Goal: Task Accomplishment & Management: Use online tool/utility

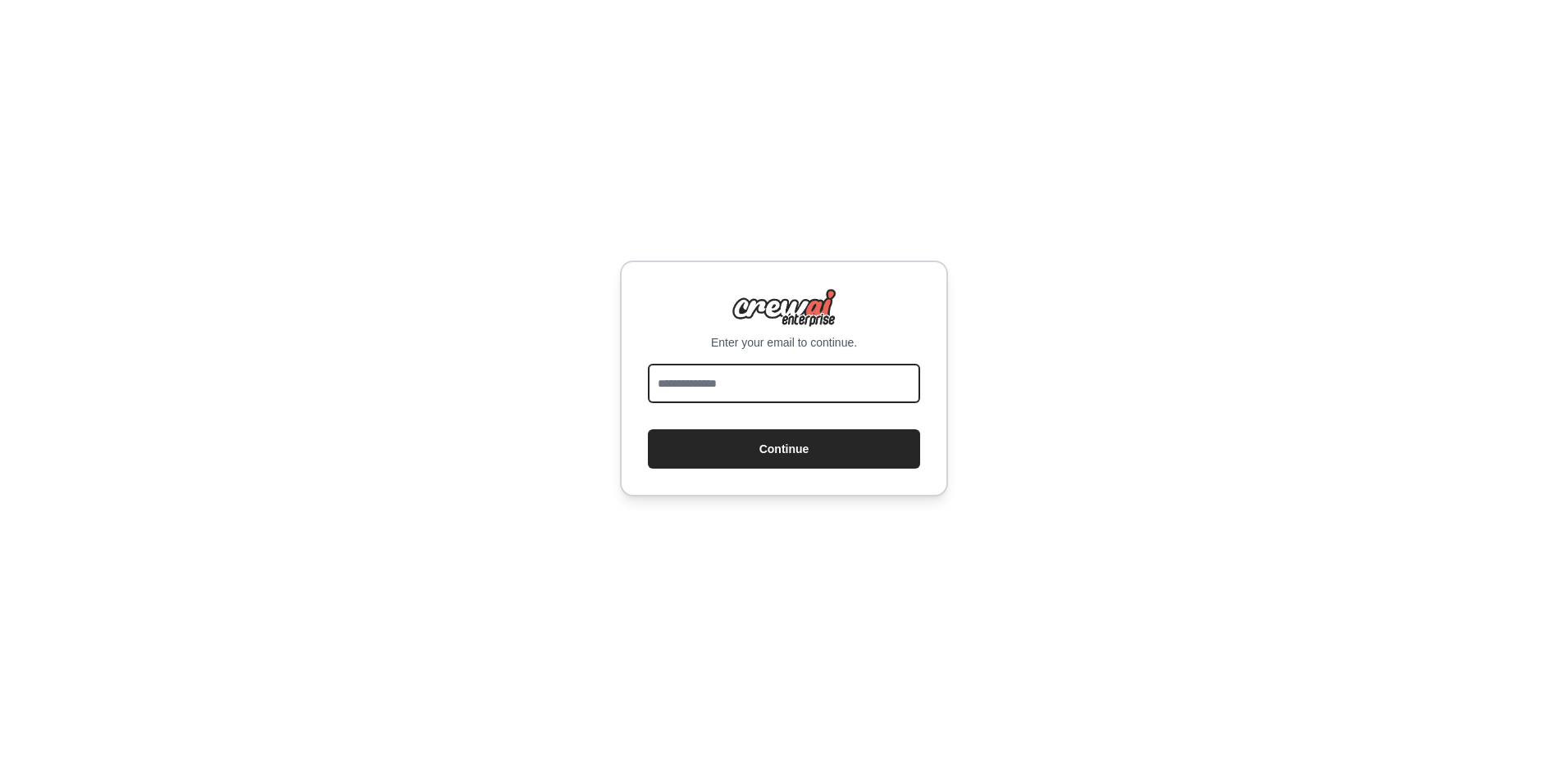
drag, startPoint x: 804, startPoint y: 394, endPoint x: 816, endPoint y: 391, distance: 12.4
click at [815, 392] on input "email" at bounding box center [783, 384] width 272 height 40
type input "**********"
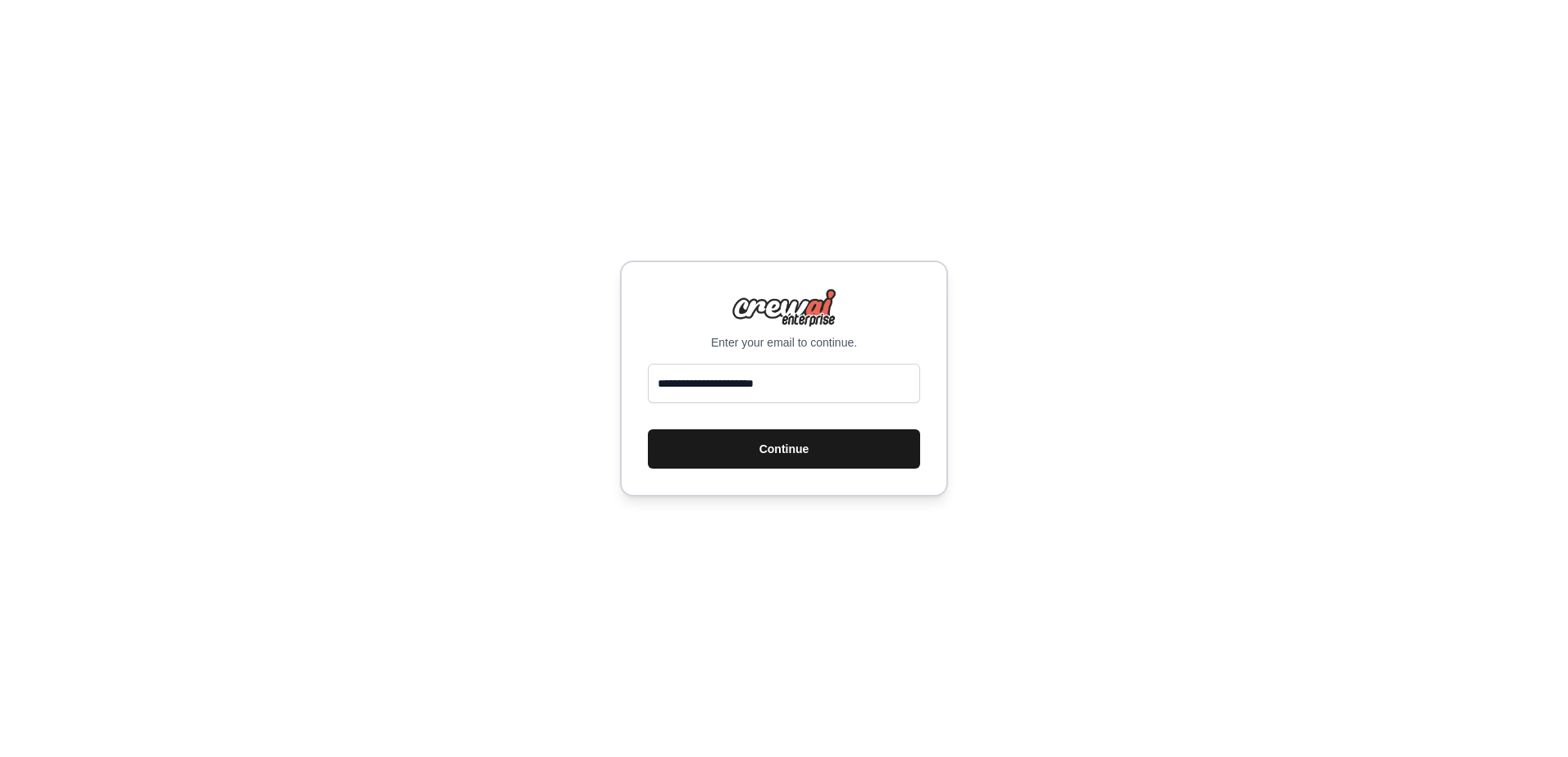
click at [809, 446] on button "Continue" at bounding box center [783, 449] width 272 height 40
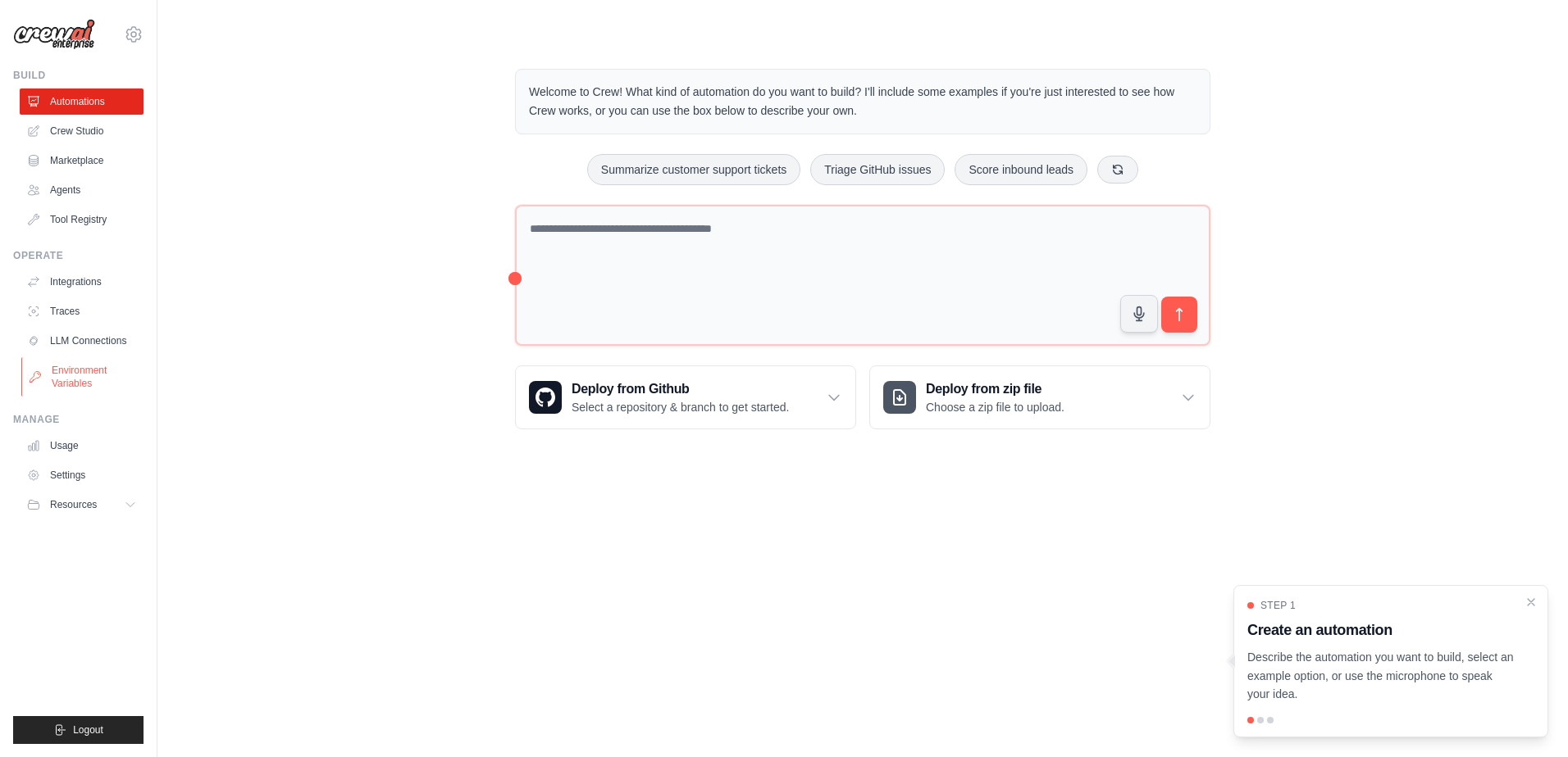
click at [66, 374] on link "Environment Variables" at bounding box center [83, 378] width 124 height 40
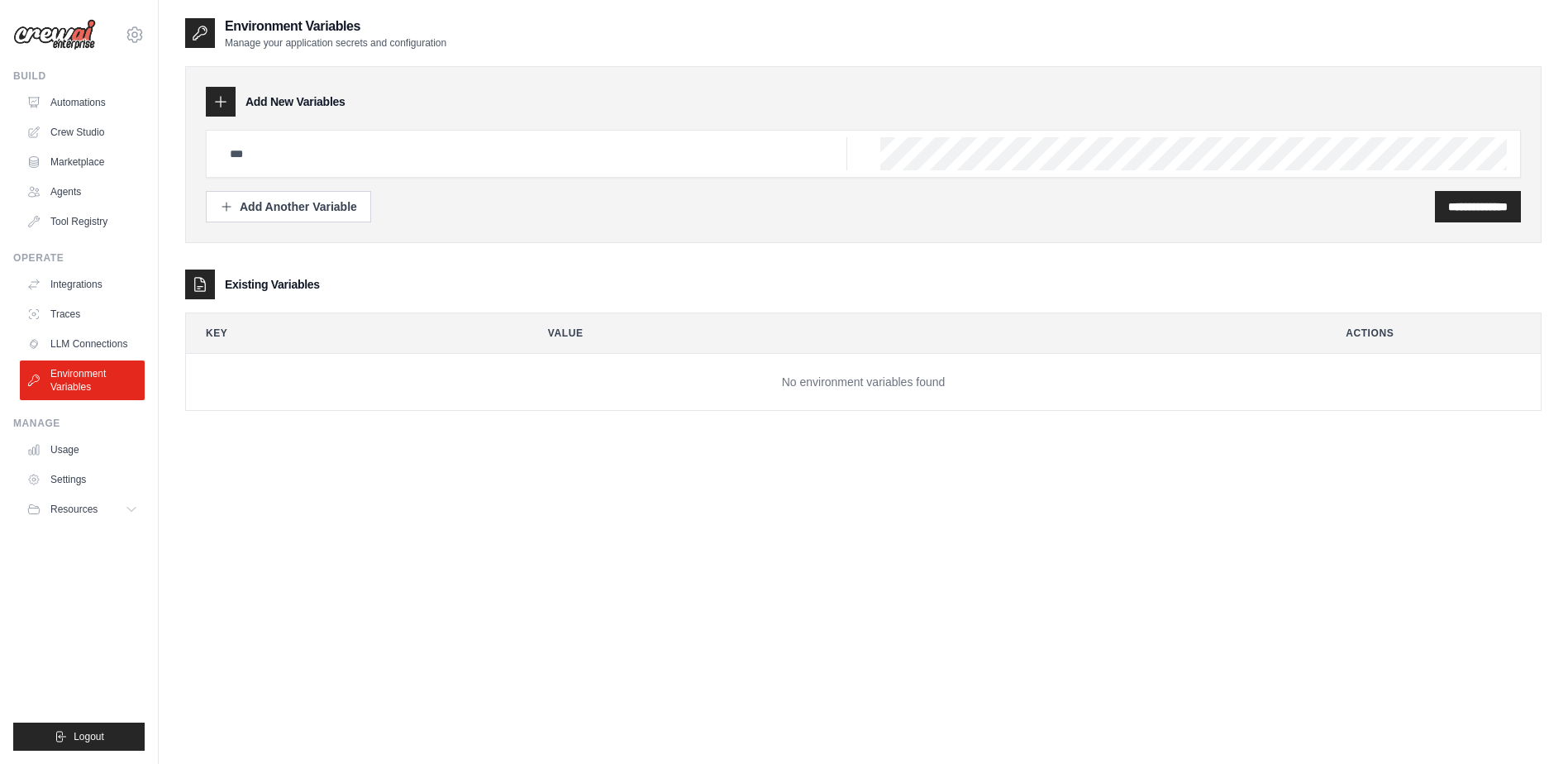
click at [71, 330] on ul "Integrations Traces LLM Connections Environment Variables" at bounding box center [82, 336] width 125 height 129
click at [54, 281] on link "Integrations" at bounding box center [84, 284] width 125 height 26
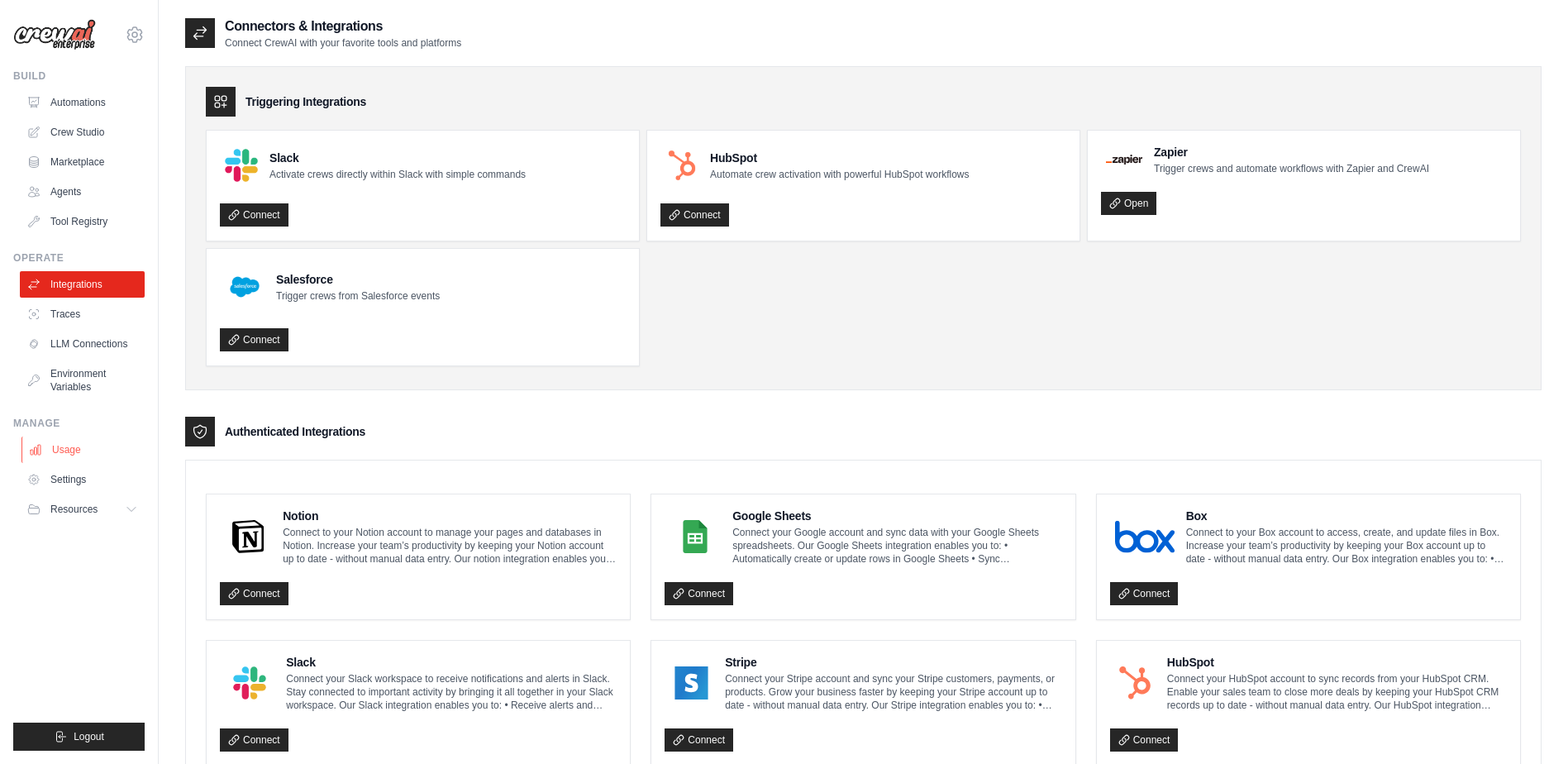
click at [60, 447] on link "Usage" at bounding box center [84, 450] width 125 height 26
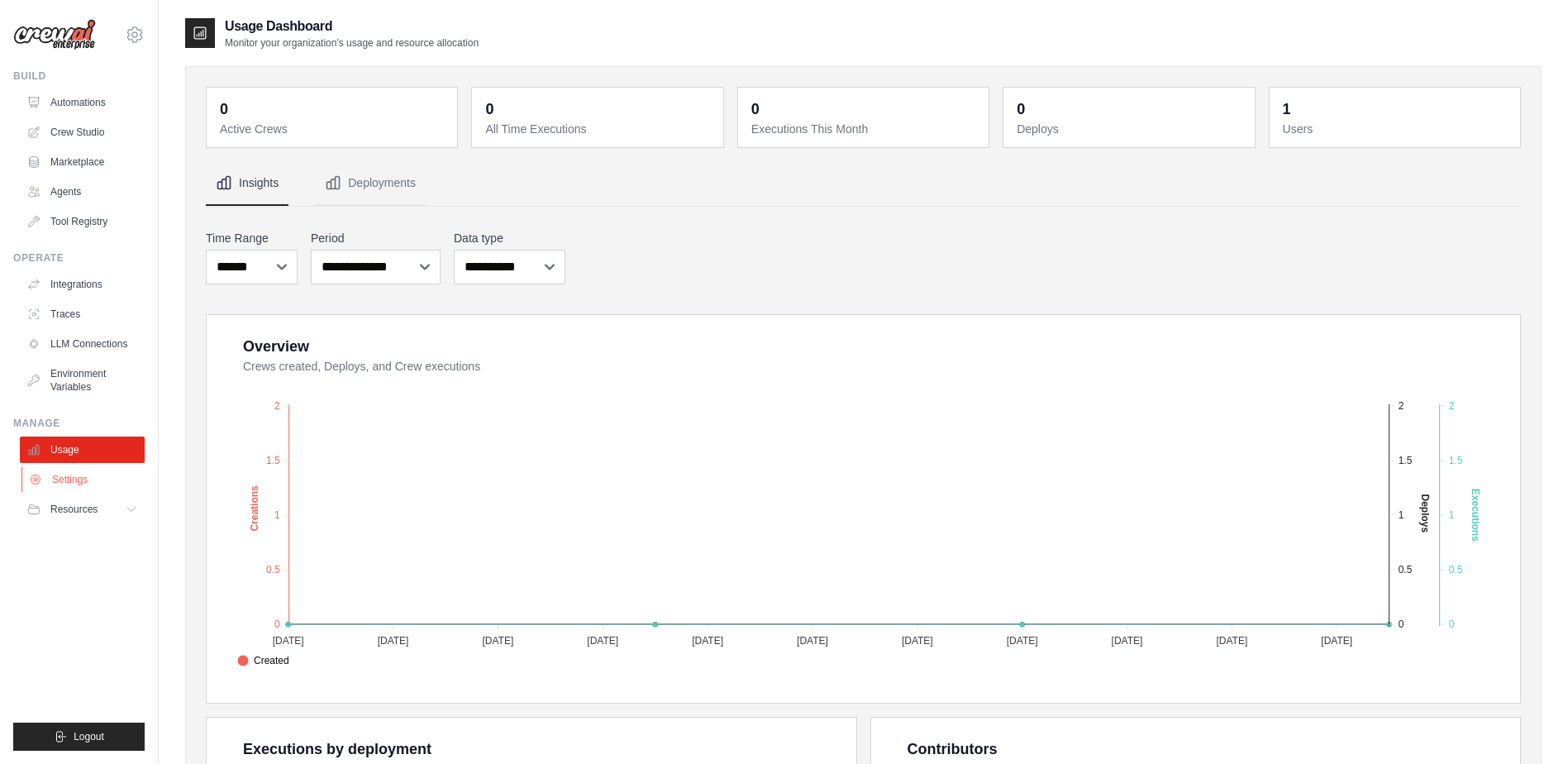
click at [60, 477] on link "Settings" at bounding box center [84, 480] width 125 height 26
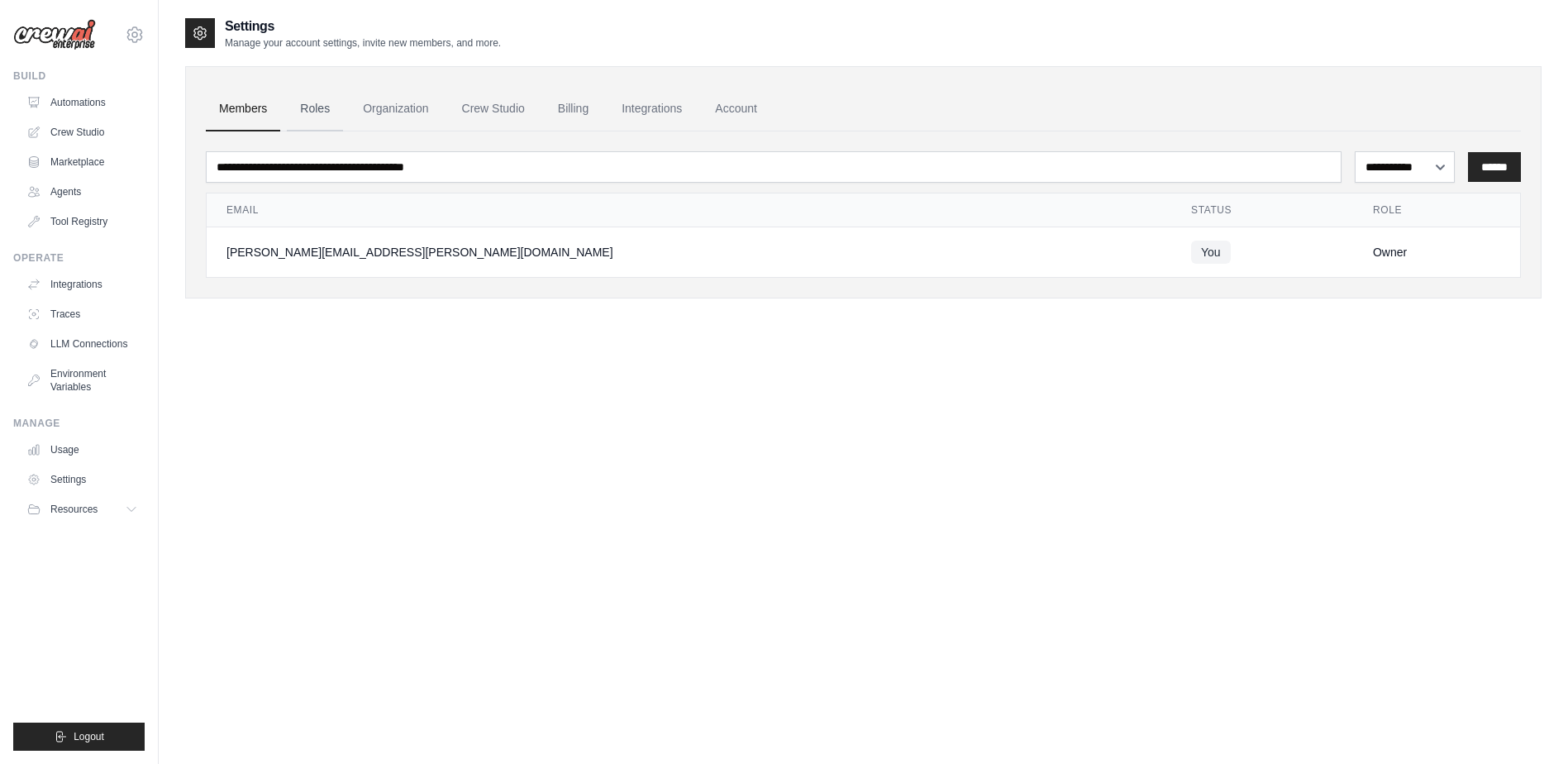
click at [321, 105] on link "Roles" at bounding box center [315, 109] width 56 height 44
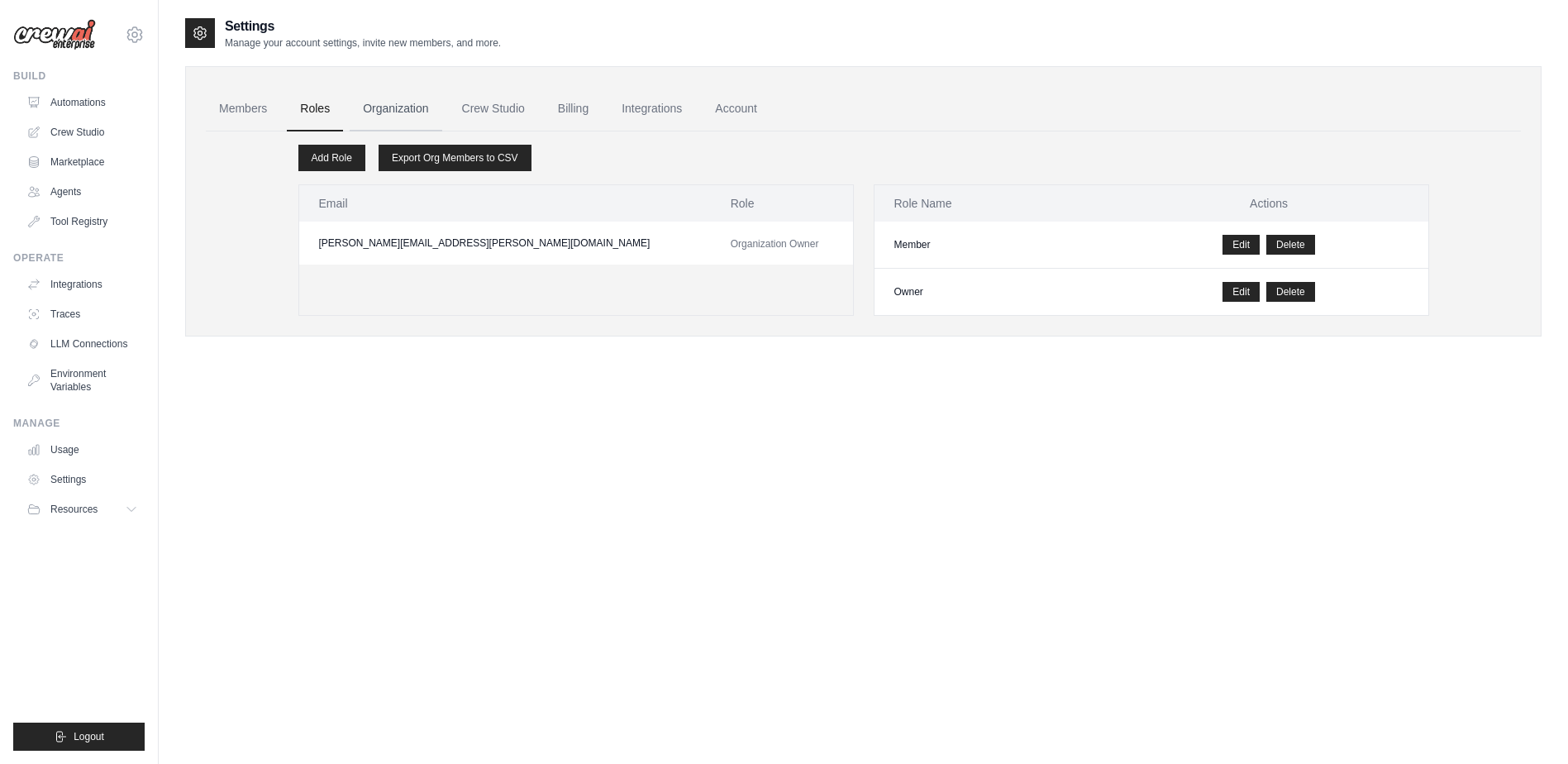
click at [397, 106] on link "Organization" at bounding box center [395, 109] width 92 height 44
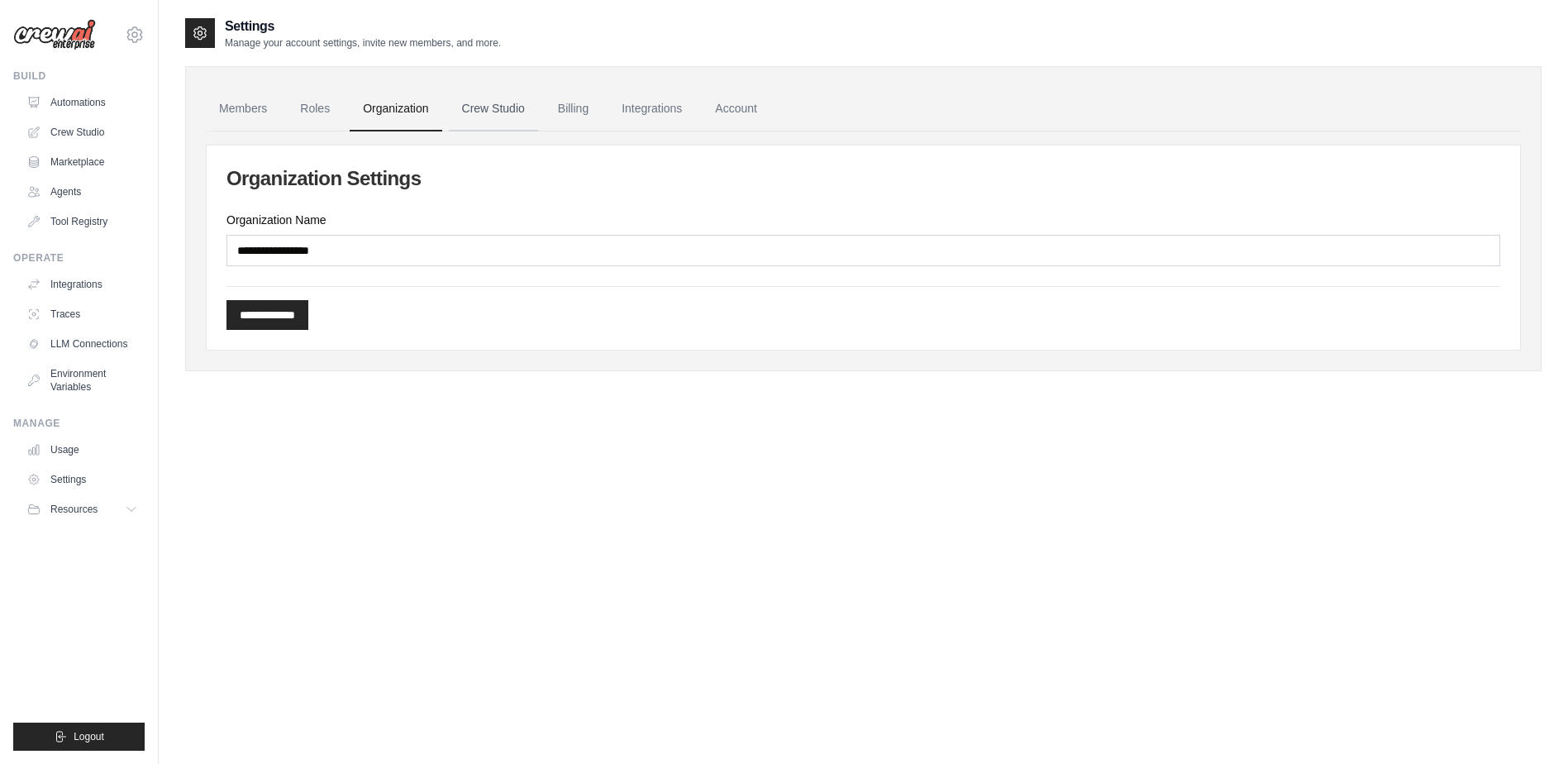
click at [490, 109] on link "Crew Studio" at bounding box center [493, 109] width 89 height 44
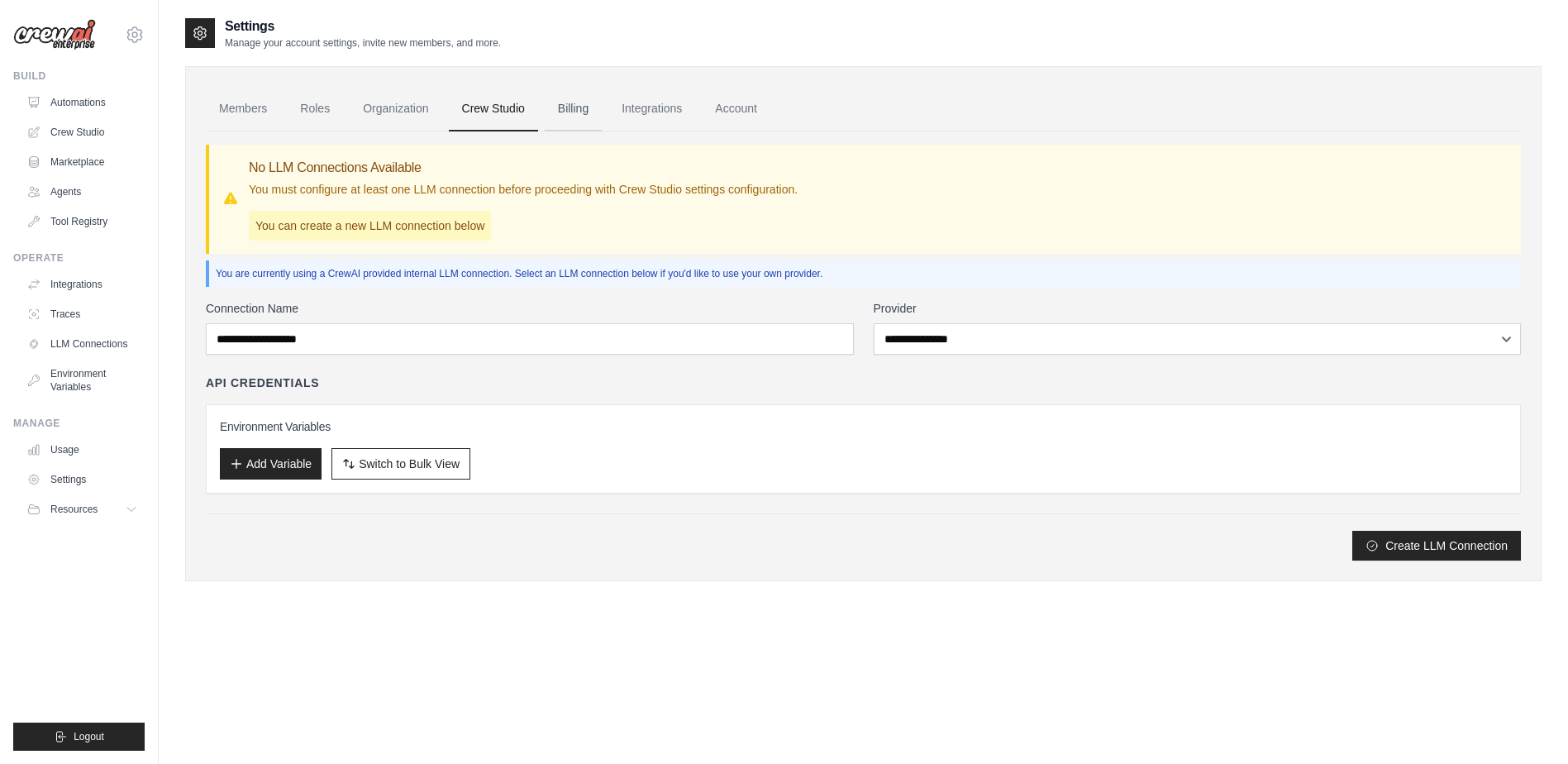
click at [582, 107] on link "Billing" at bounding box center [573, 109] width 57 height 44
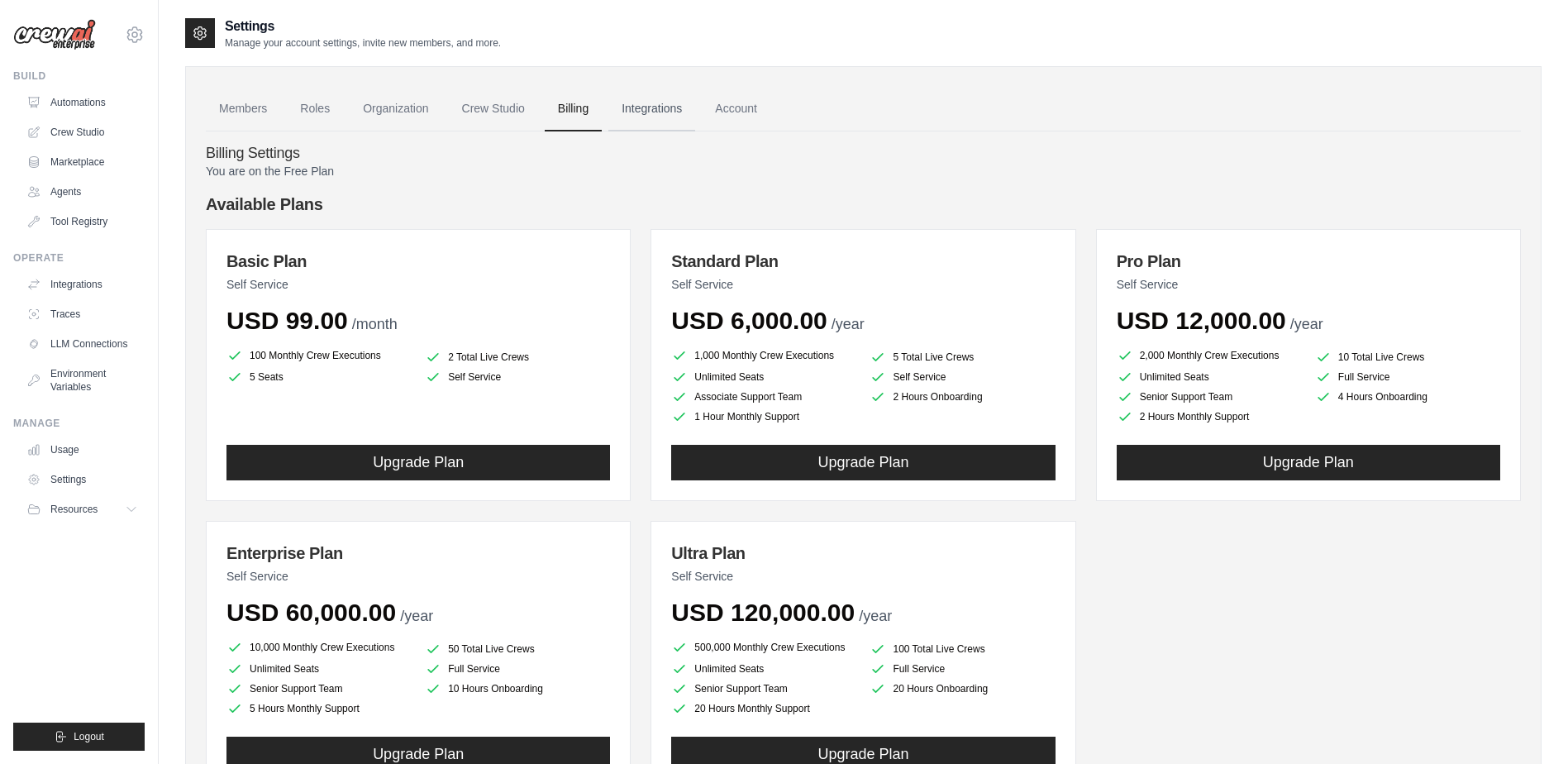
click at [628, 105] on link "Integrations" at bounding box center [652, 109] width 87 height 44
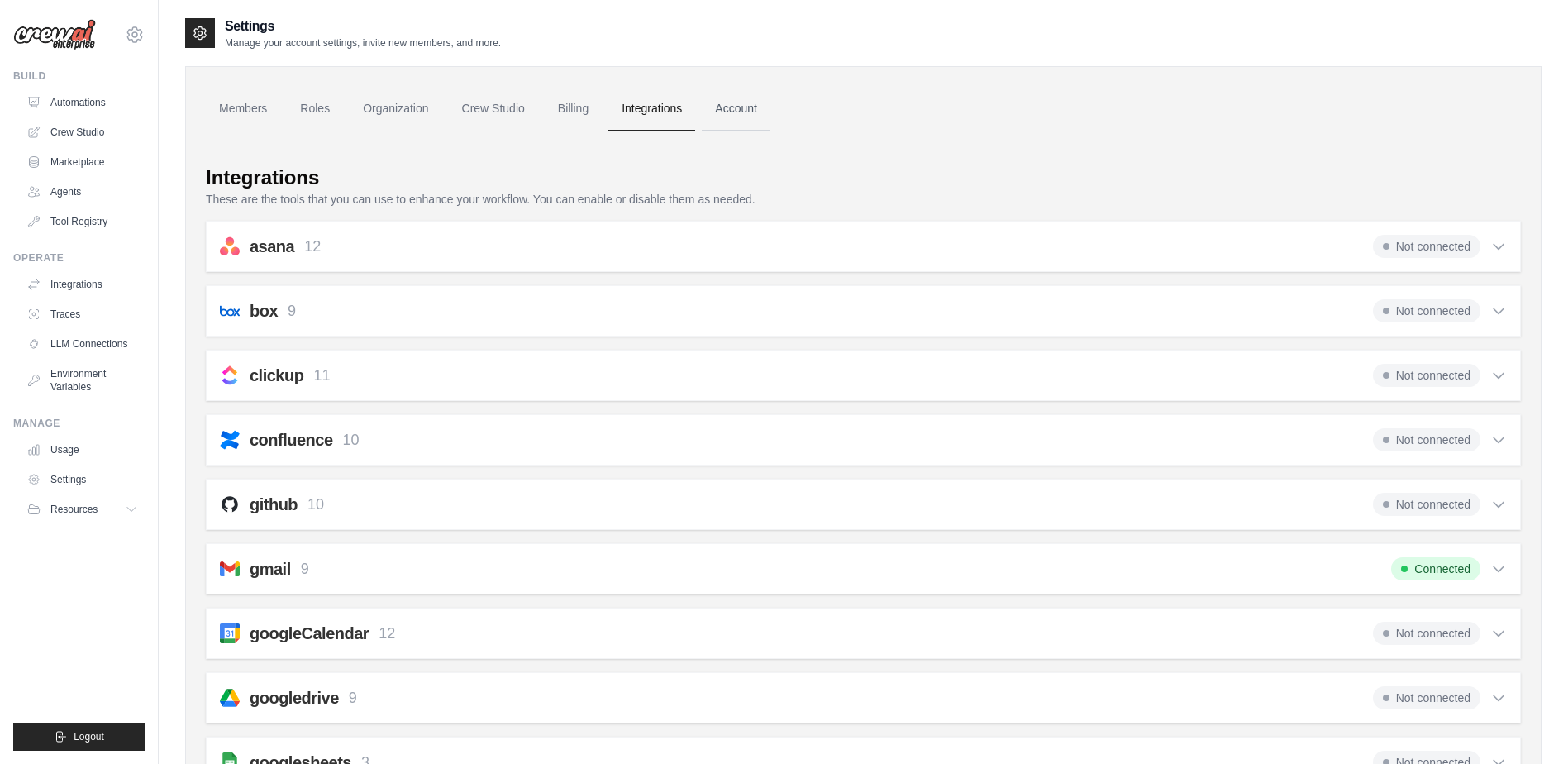
click at [745, 117] on link "Account" at bounding box center [736, 109] width 69 height 44
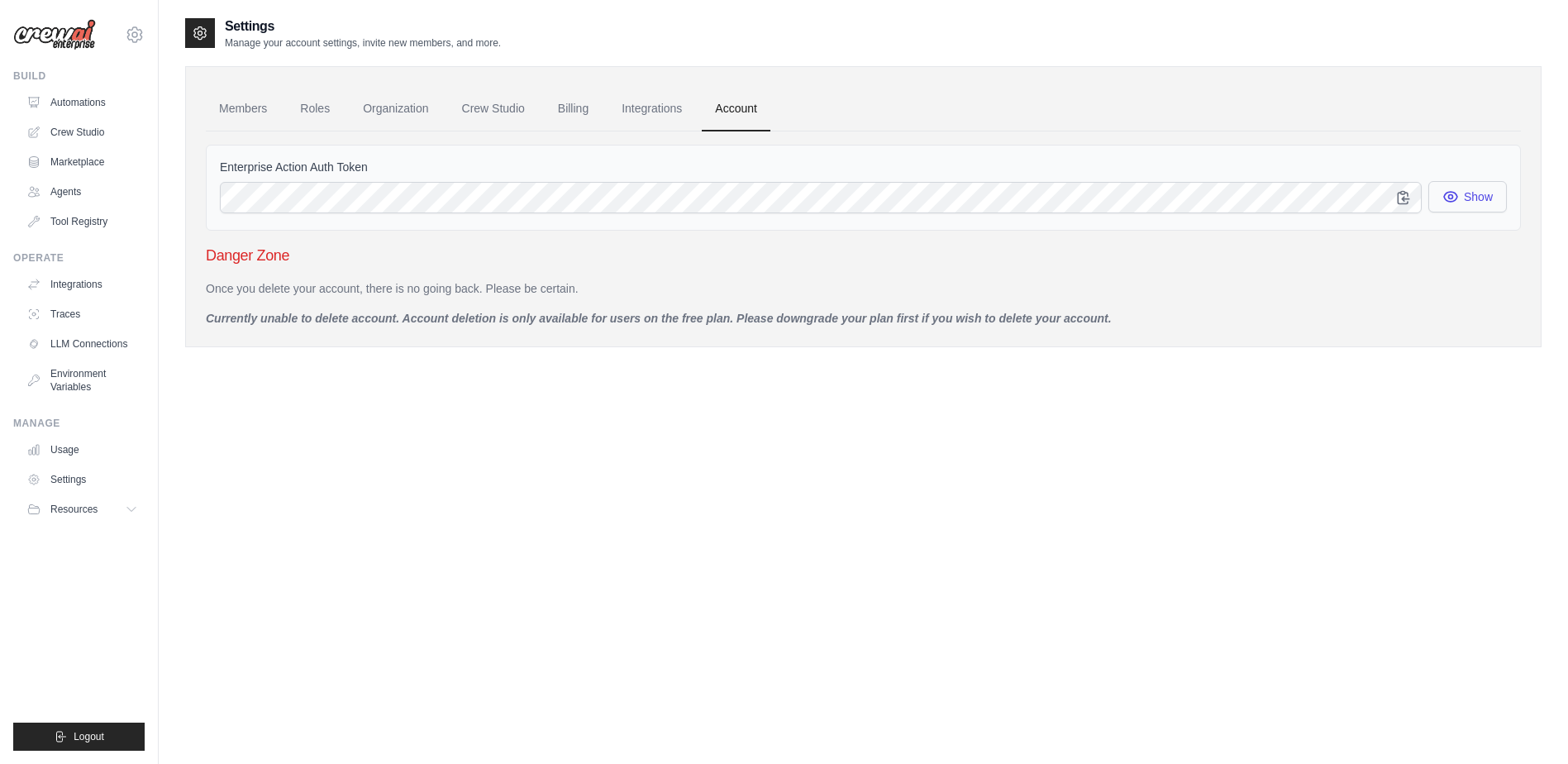
click at [1473, 197] on button "Show" at bounding box center [1468, 197] width 78 height 31
click at [224, 104] on link "Members" at bounding box center [242, 109] width 74 height 44
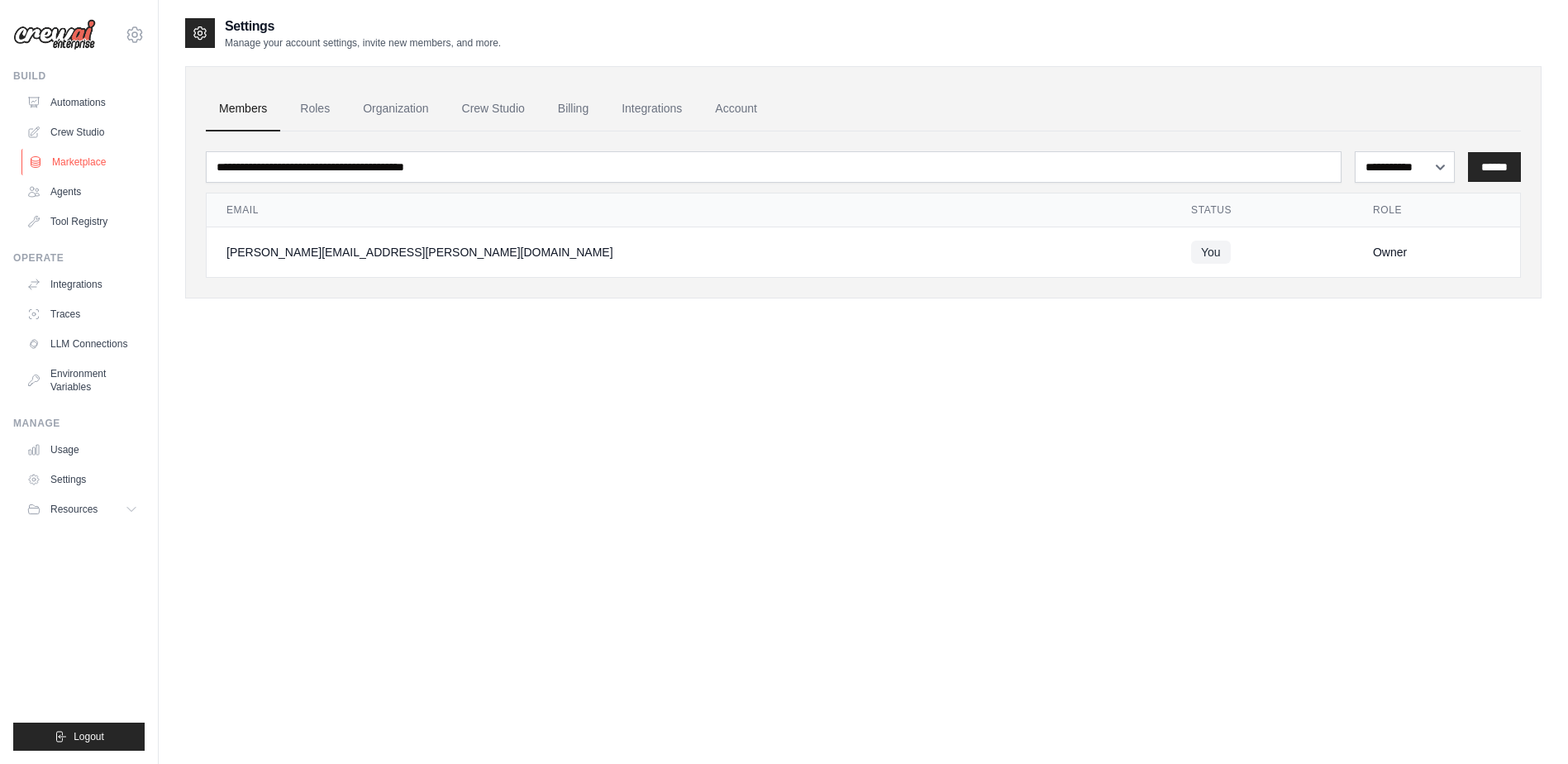
click at [88, 161] on link "Marketplace" at bounding box center [84, 162] width 125 height 26
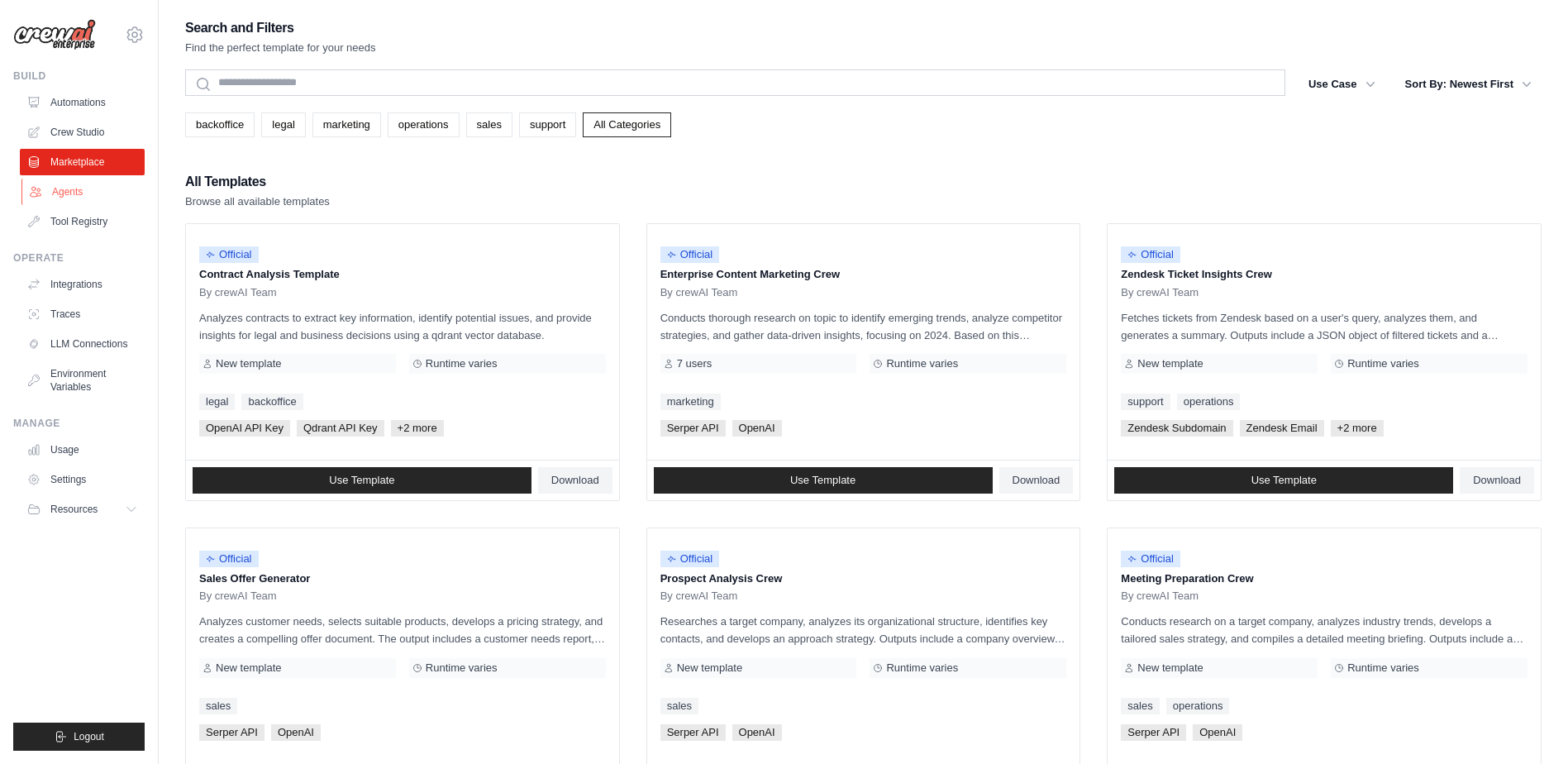
click at [62, 194] on link "Agents" at bounding box center [84, 192] width 125 height 26
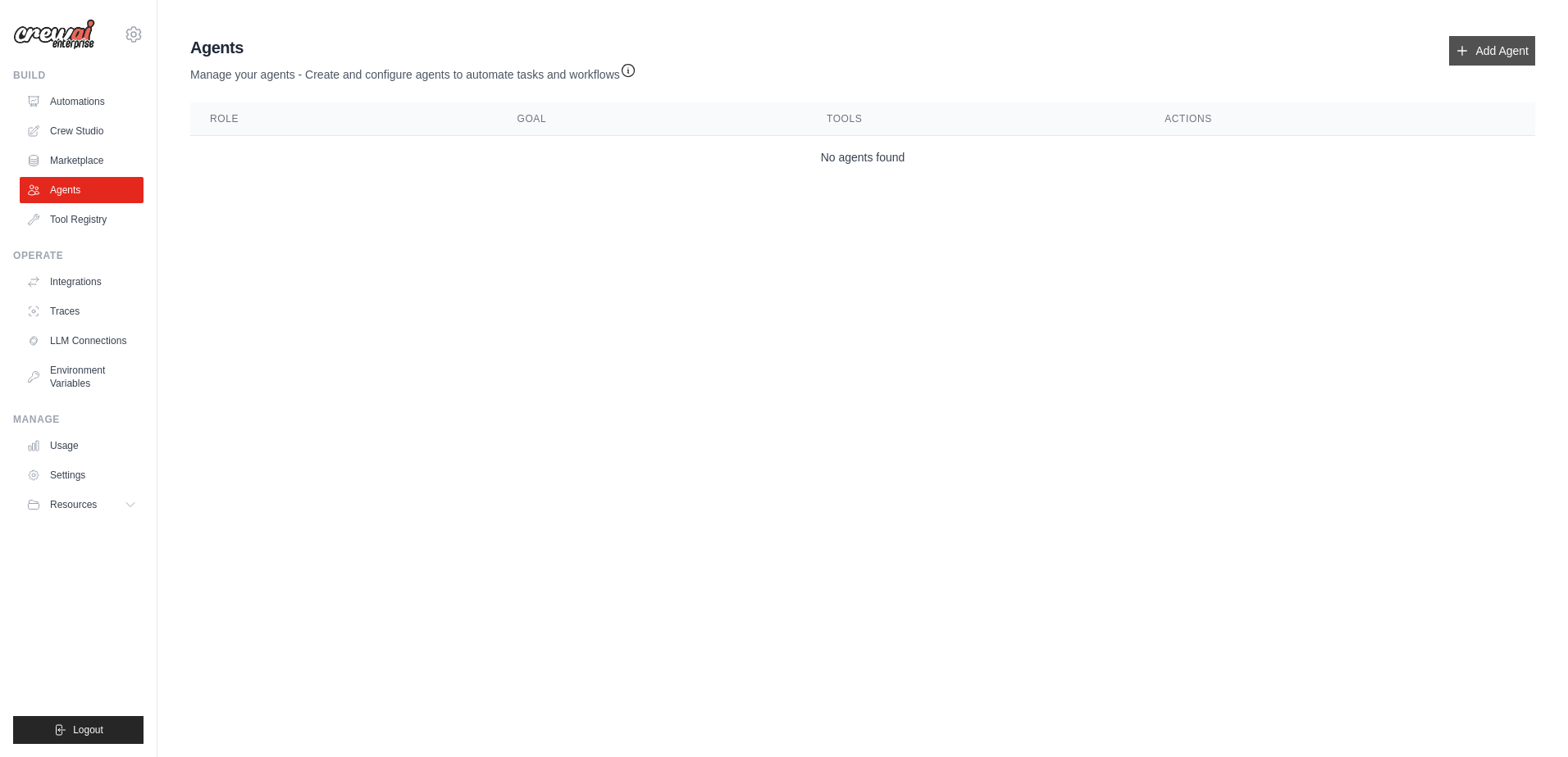
click at [1509, 55] on link "Add Agent" at bounding box center [1492, 51] width 86 height 29
click at [1501, 50] on link "Add Agent" at bounding box center [1492, 51] width 86 height 29
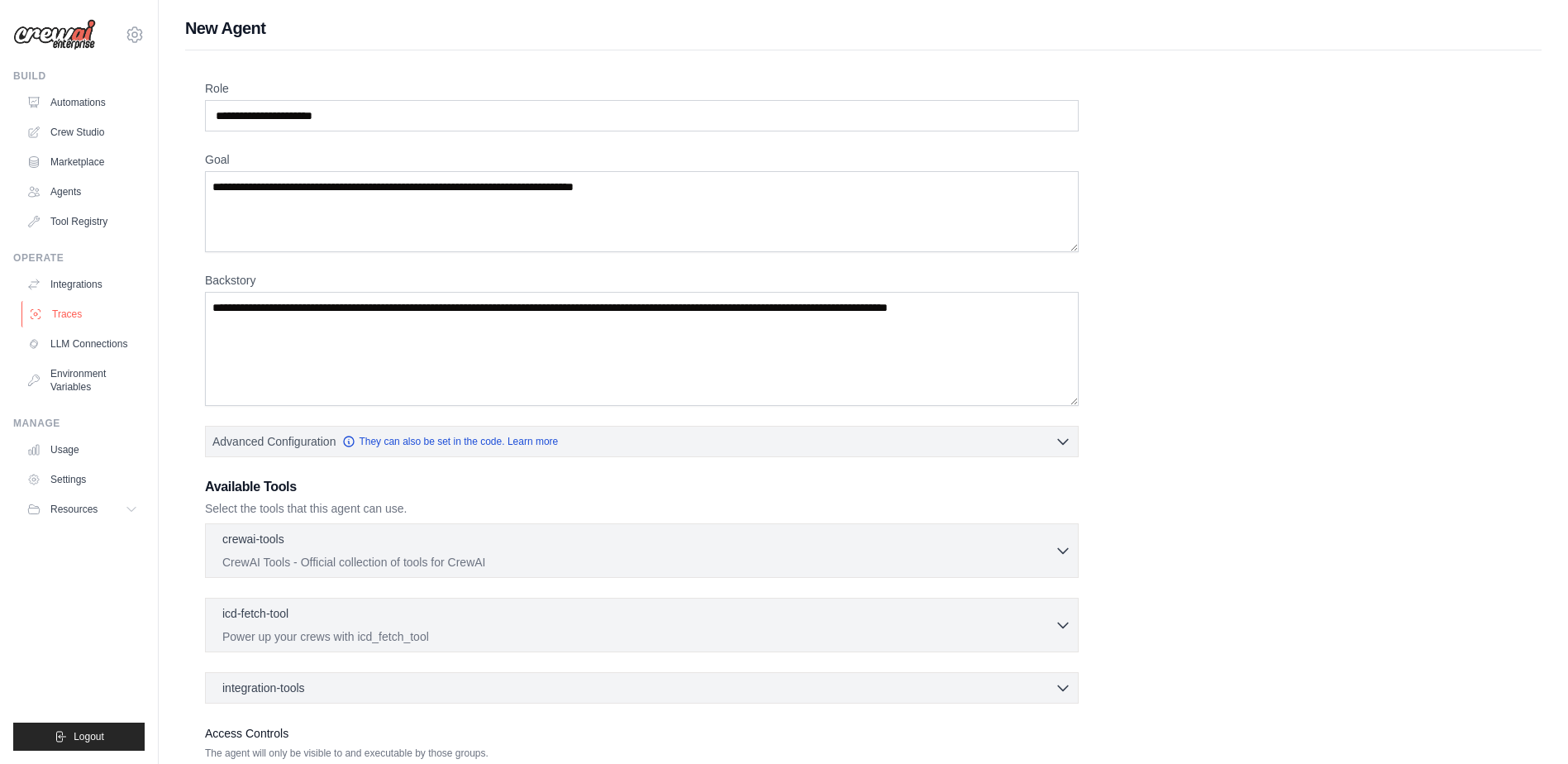
click at [65, 317] on link "Traces" at bounding box center [84, 314] width 125 height 26
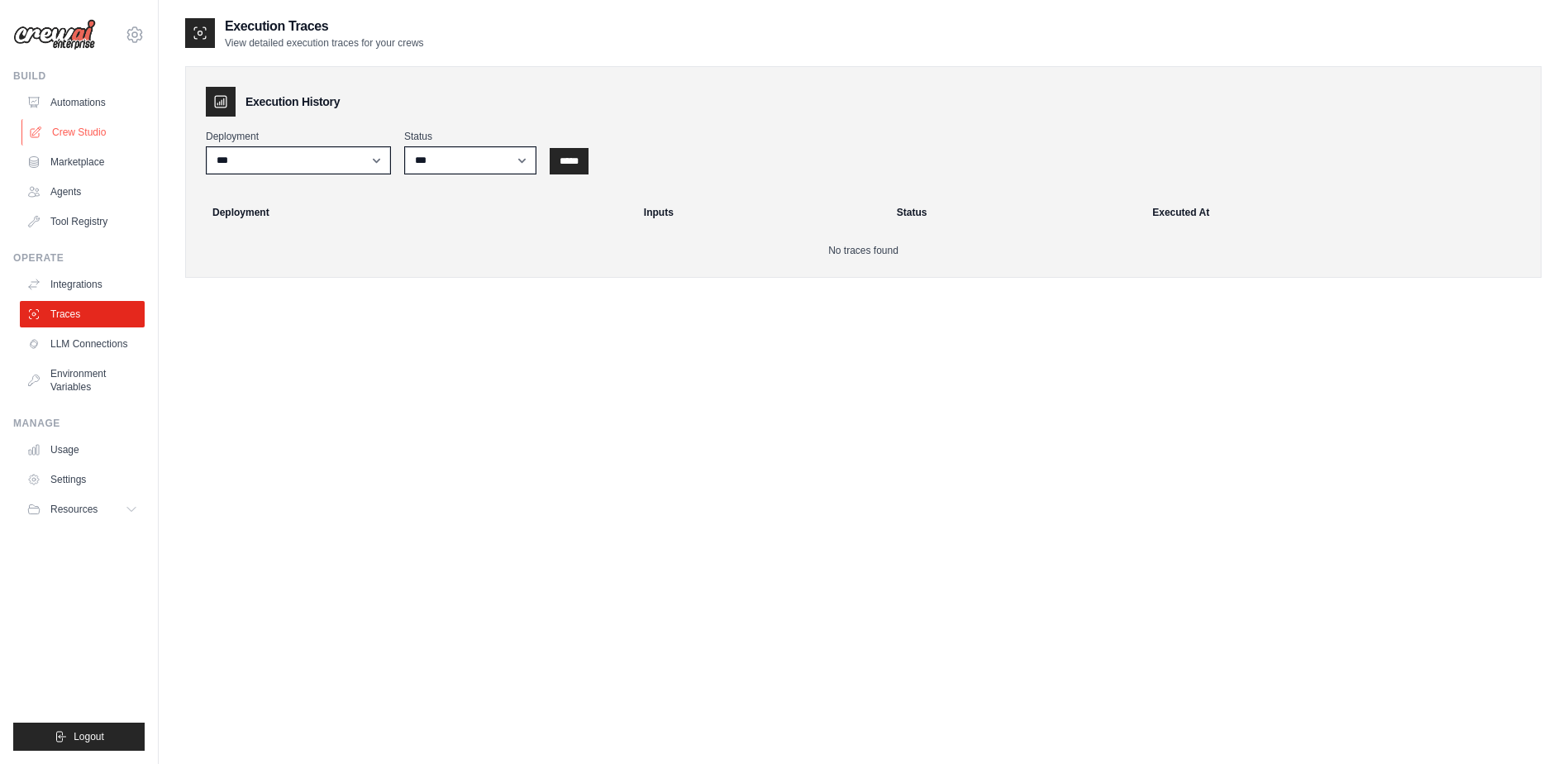
click at [77, 136] on link "Crew Studio" at bounding box center [84, 133] width 125 height 26
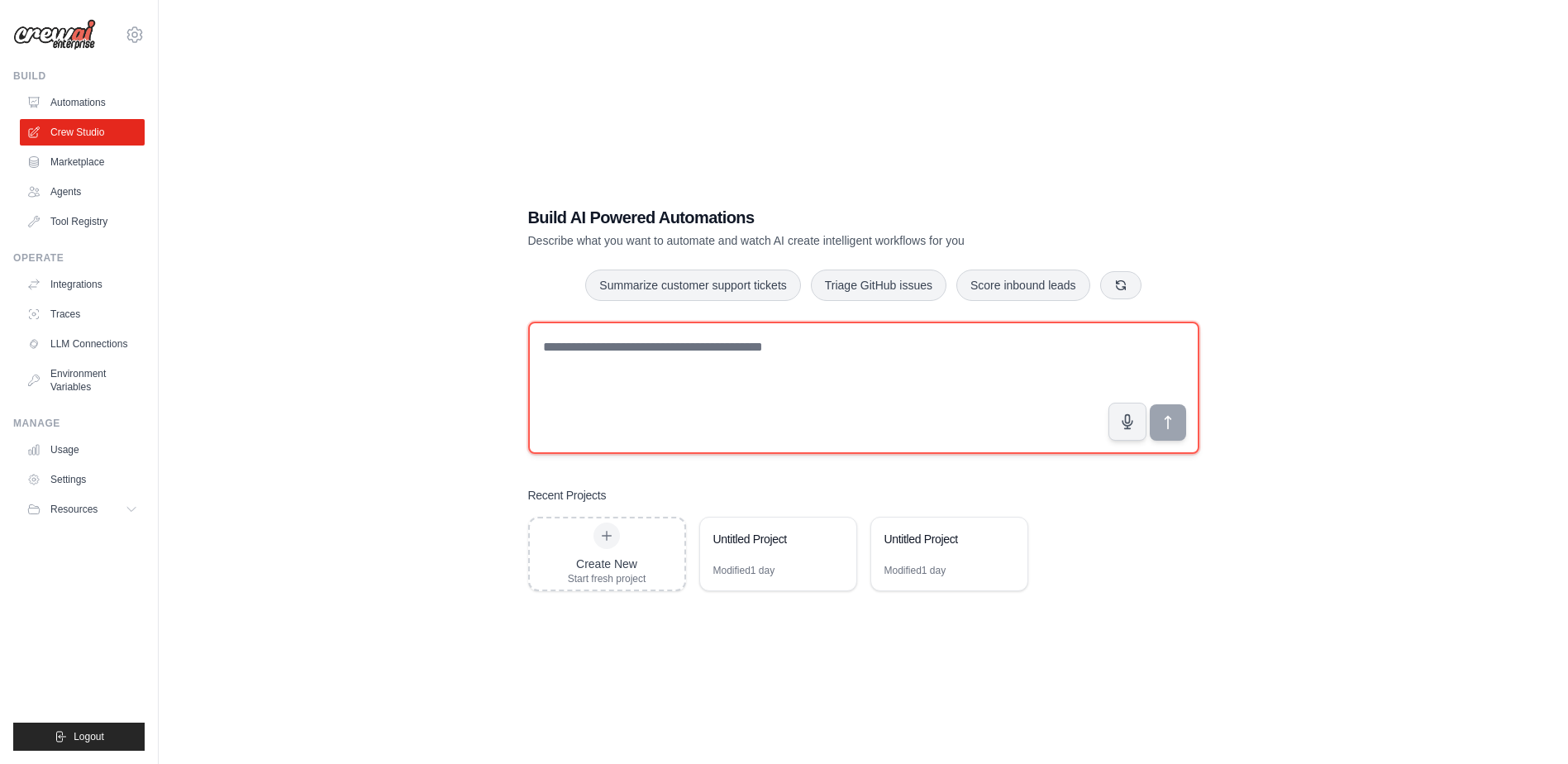
drag, startPoint x: 704, startPoint y: 399, endPoint x: 695, endPoint y: 383, distance: 18.4
click at [702, 392] on textarea at bounding box center [864, 388] width 671 height 133
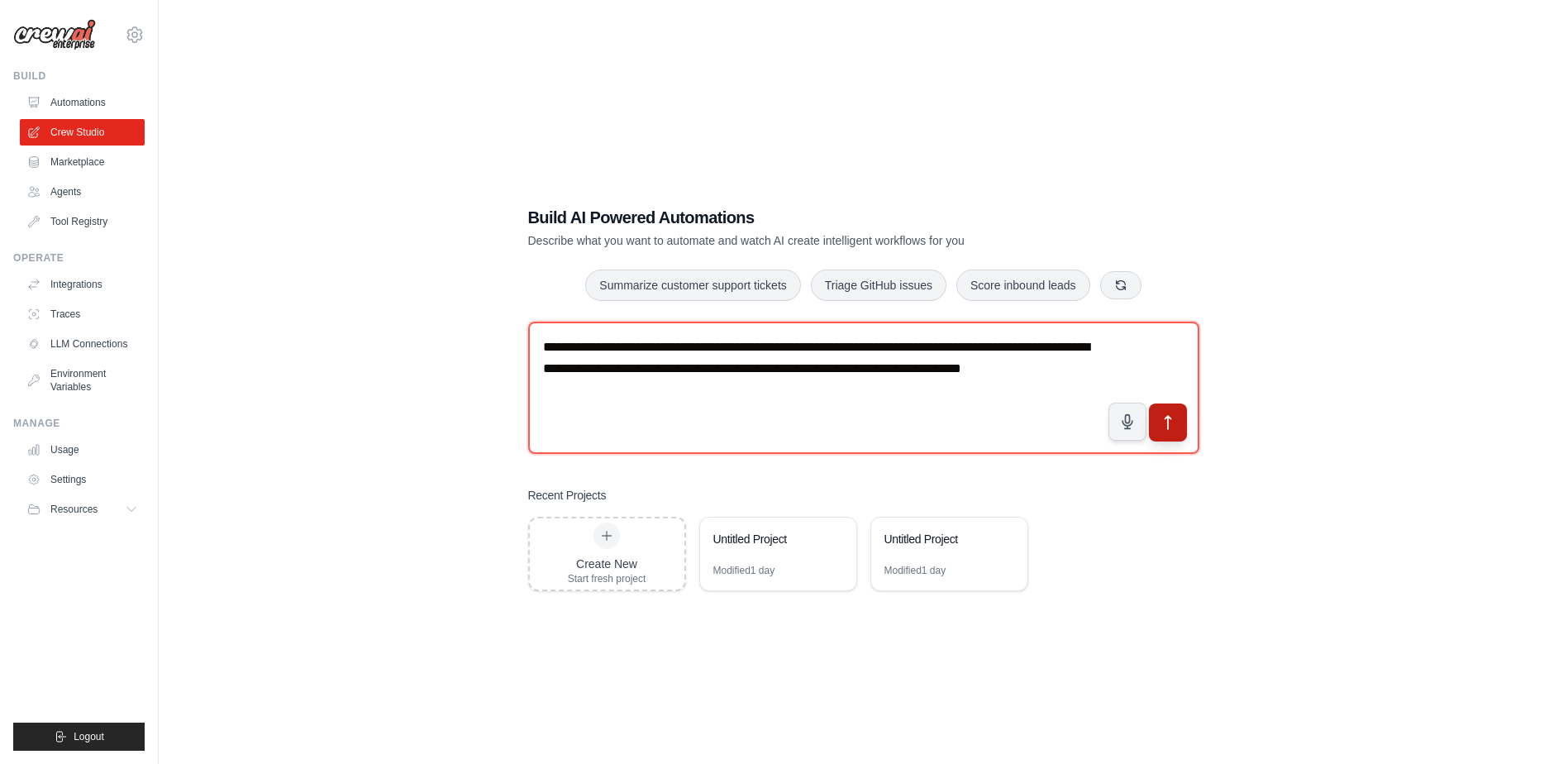
type textarea "**********"
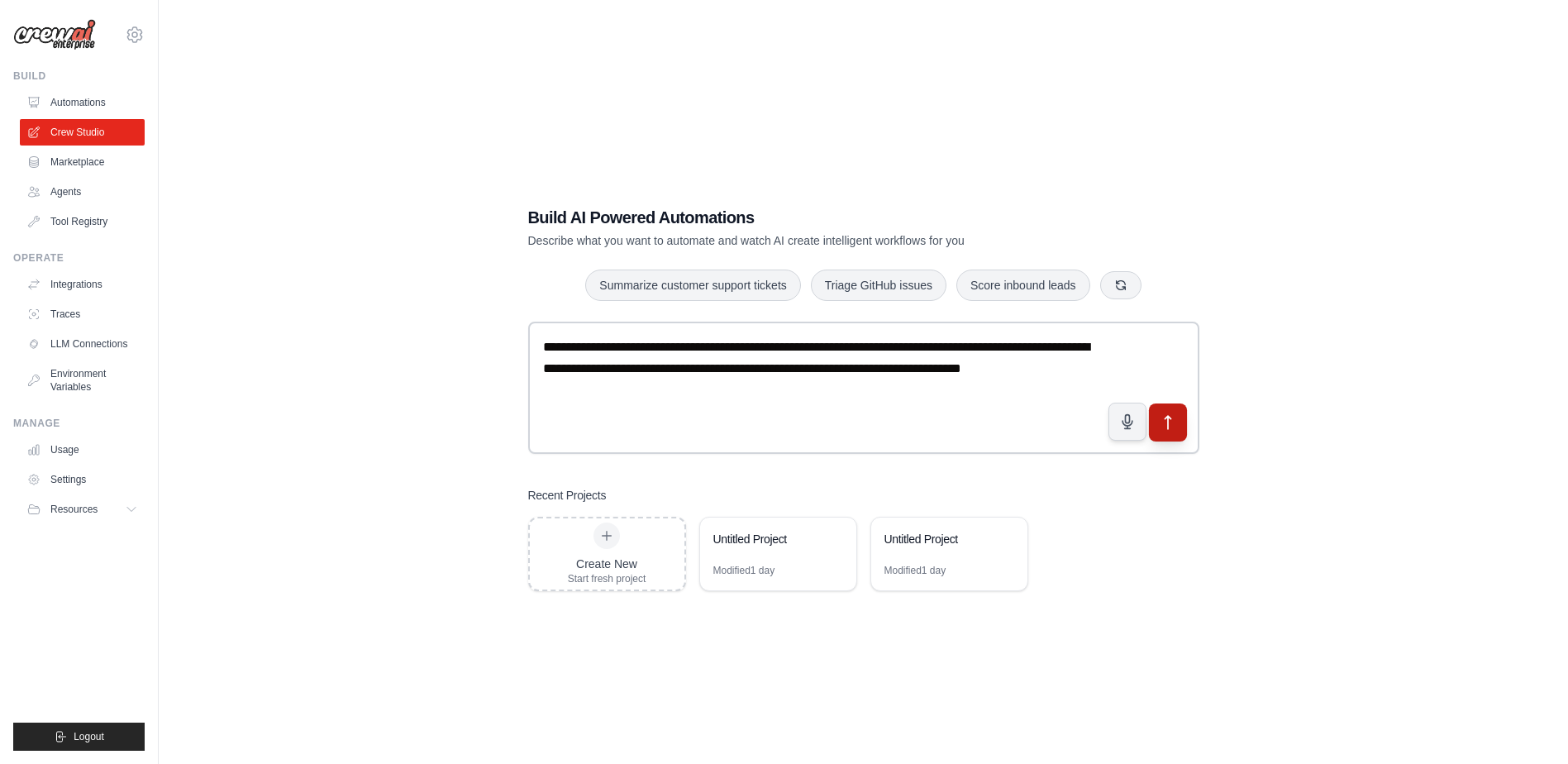
click at [1177, 420] on icon "submit" at bounding box center [1168, 423] width 17 height 17
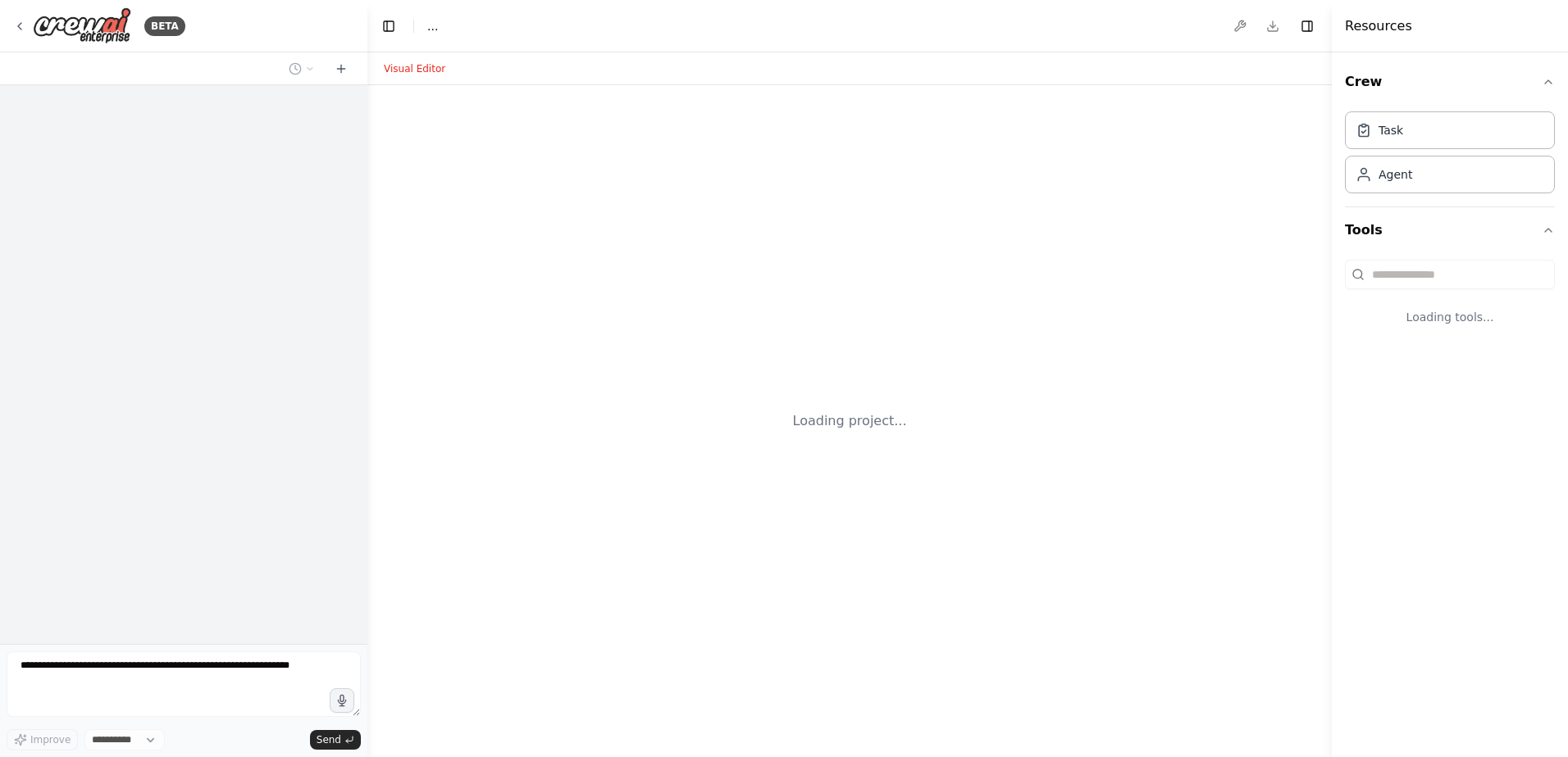
select select "****"
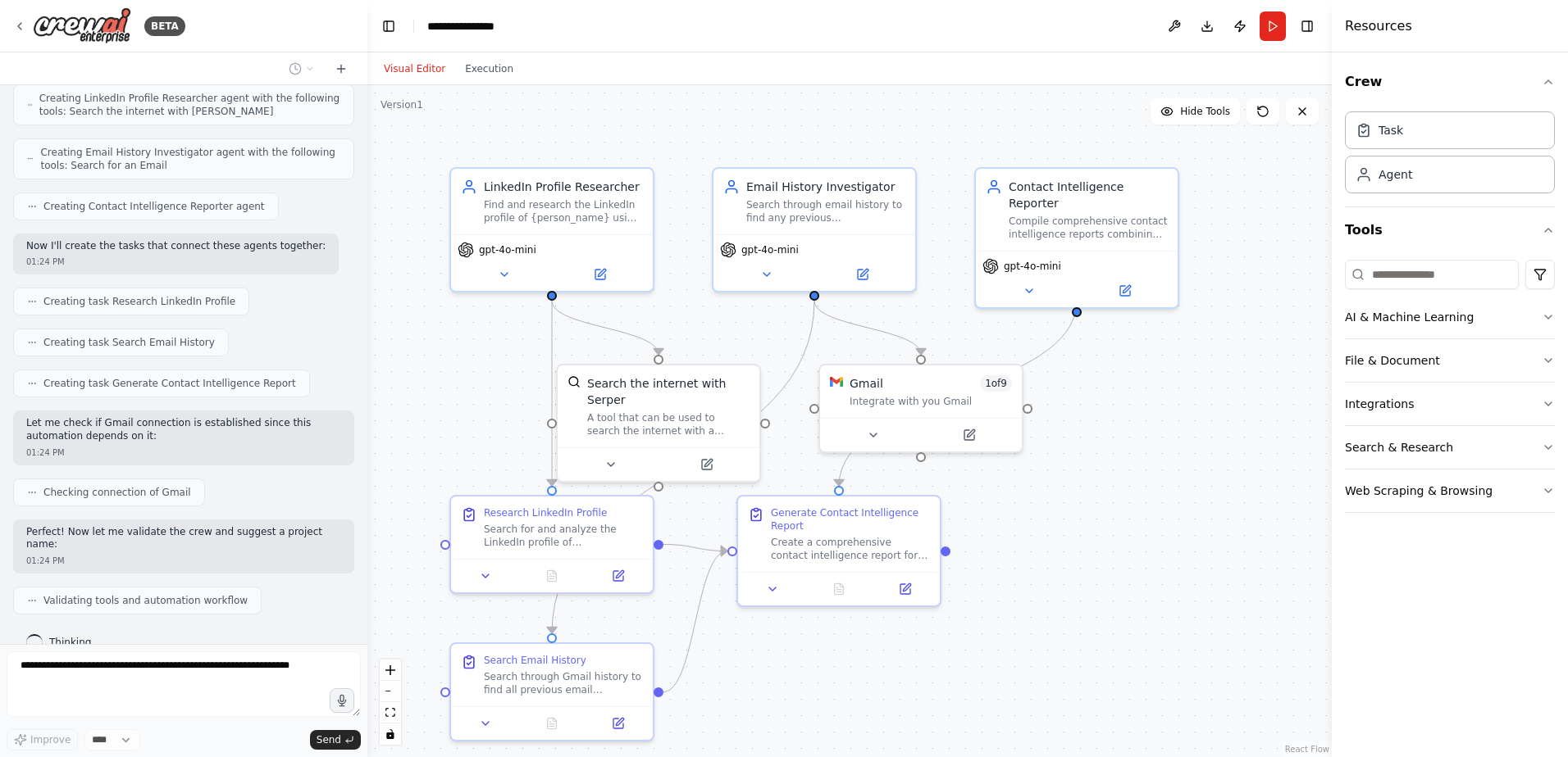
scroll to position [585, 0]
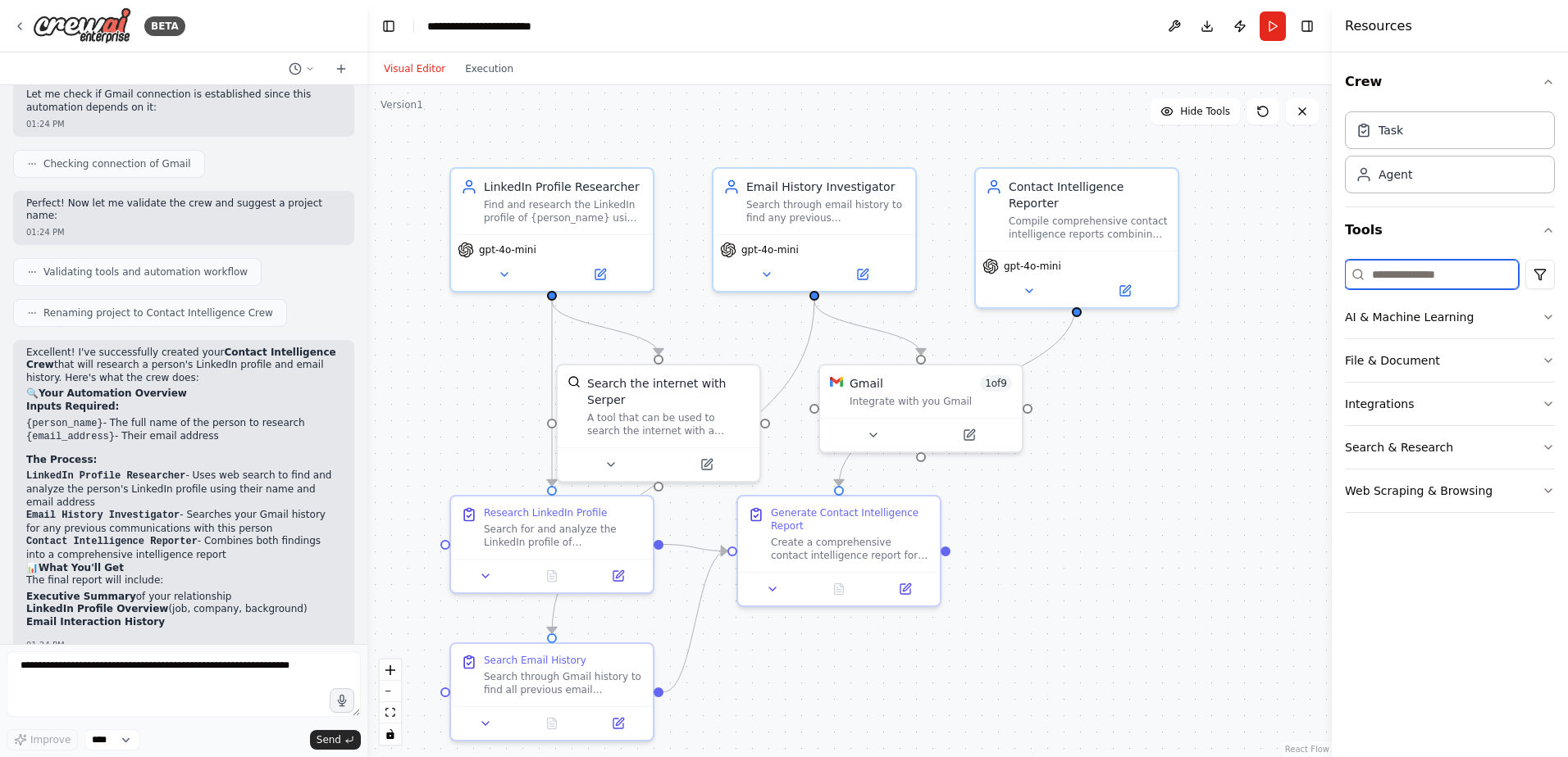
click at [1383, 278] on input at bounding box center [1431, 275] width 174 height 29
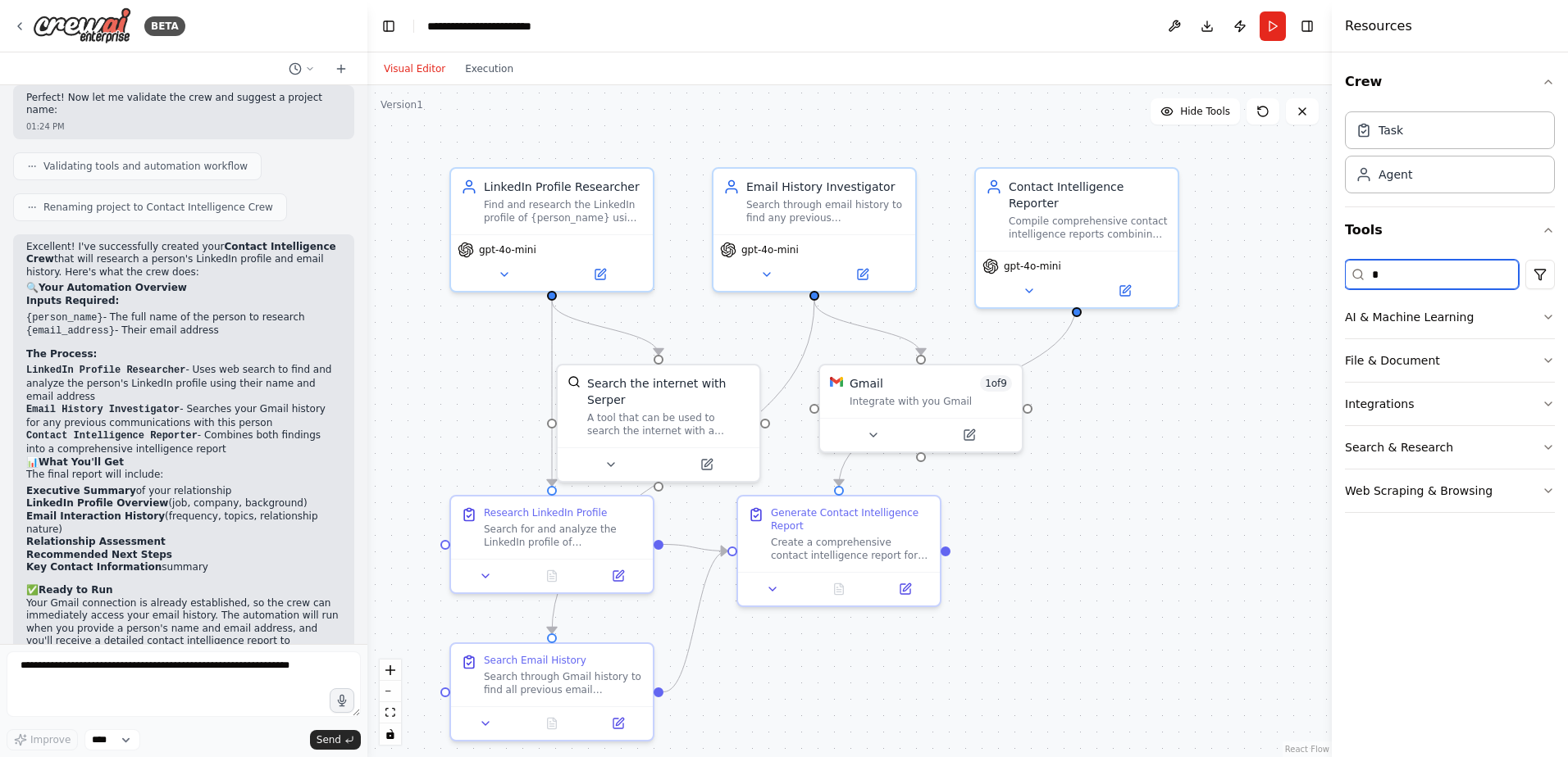
scroll to position [1008, 0]
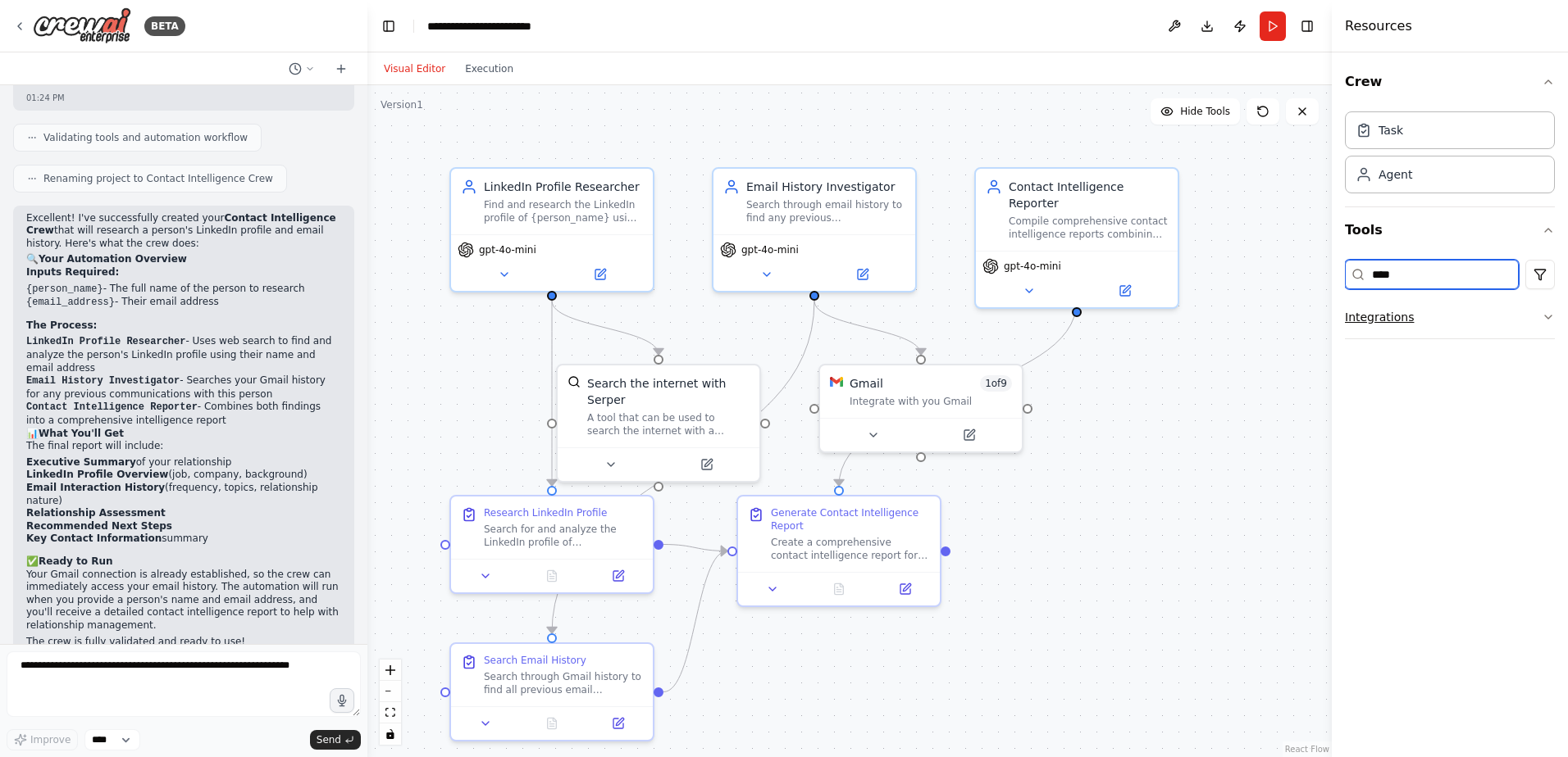
type input "****"
click at [1430, 315] on button "Integrations" at bounding box center [1450, 316] width 210 height 42
click at [1387, 385] on div "Jira Sync issues to Jira" at bounding box center [1450, 369] width 210 height 51
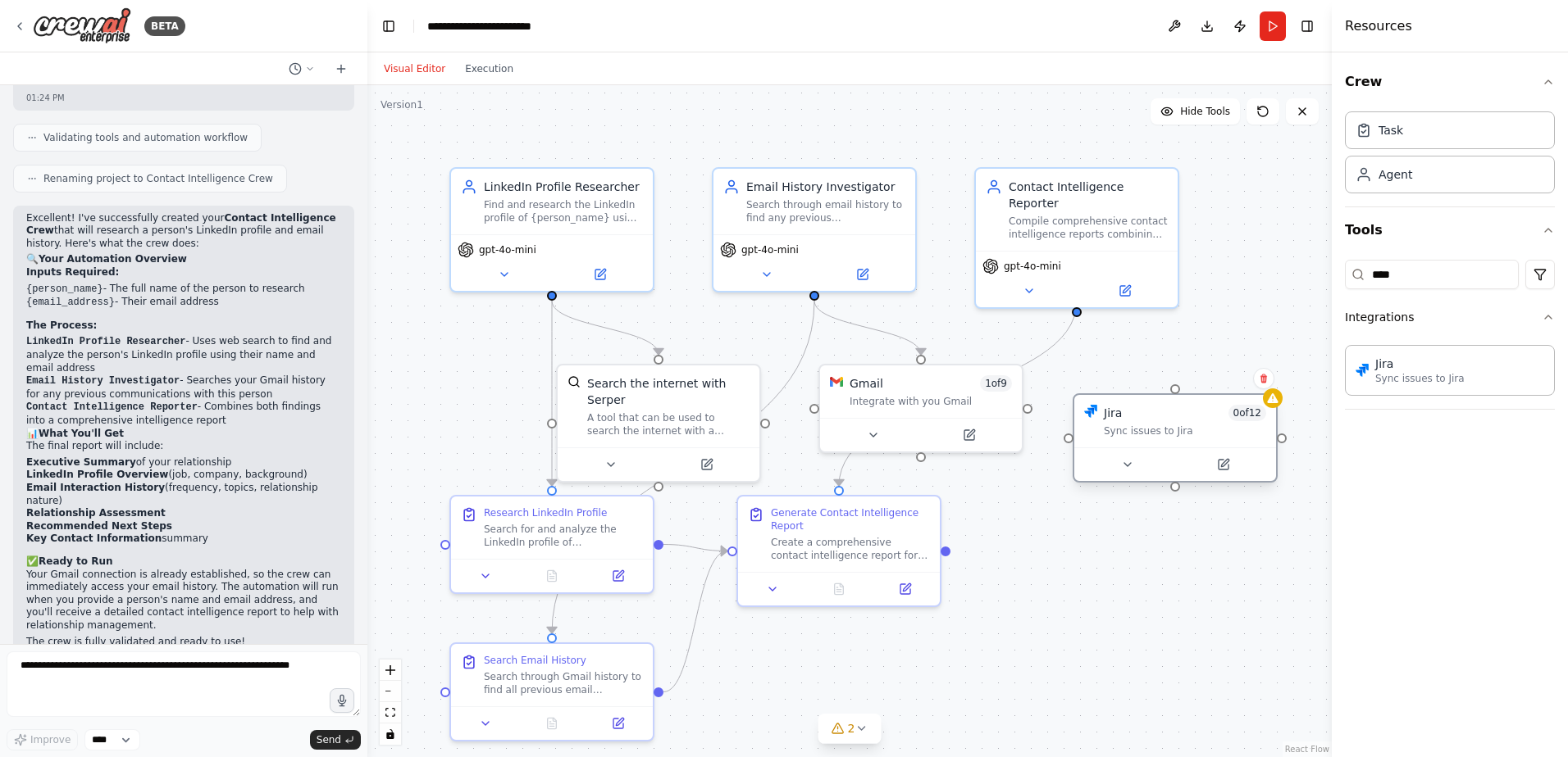
drag, startPoint x: 1246, startPoint y: 461, endPoint x: 1155, endPoint y: 447, distance: 92.1
click at [1155, 447] on div "Jira 0 of 12 Sync issues to Jira" at bounding box center [1175, 421] width 201 height 53
click at [1269, 24] on button "Run" at bounding box center [1272, 26] width 26 height 29
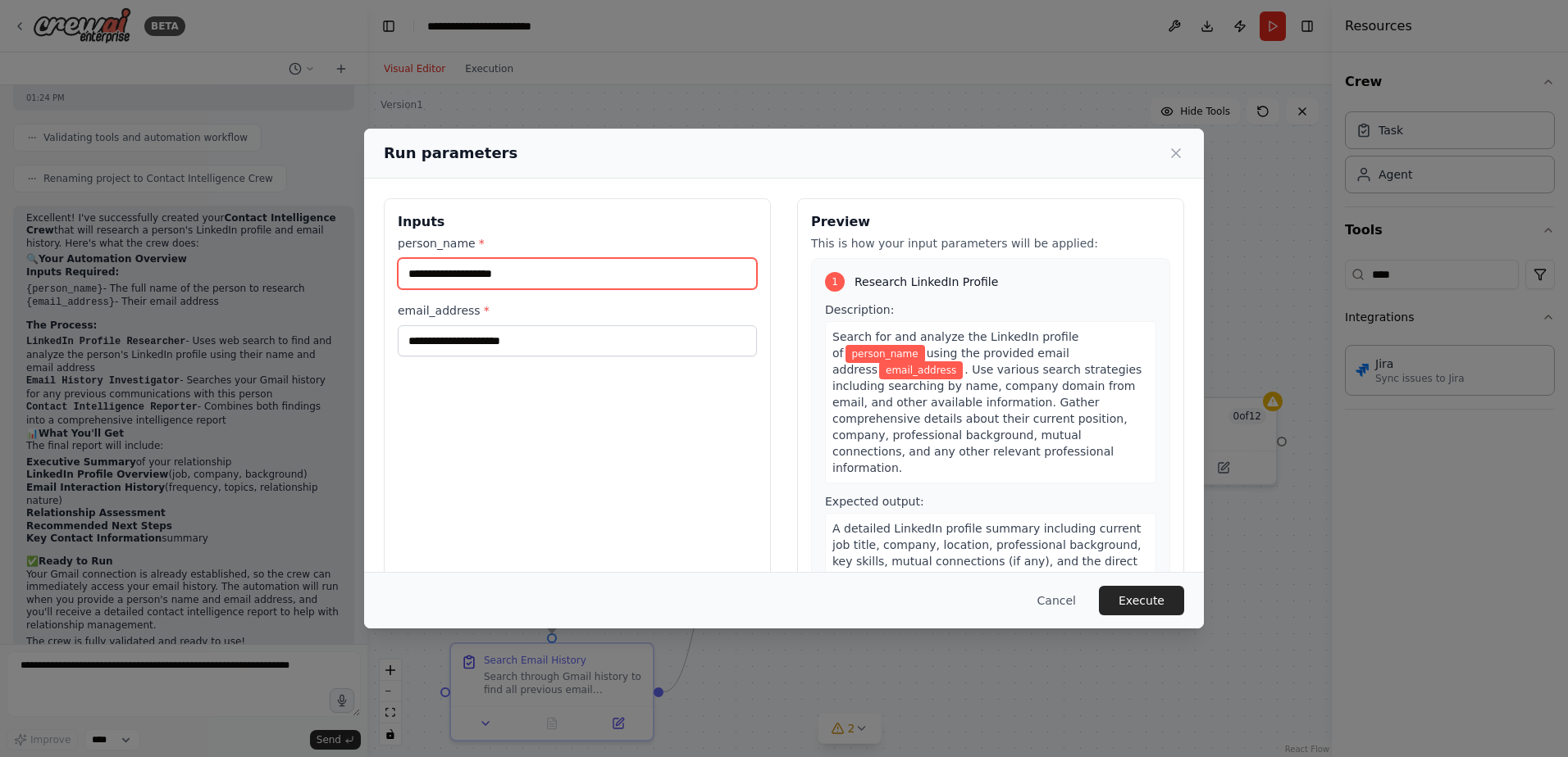
click at [528, 272] on input "person_name *" at bounding box center [577, 274] width 359 height 31
type input "**********"
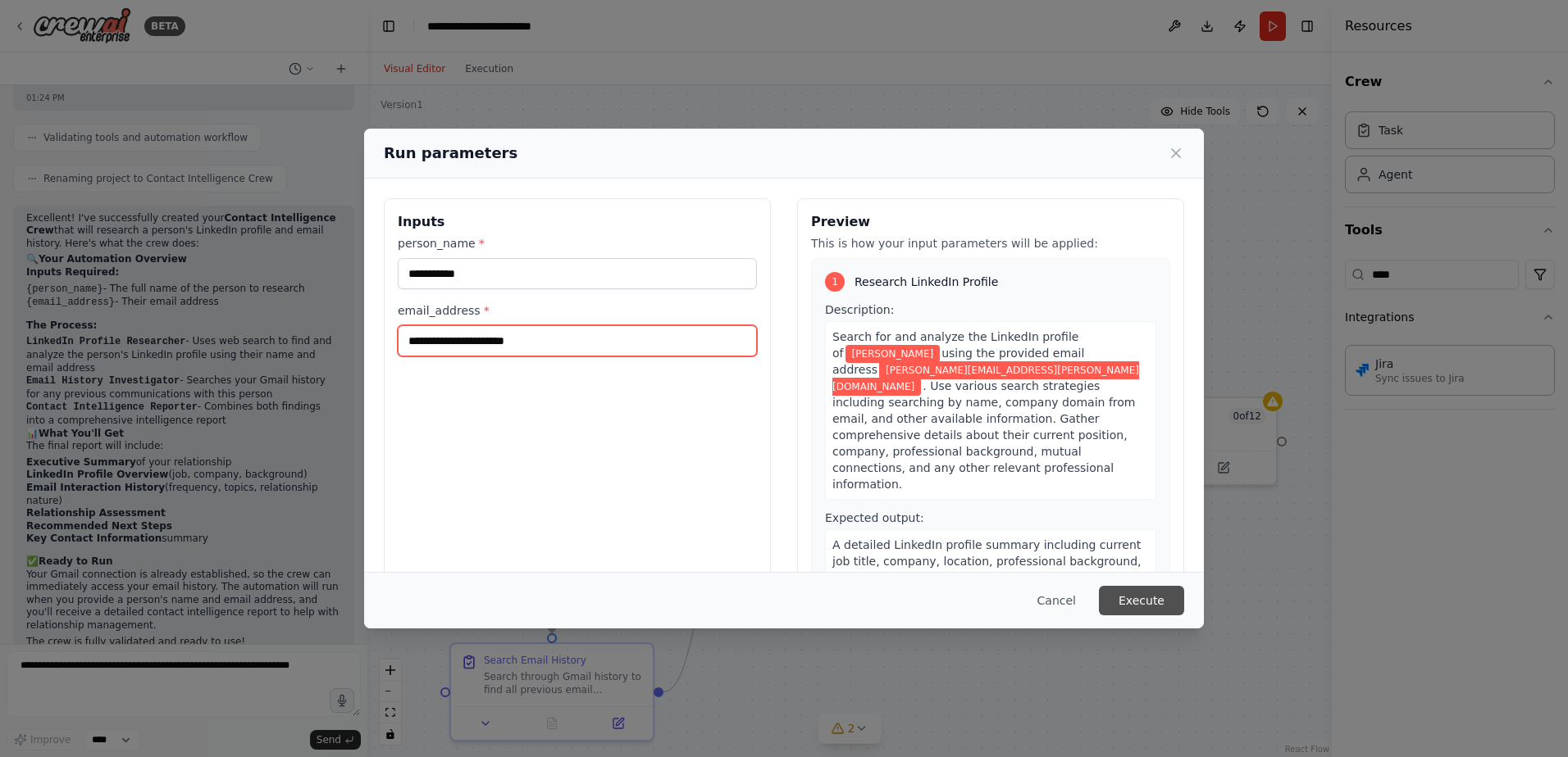
type input "**********"
click at [1149, 592] on button "Execute" at bounding box center [1141, 601] width 86 height 29
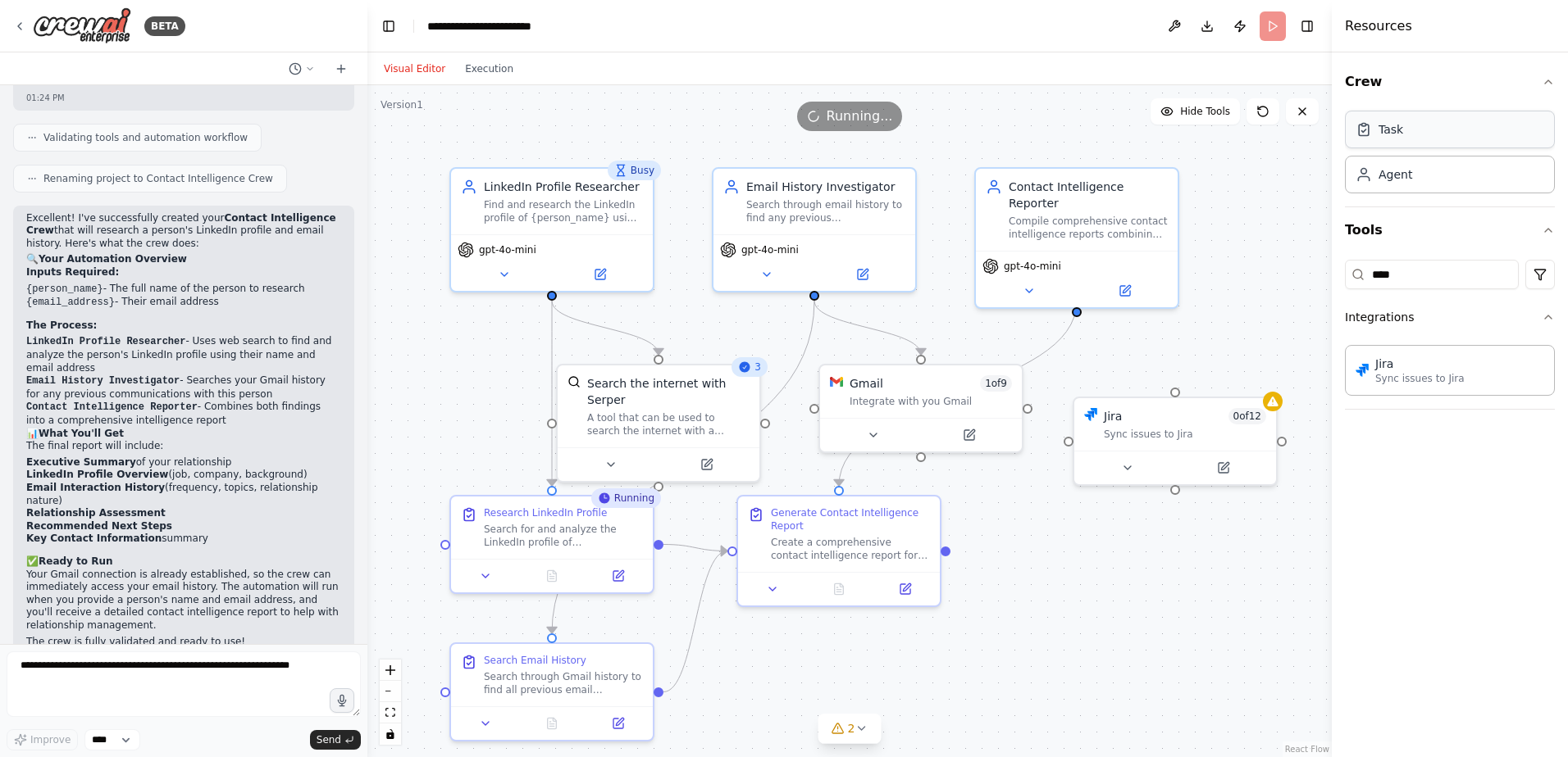
click at [1413, 131] on div "Task" at bounding box center [1450, 130] width 210 height 38
click at [1370, 130] on icon at bounding box center [1363, 129] width 16 height 16
click at [866, 731] on icon at bounding box center [860, 728] width 13 height 13
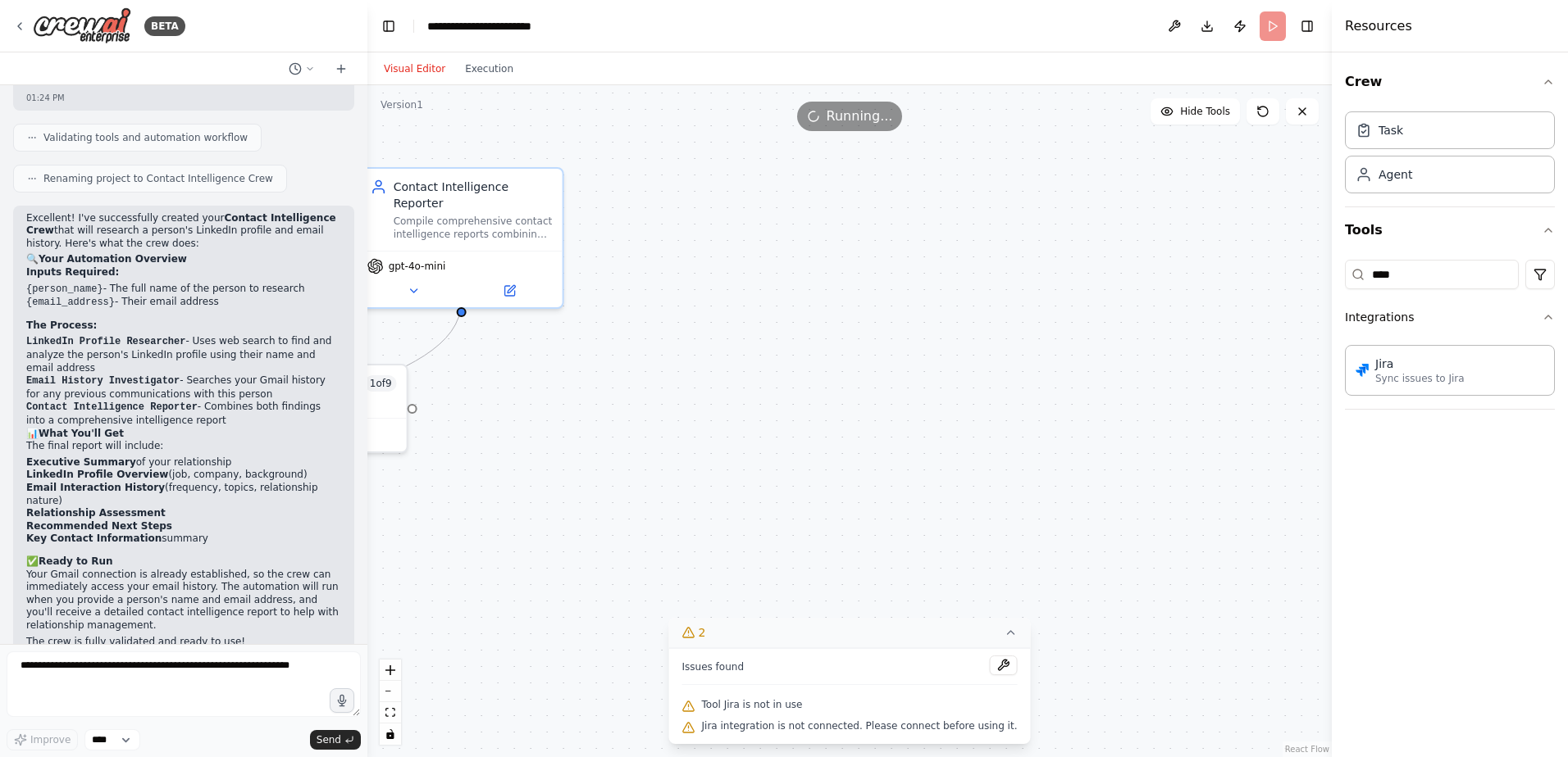
drag, startPoint x: 1155, startPoint y: 423, endPoint x: 1497, endPoint y: 473, distance: 345.6
click at [1497, 473] on div "BETA I would like to build a crew that provided with a person's name and email …" at bounding box center [784, 378] width 1568 height 757
click at [1004, 630] on icon at bounding box center [1010, 633] width 13 height 13
click at [889, 549] on div ".deletable-edge-delete-btn { width: 20px; height: 20px; border: 0px solid #ffff…" at bounding box center [849, 422] width 964 height 672
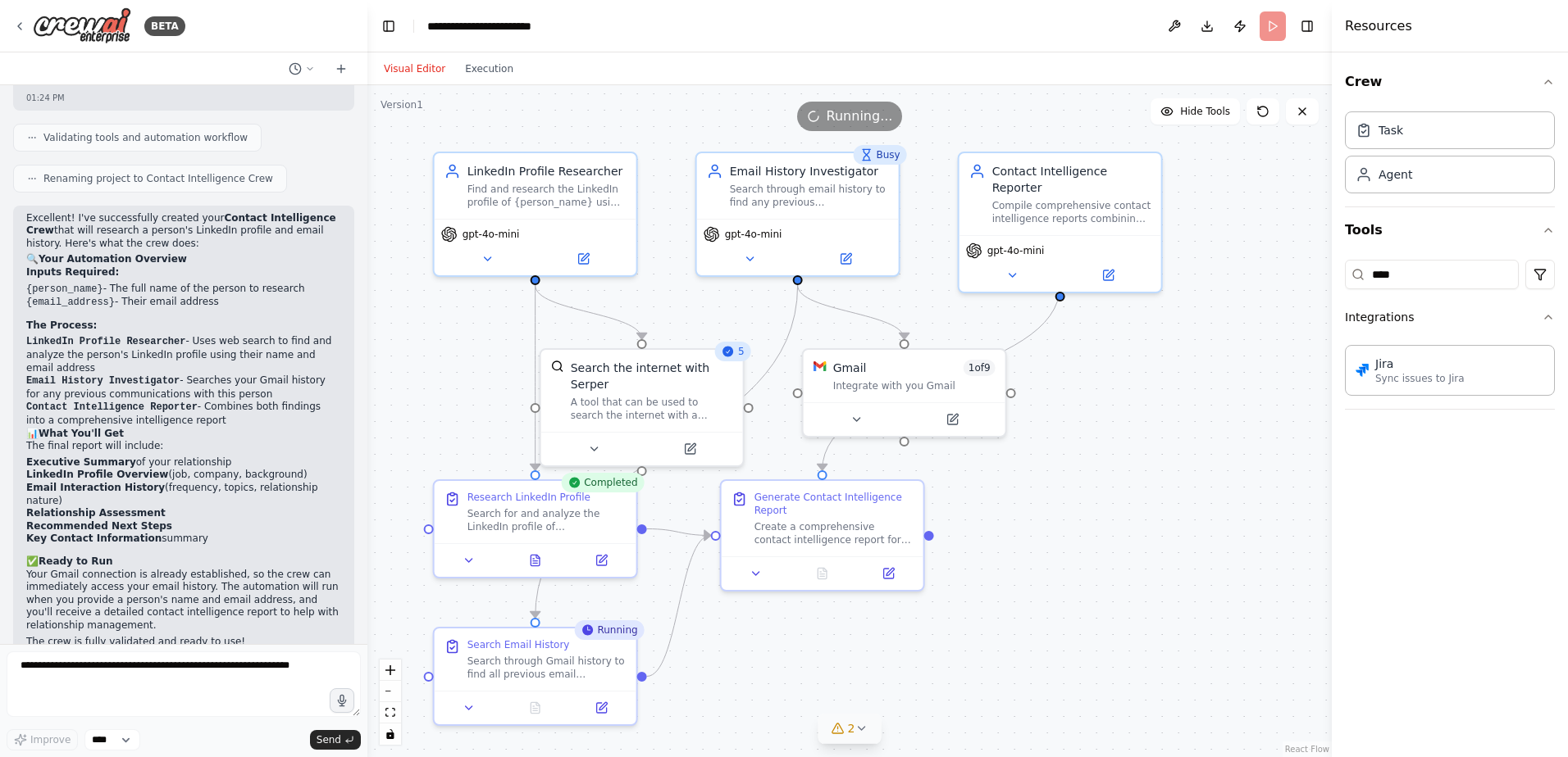
drag, startPoint x: 565, startPoint y: 360, endPoint x: 1176, endPoint y: 345, distance: 611.2
click at [1176, 345] on div ".deletable-edge-delete-btn { width: 20px; height: 20px; border: 0px solid #ffff…" at bounding box center [849, 422] width 964 height 672
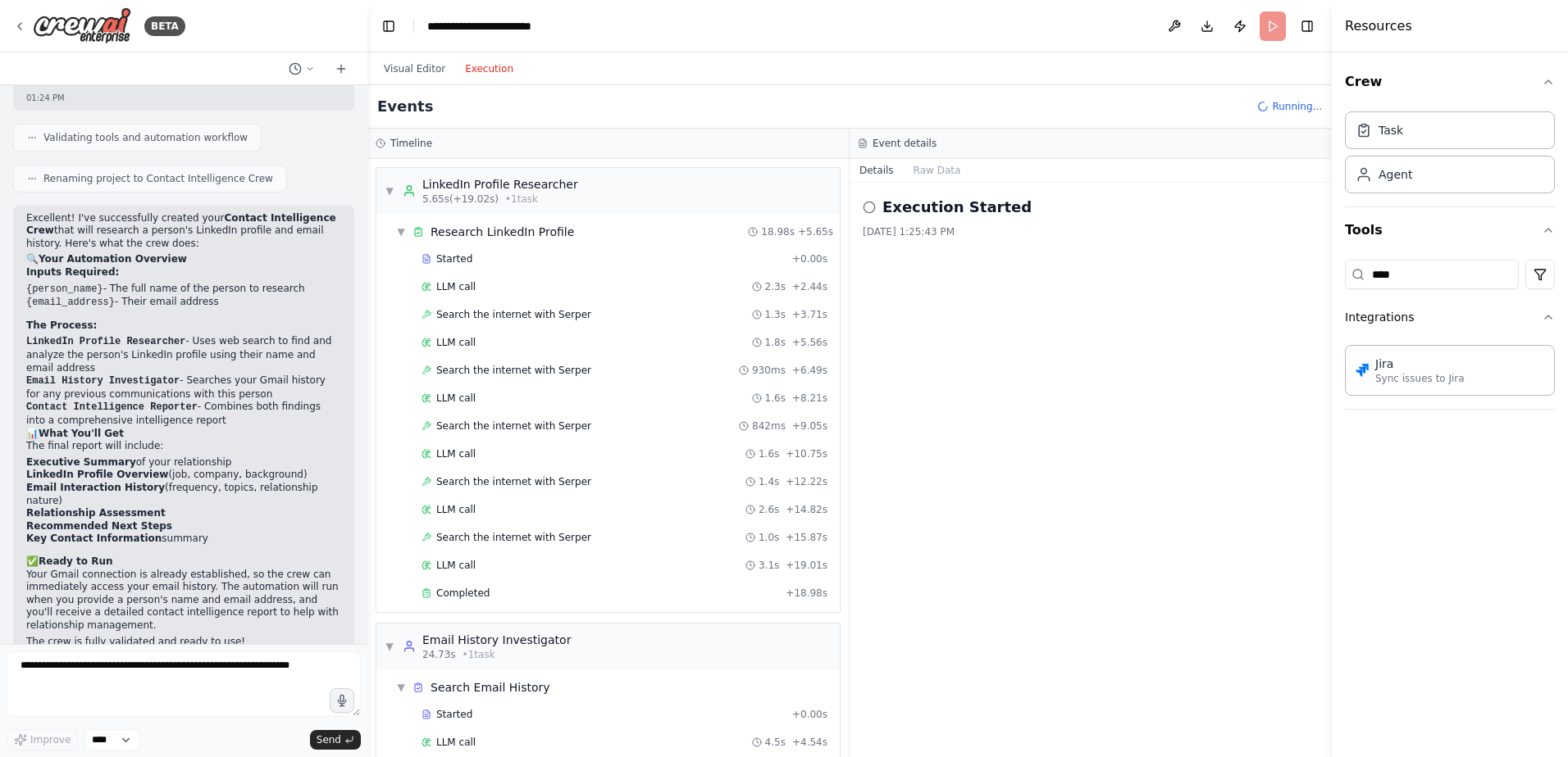
click at [469, 69] on button "Execution" at bounding box center [488, 68] width 68 height 20
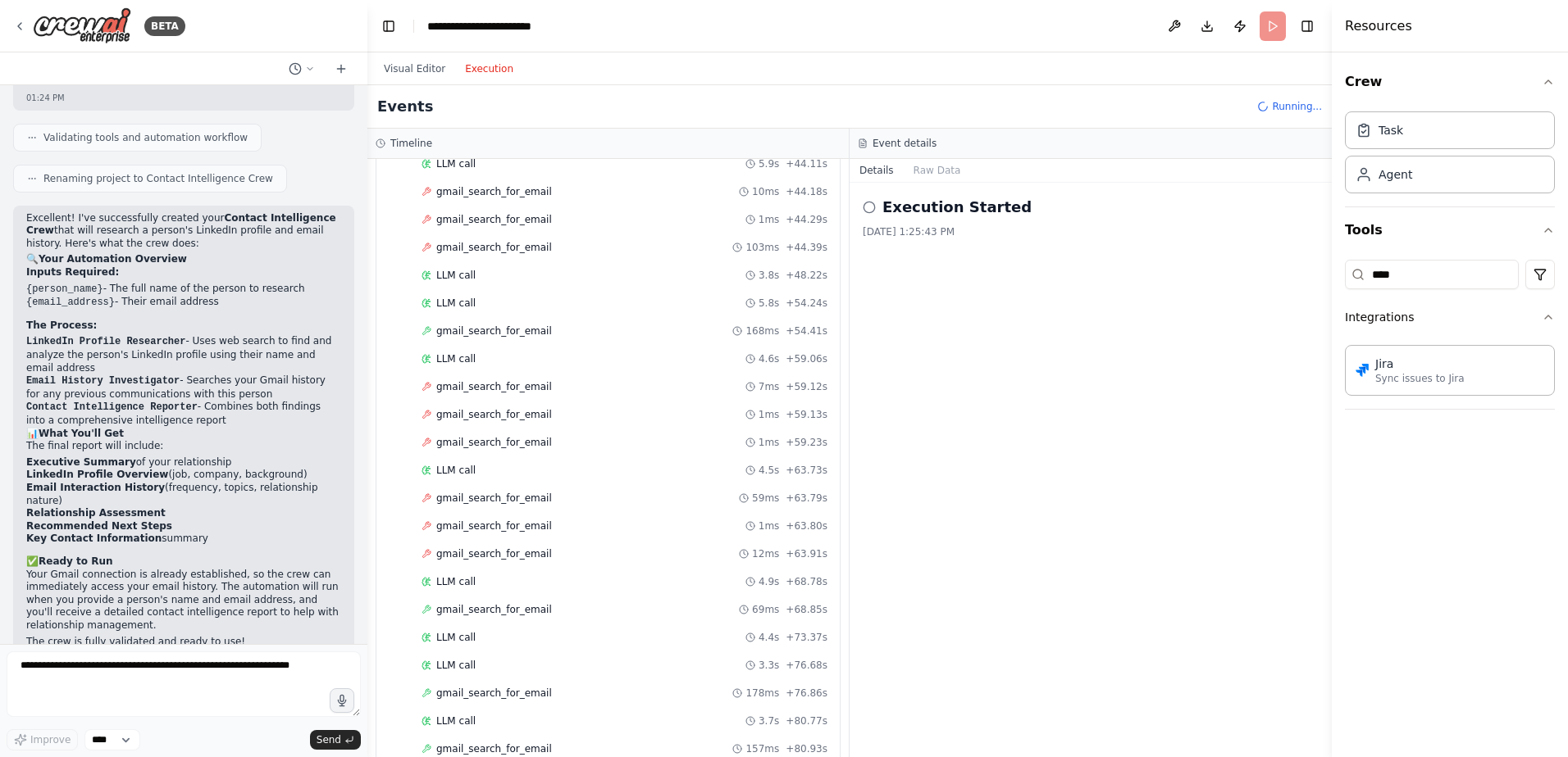
scroll to position [925, 0]
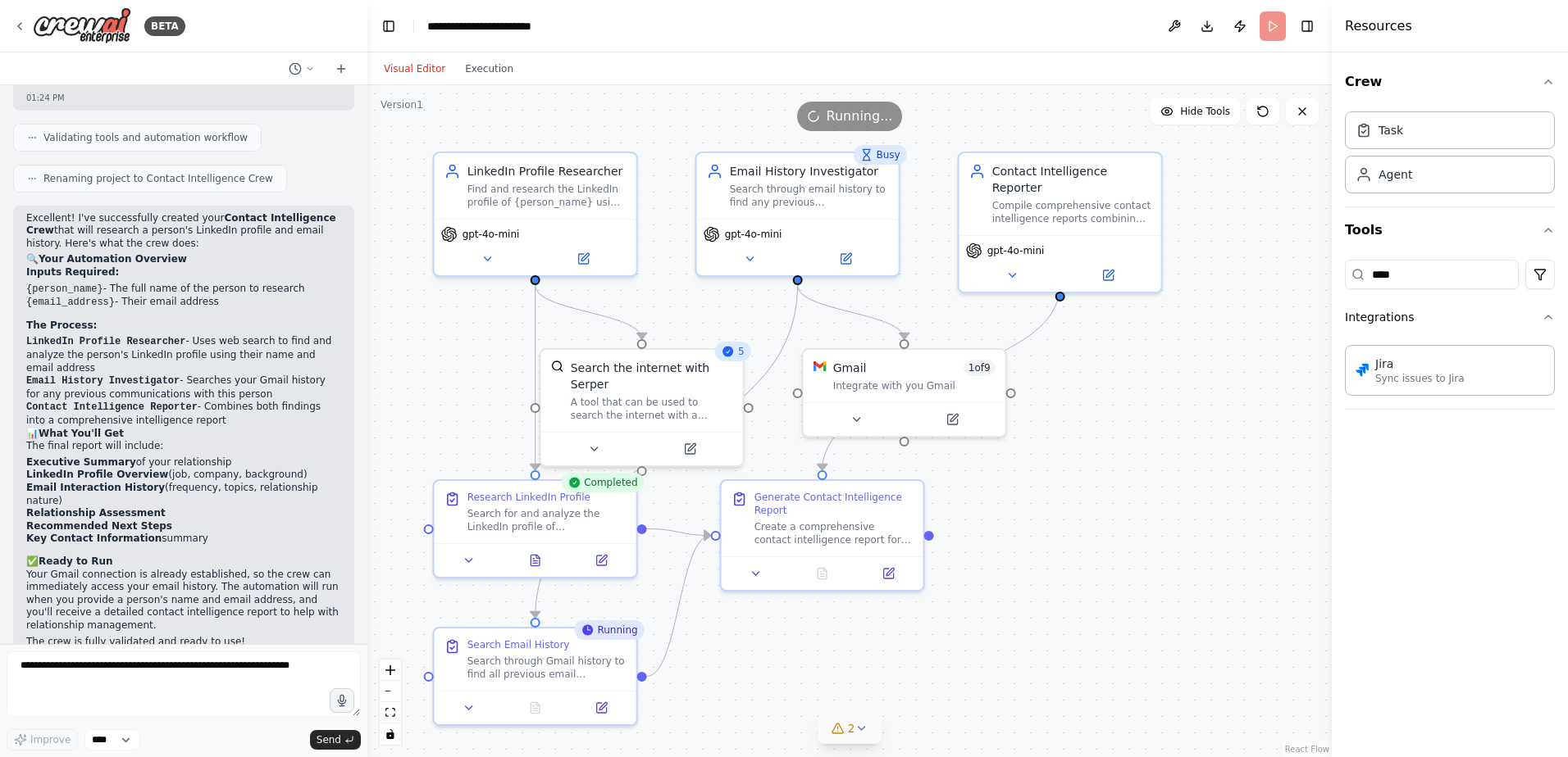
click at [405, 68] on button "Visual Editor" at bounding box center [415, 68] width 81 height 20
click at [1209, 108] on span "Hide Tools" at bounding box center [1205, 111] width 50 height 13
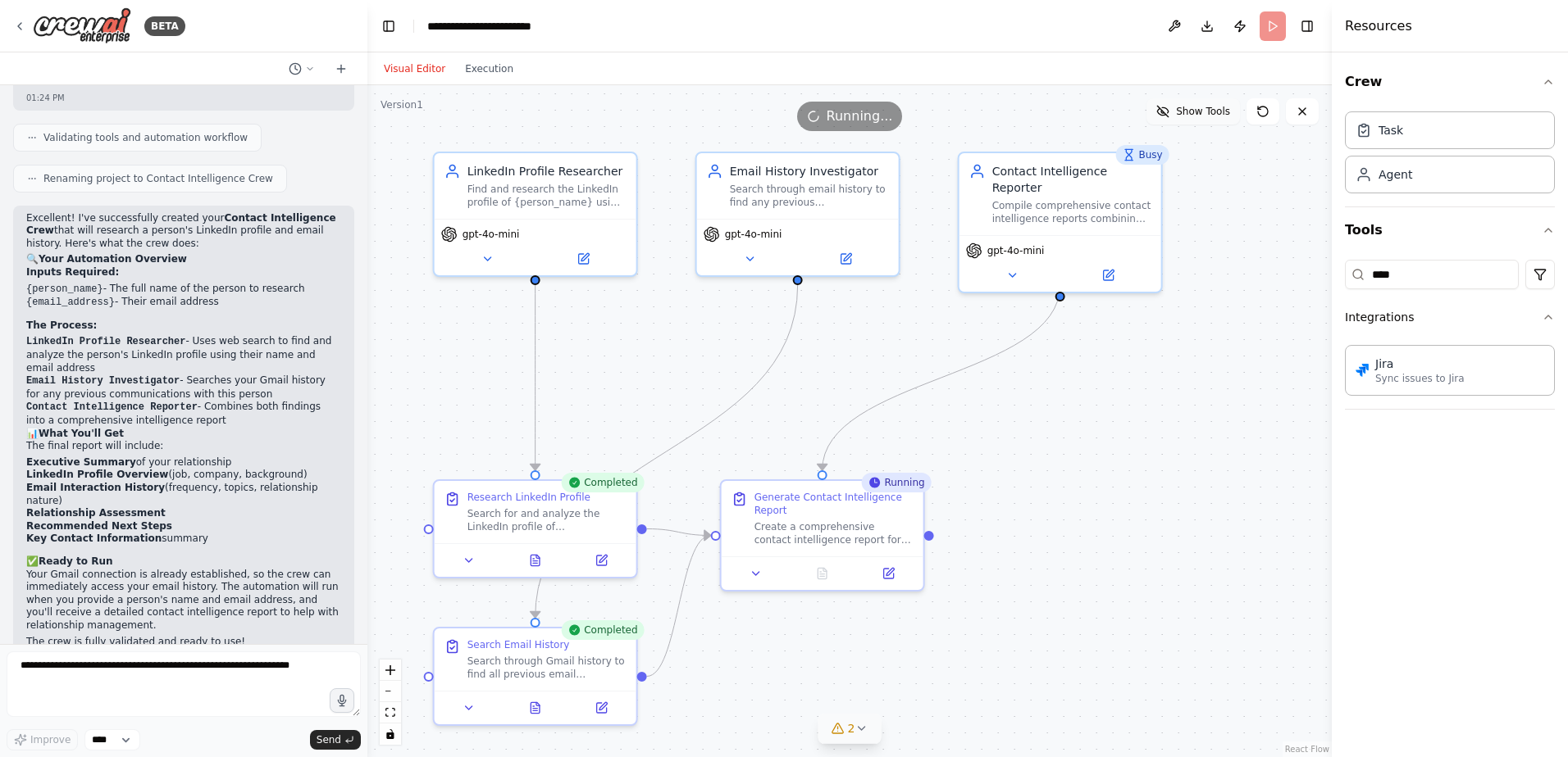
click at [1209, 108] on span "Show Tools" at bounding box center [1202, 111] width 54 height 13
click at [1359, 25] on h4 "Resources" at bounding box center [1379, 26] width 67 height 20
click at [1392, 135] on div "Task" at bounding box center [1390, 129] width 24 height 16
click at [1404, 181] on div "Agent" at bounding box center [1394, 174] width 34 height 16
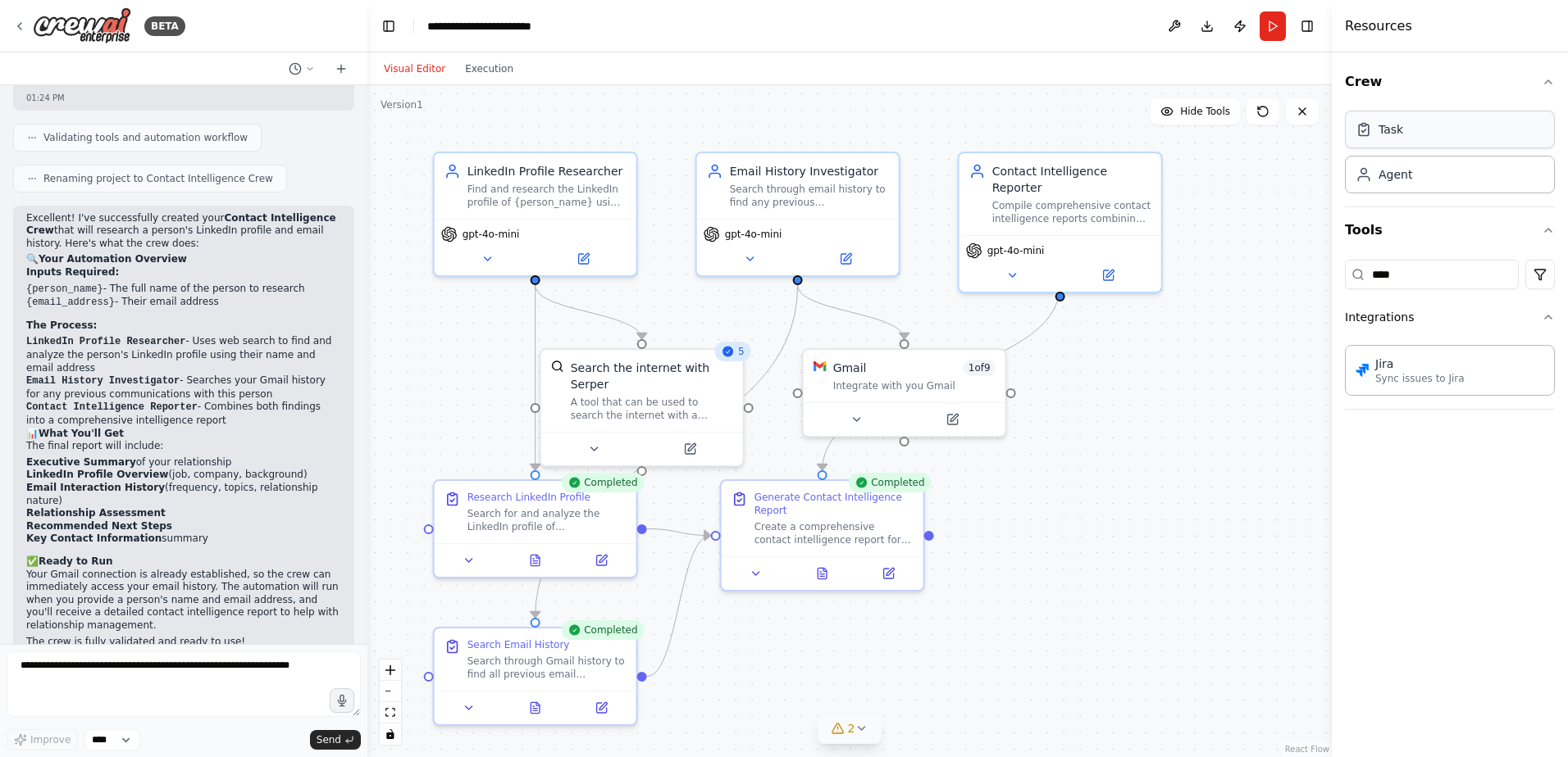
click at [1392, 141] on div "Task" at bounding box center [1450, 130] width 210 height 38
click at [1389, 140] on div "Task" at bounding box center [1450, 130] width 210 height 38
click at [1387, 139] on div "Task" at bounding box center [1450, 130] width 210 height 38
click at [1388, 179] on div "Agent" at bounding box center [1394, 174] width 34 height 16
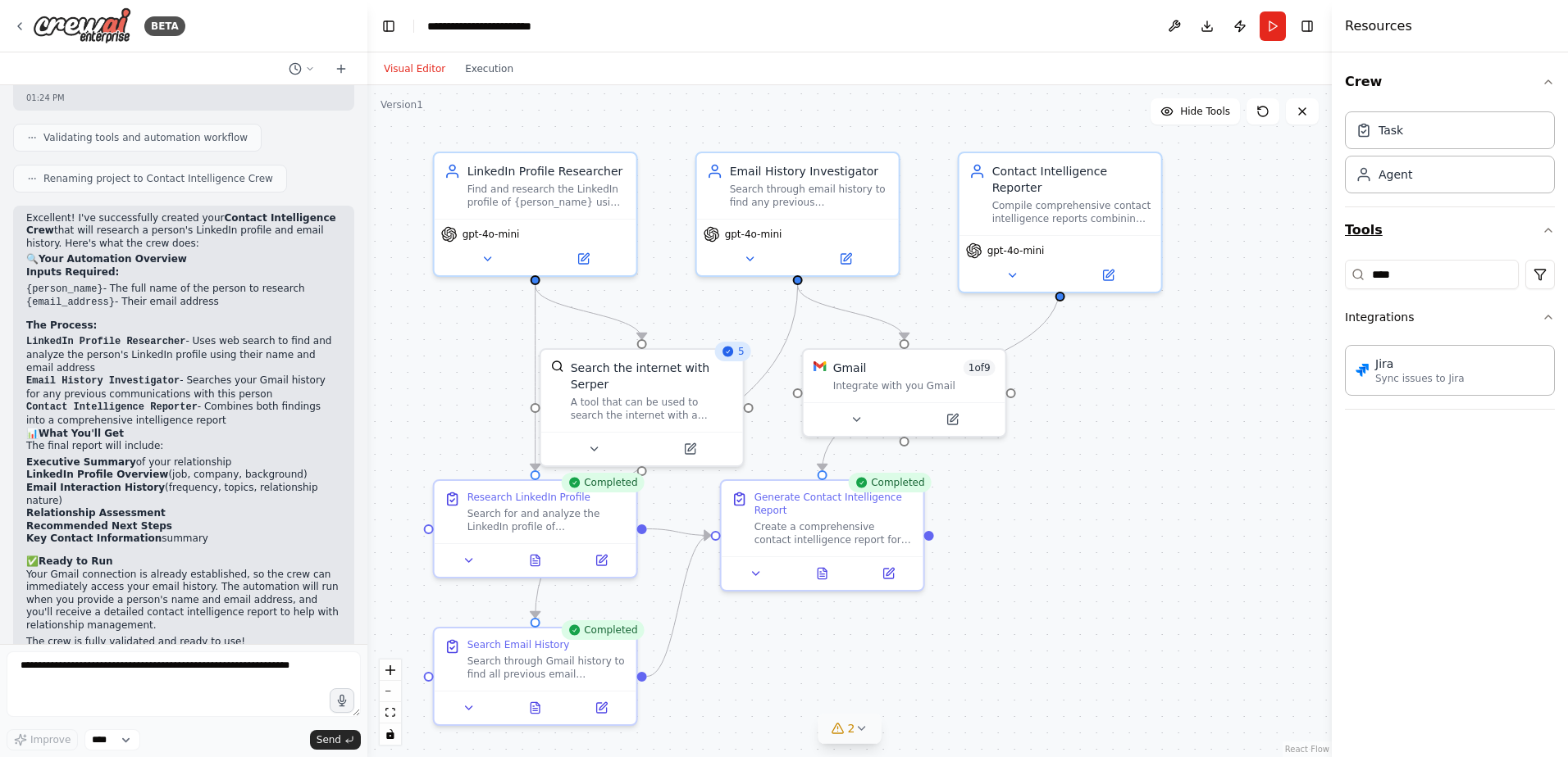
click at [1362, 231] on button "Tools" at bounding box center [1450, 230] width 210 height 46
click at [1453, 455] on button "Search & Research" at bounding box center [1450, 447] width 210 height 42
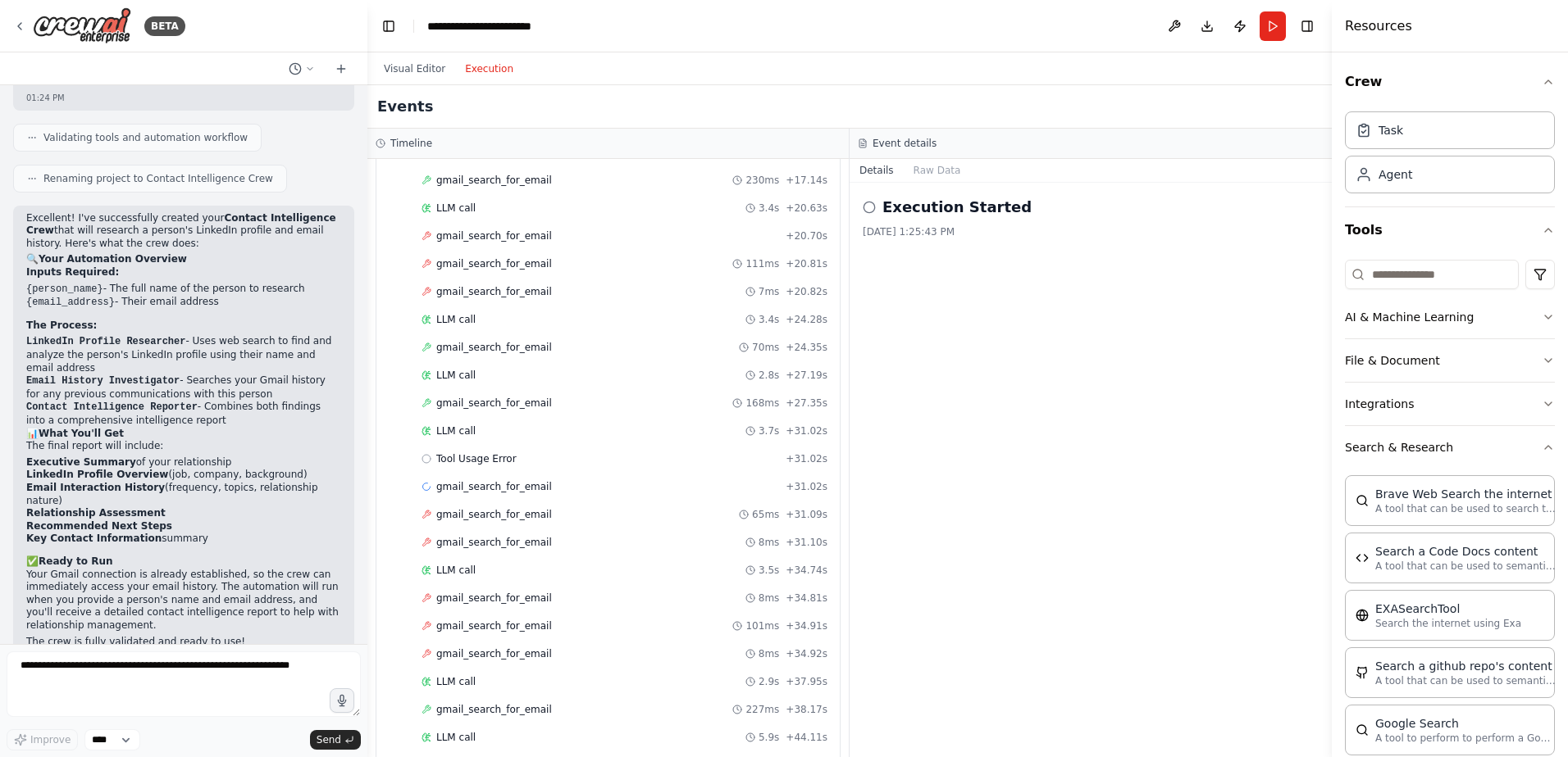
click at [485, 70] on button "Execution" at bounding box center [488, 68] width 68 height 20
click at [903, 146] on h3 "Event details" at bounding box center [904, 143] width 64 height 13
click at [854, 142] on div "Event details" at bounding box center [1091, 143] width 482 height 30
click at [866, 207] on icon at bounding box center [869, 207] width 13 height 13
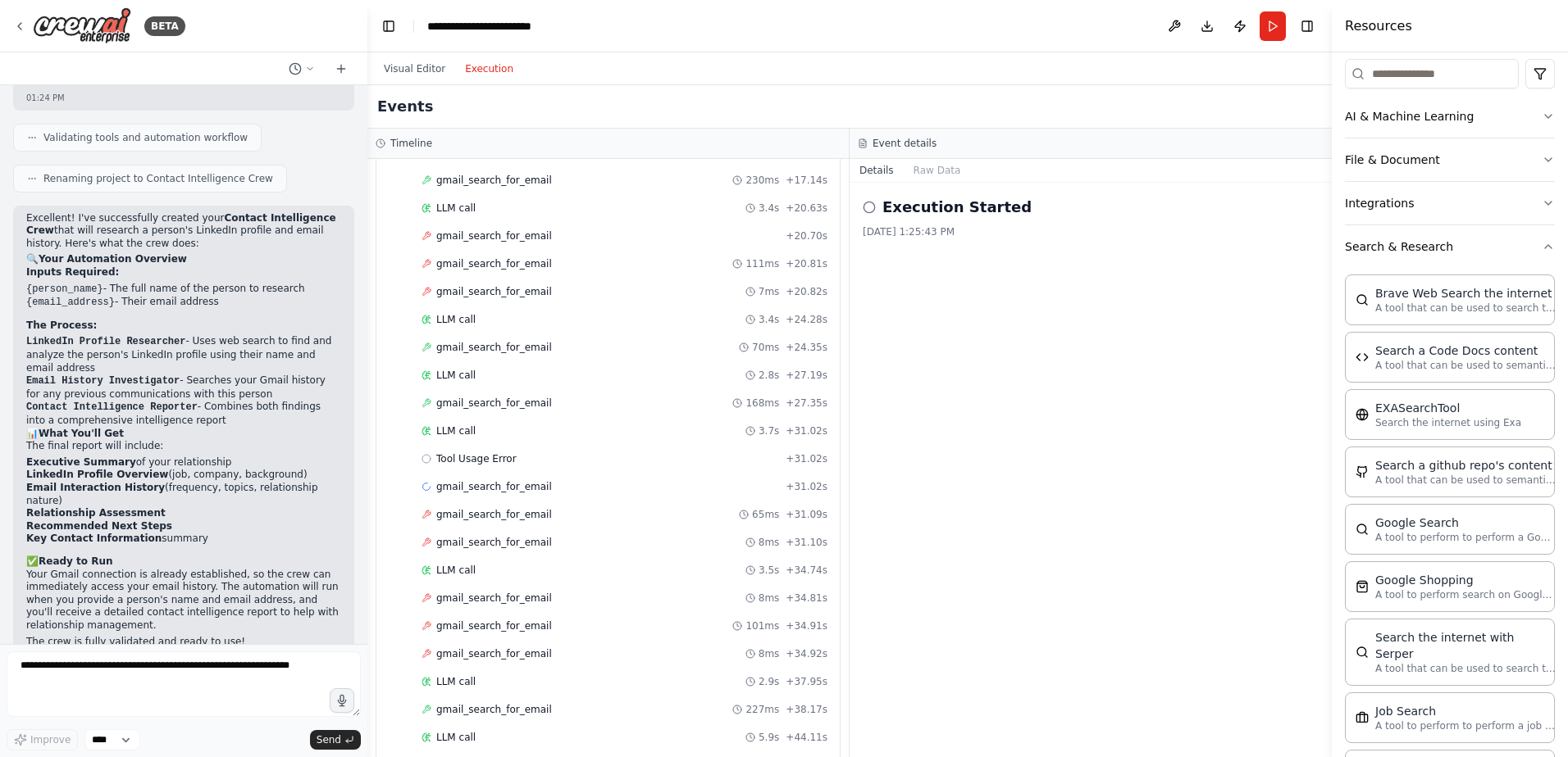
scroll to position [614, 0]
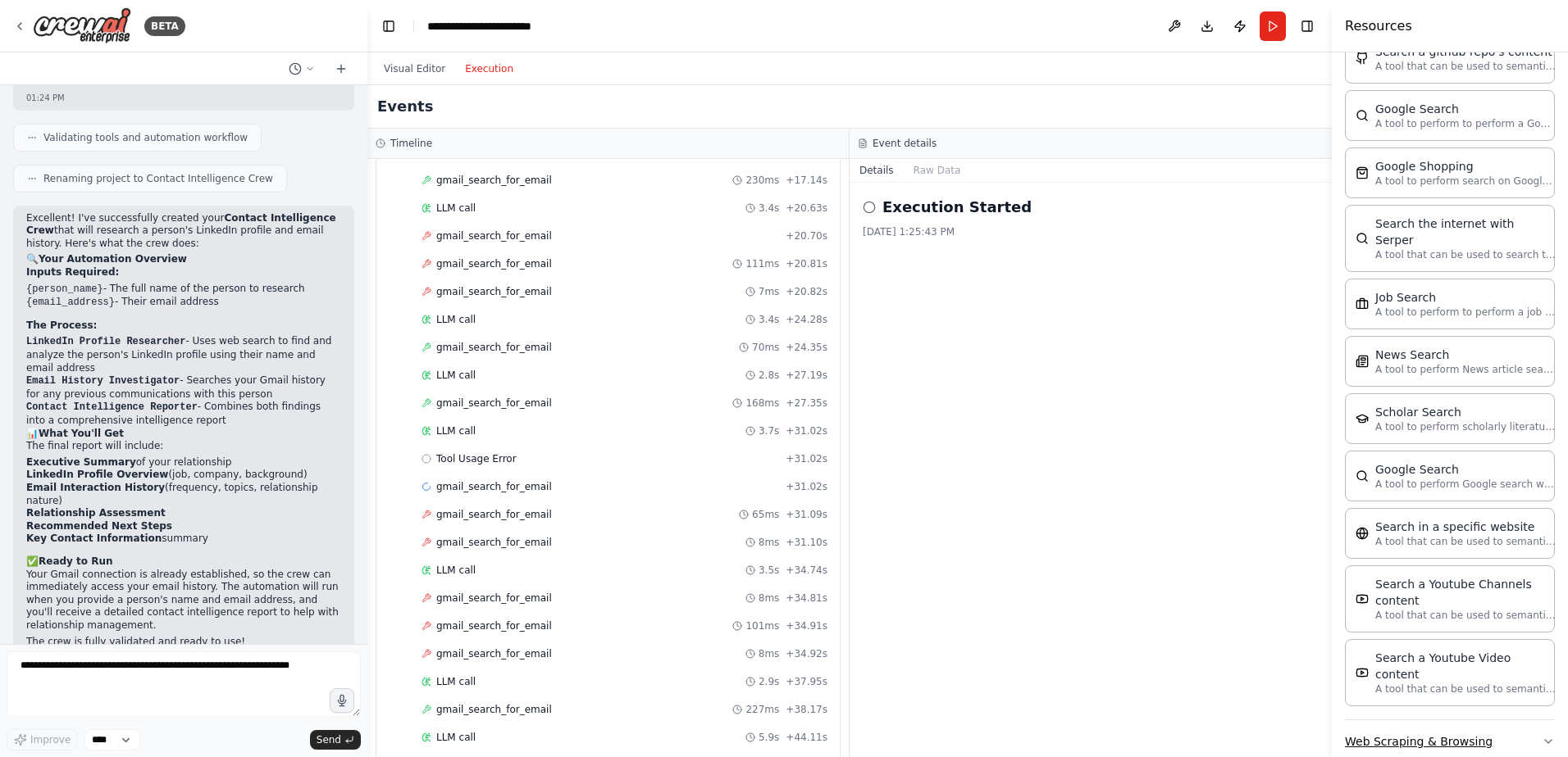
click at [1398, 721] on button "Web Scraping & Browsing" at bounding box center [1450, 741] width 210 height 42
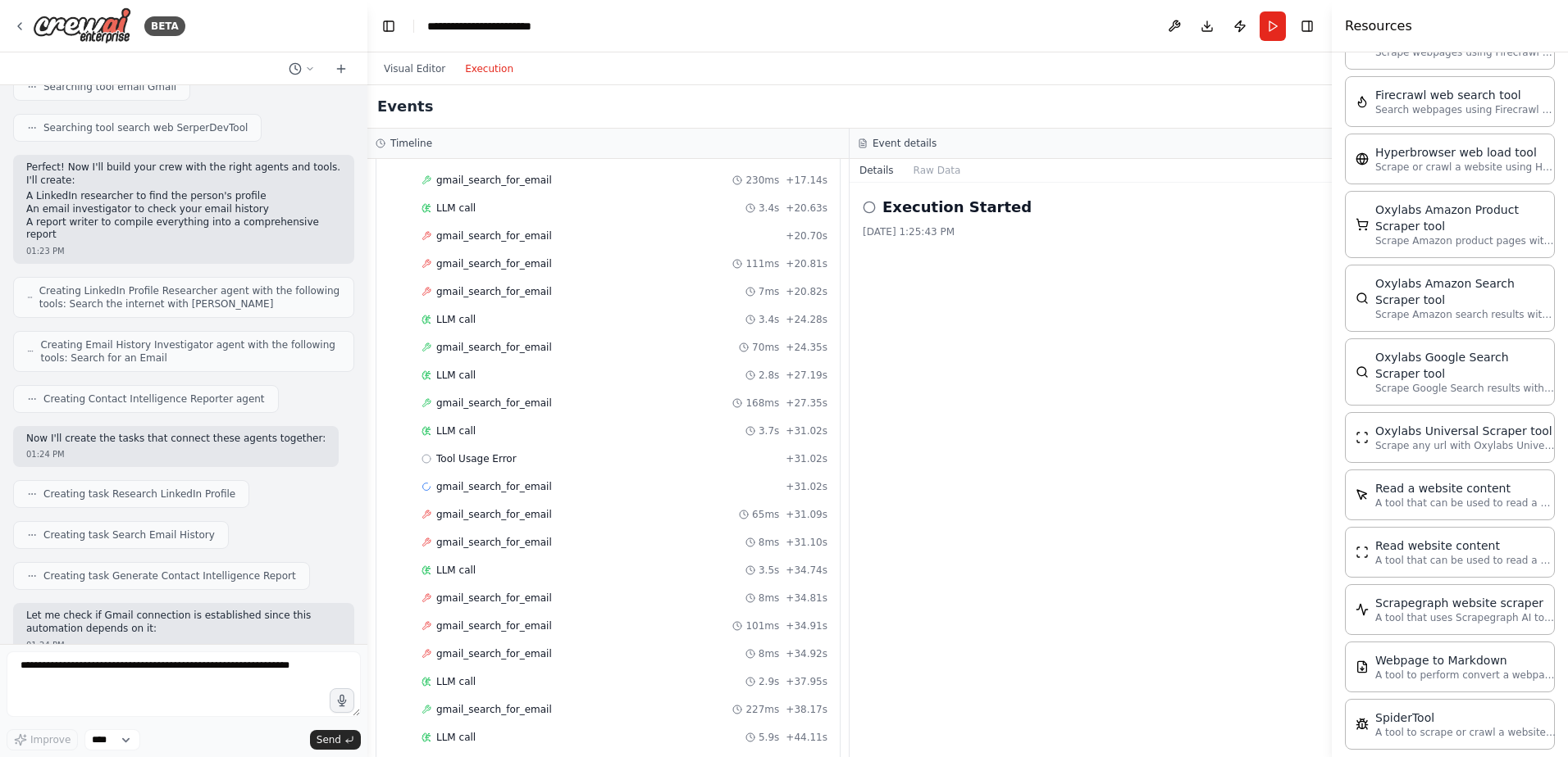
scroll to position [0, 0]
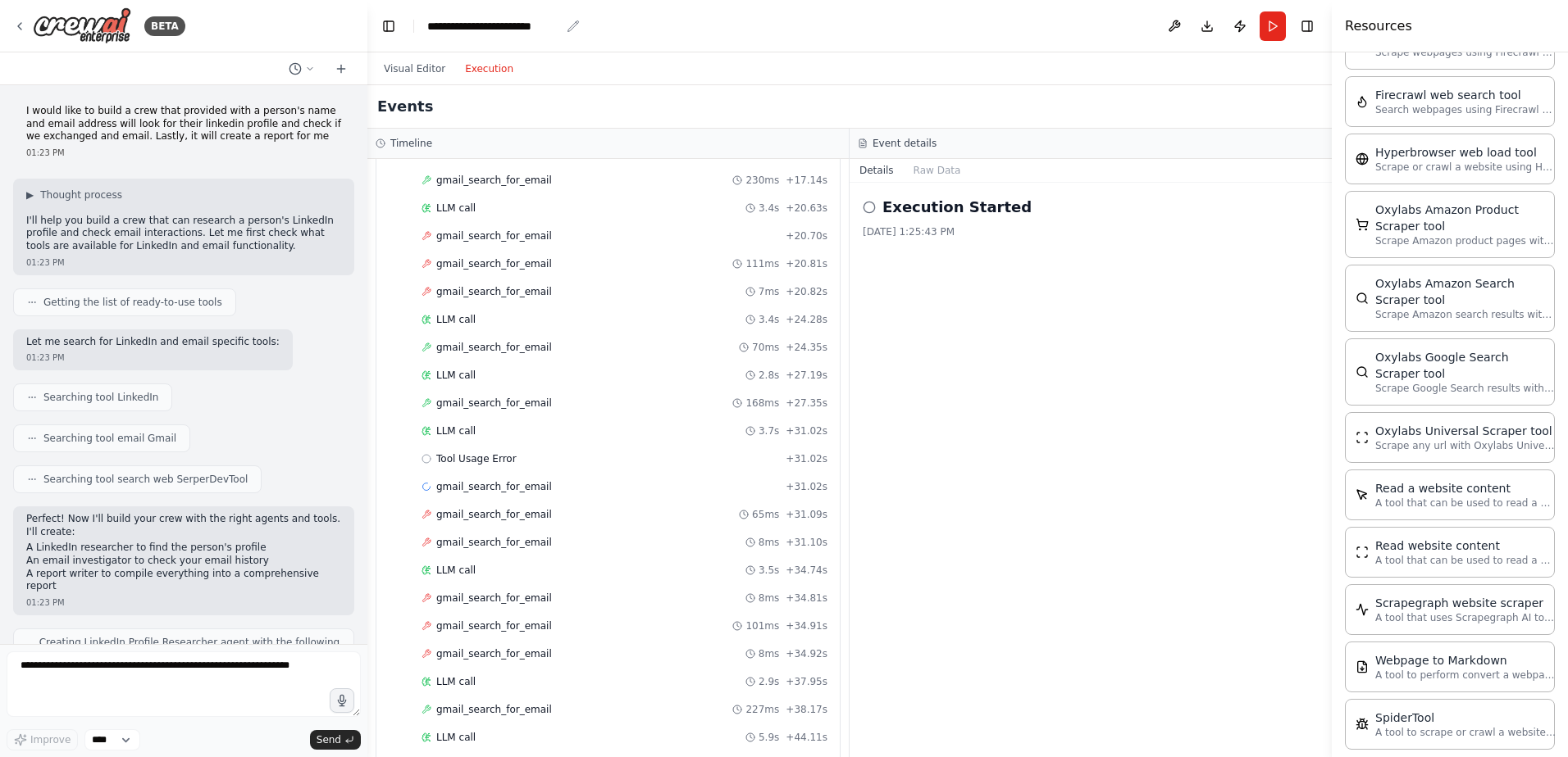
click at [570, 28] on icon "breadcrumb" at bounding box center [572, 26] width 13 height 13
click at [534, 27] on div "**********" at bounding box center [494, 26] width 133 height 16
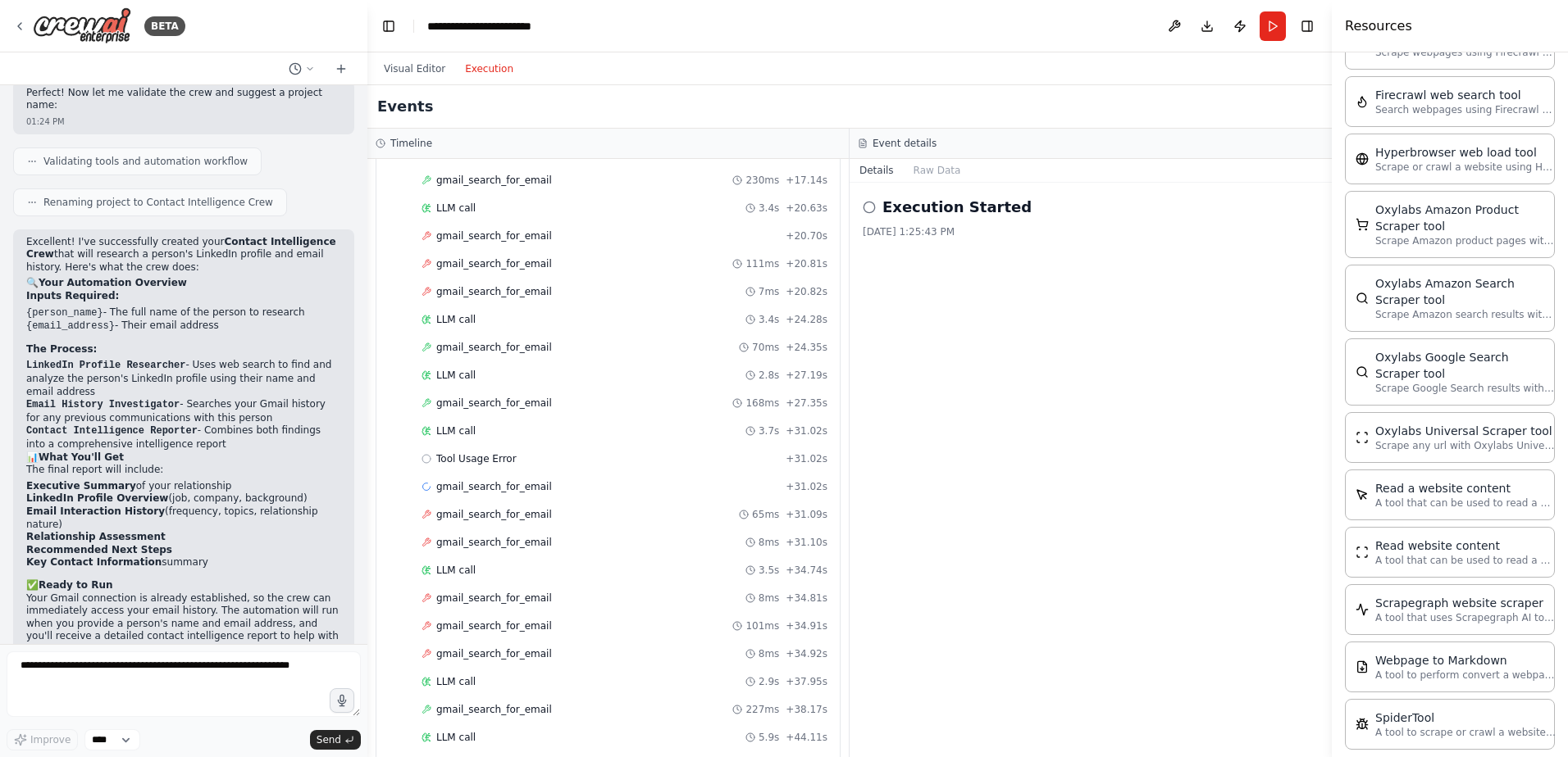
scroll to position [1008, 0]
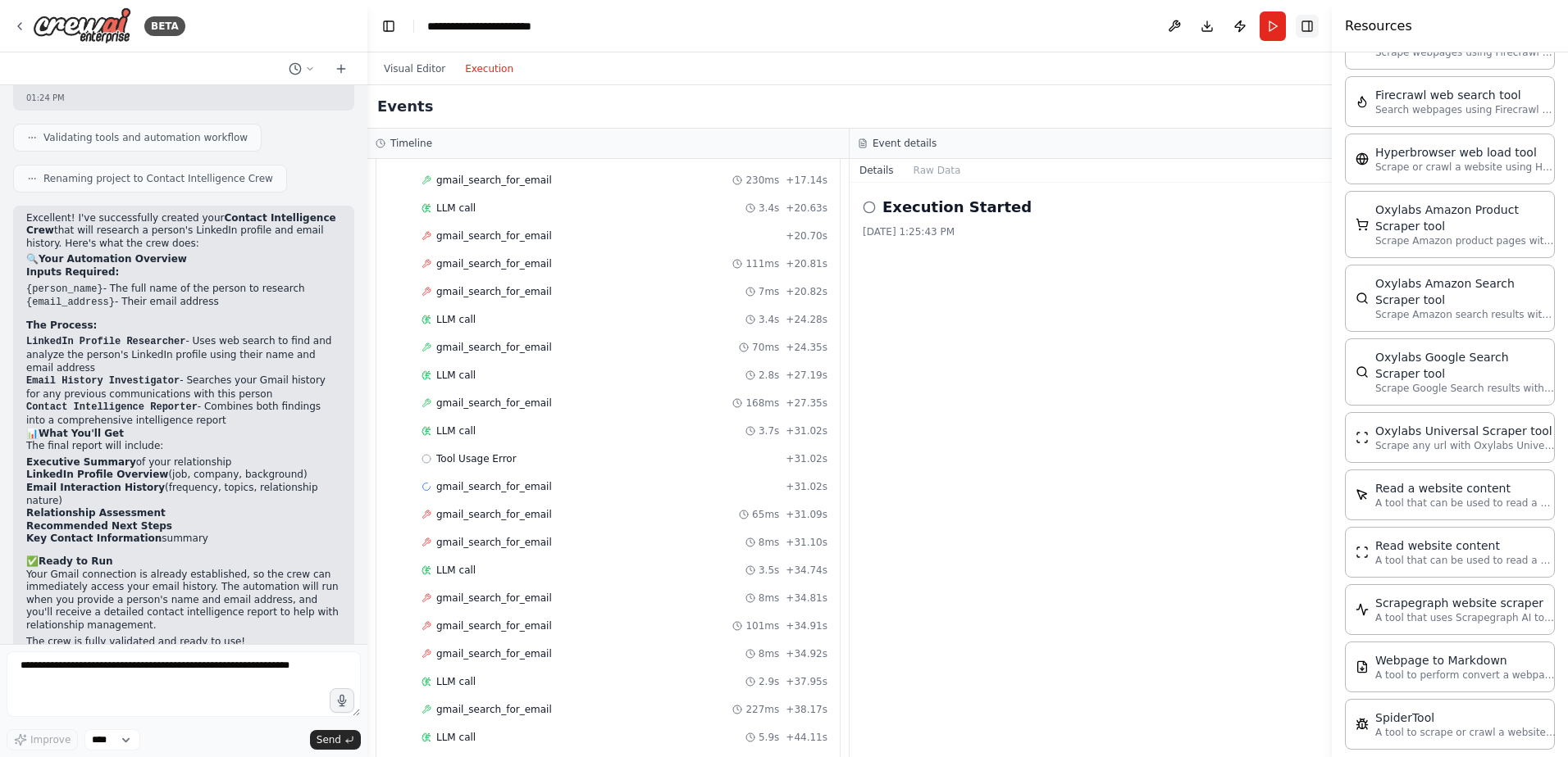
click at [1304, 19] on button "Toggle Right Sidebar" at bounding box center [1307, 26] width 23 height 23
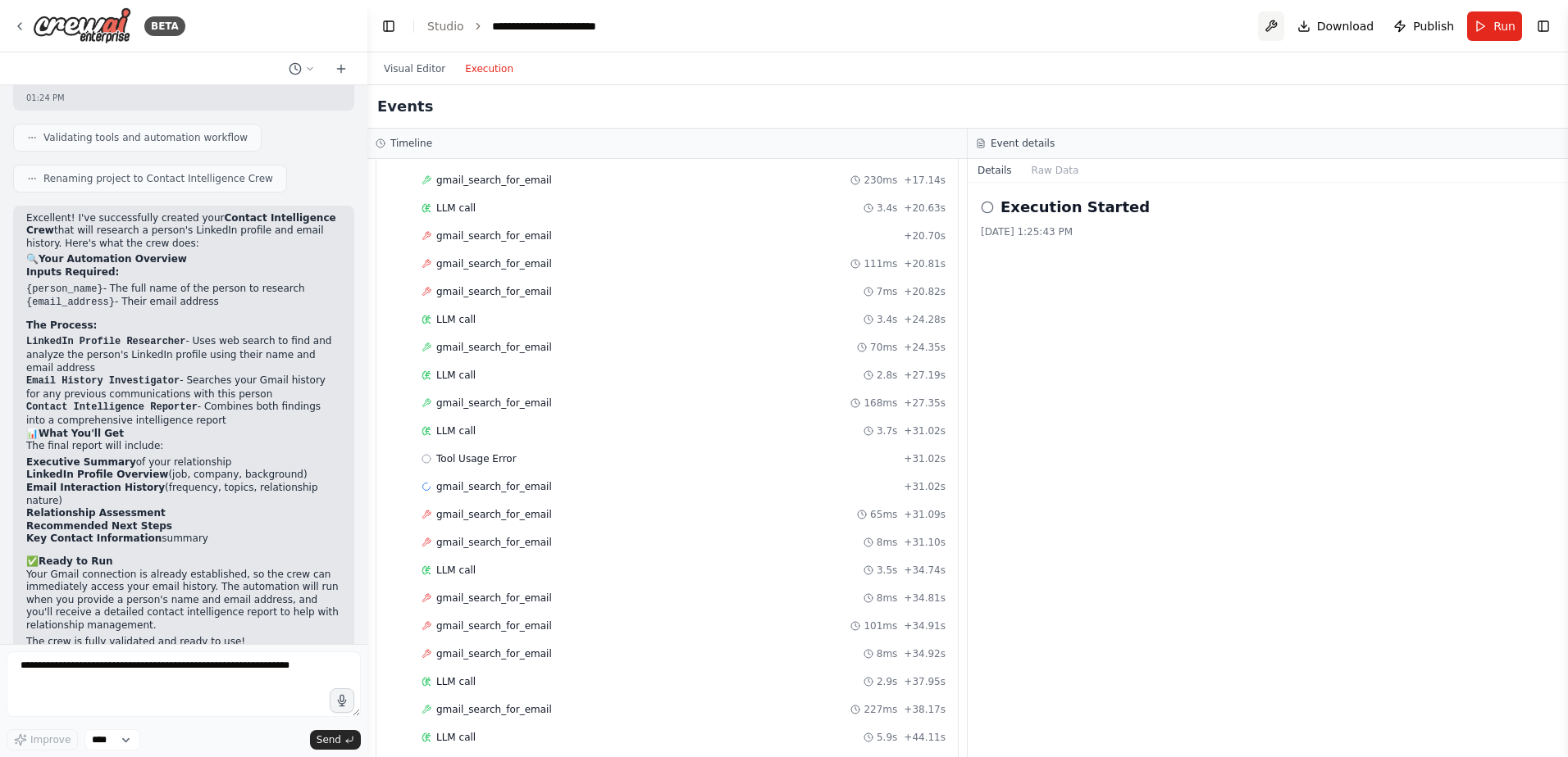
click at [1273, 22] on button at bounding box center [1271, 26] width 26 height 29
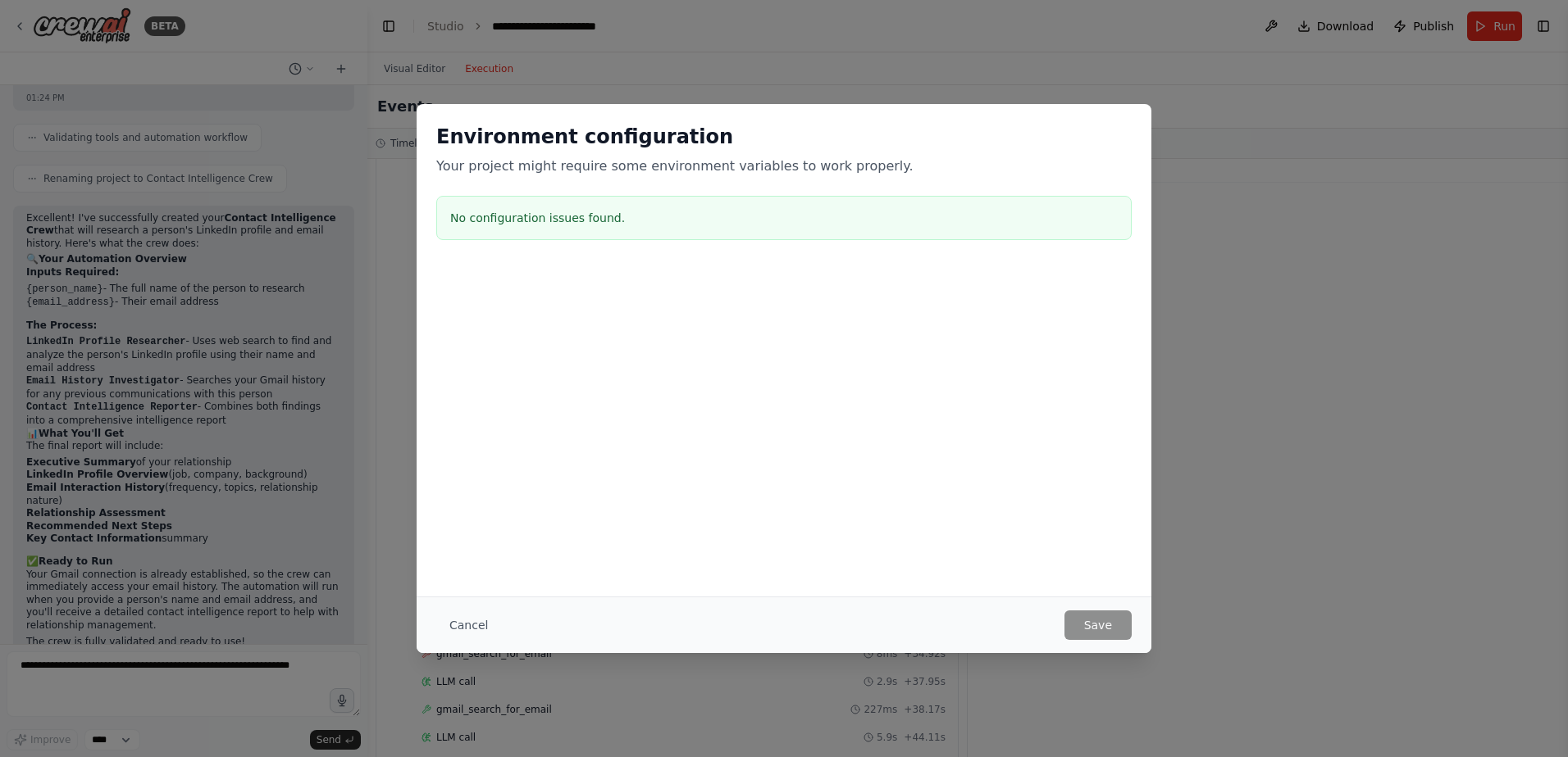
click at [1463, 161] on div "Environment configuration Your project might require some environment variables…" at bounding box center [784, 378] width 1568 height 757
click at [462, 627] on button "Cancel" at bounding box center [468, 626] width 65 height 29
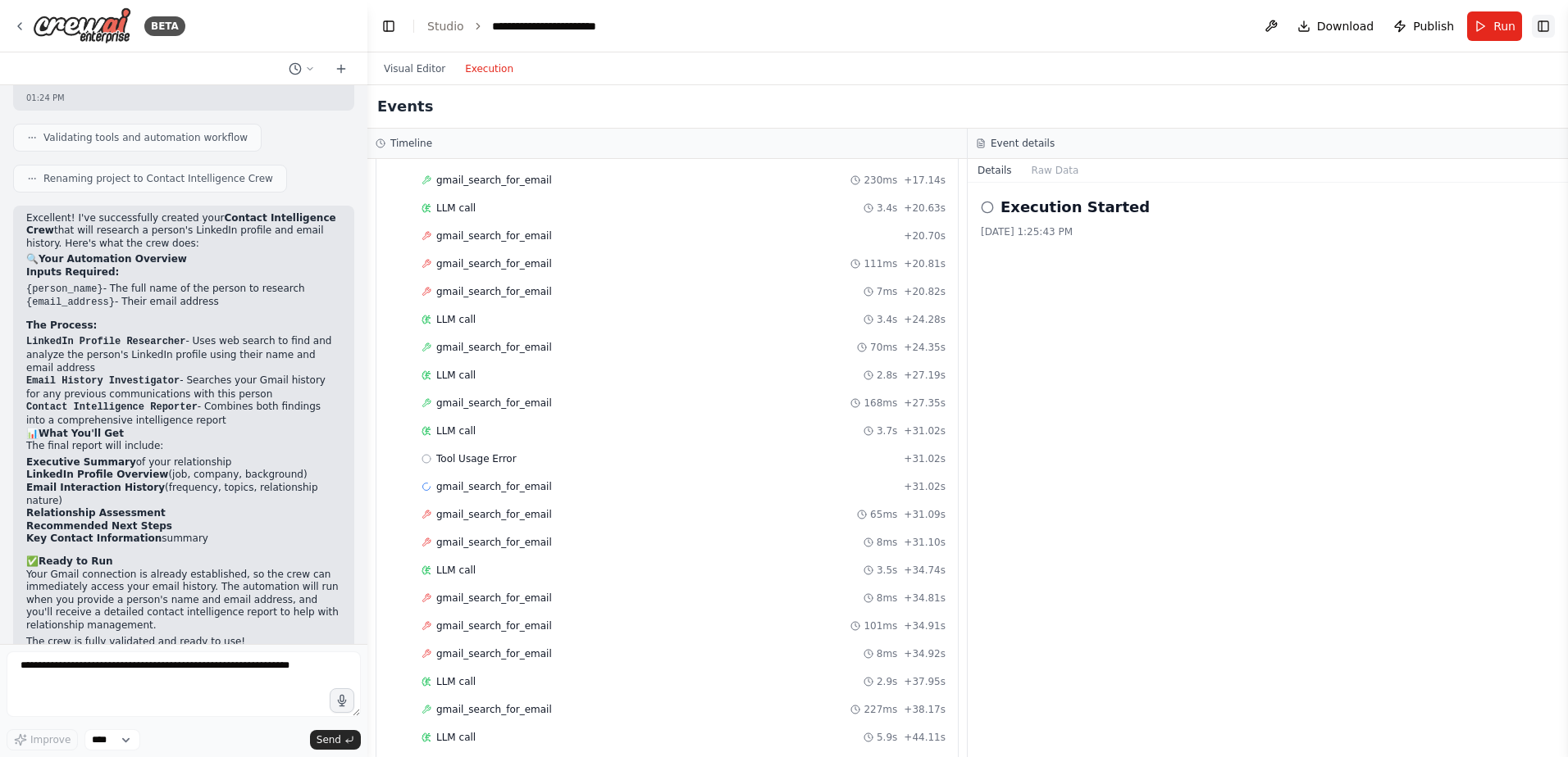
click at [1537, 18] on button "Toggle Right Sidebar" at bounding box center [1543, 26] width 23 height 23
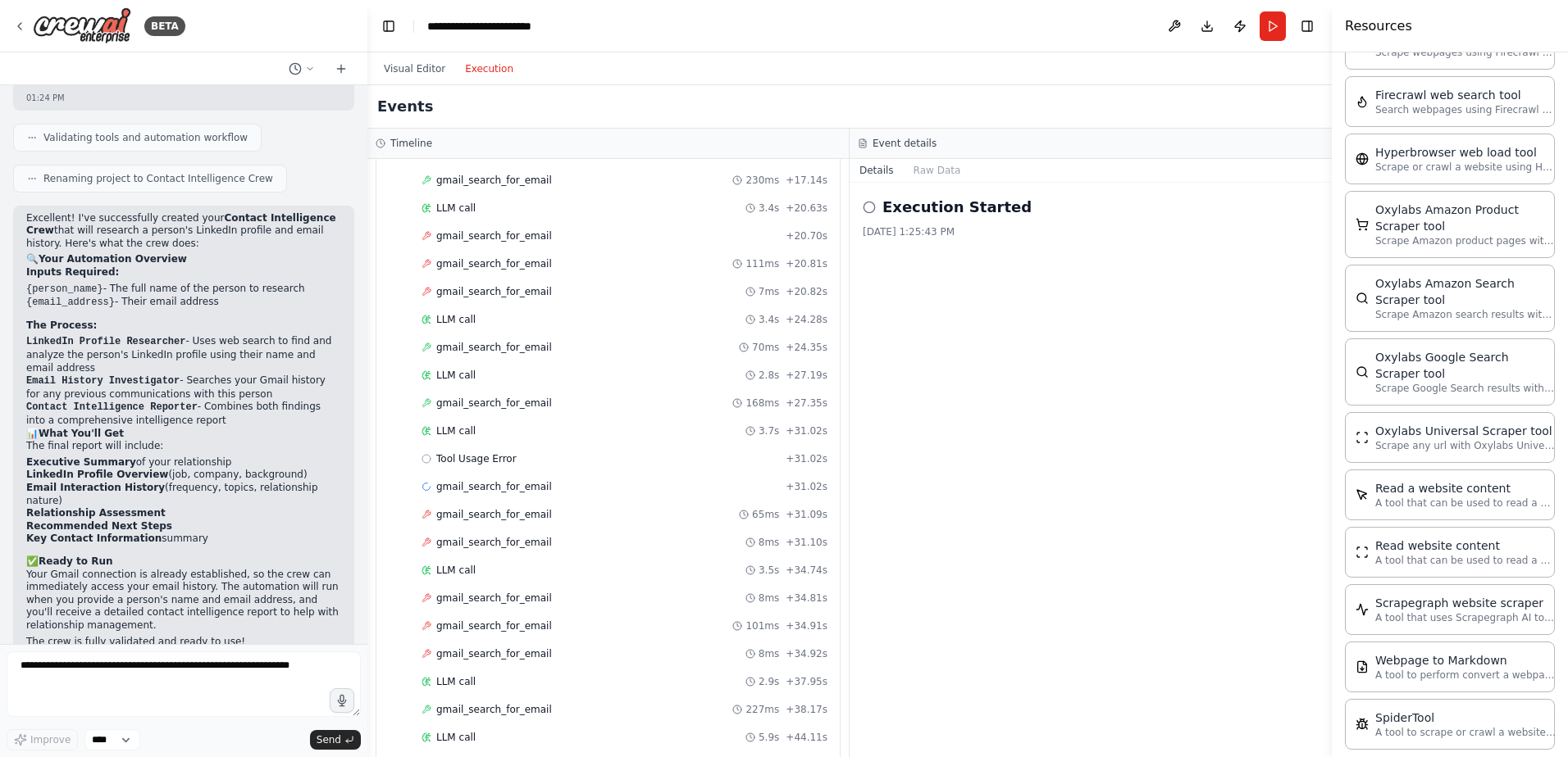
drag, startPoint x: 1401, startPoint y: 32, endPoint x: 1431, endPoint y: 48, distance: 34.0
click at [1402, 32] on h4 "Resources" at bounding box center [1379, 26] width 67 height 20
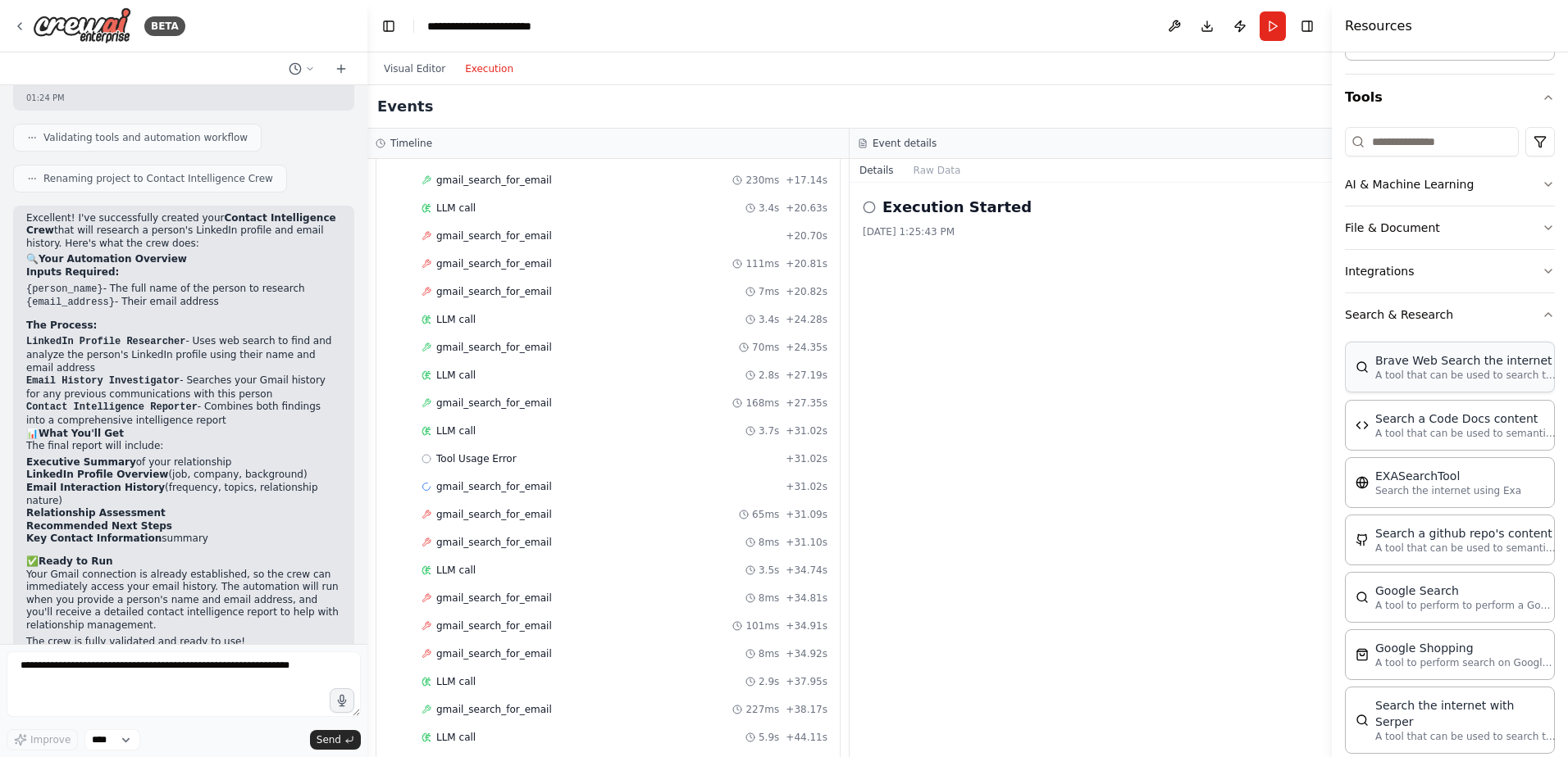
scroll to position [0, 0]
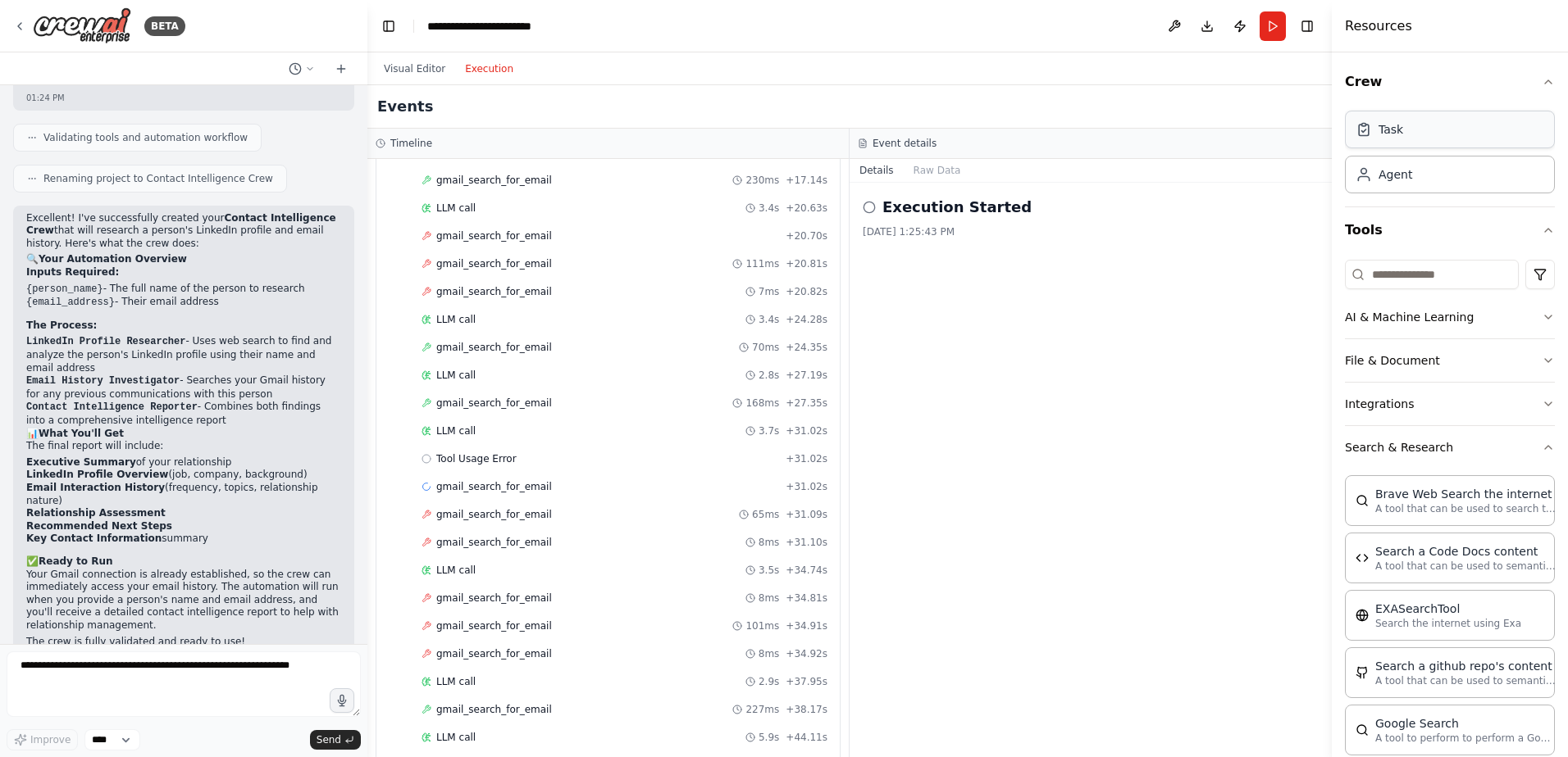
click at [1397, 138] on div "Task" at bounding box center [1450, 130] width 210 height 38
click at [1363, 134] on icon at bounding box center [1363, 129] width 16 height 16
drag, startPoint x: 1390, startPoint y: 195, endPoint x: 1389, endPoint y: 186, distance: 9.1
click at [1390, 191] on div "Task Agent" at bounding box center [1450, 156] width 210 height 102
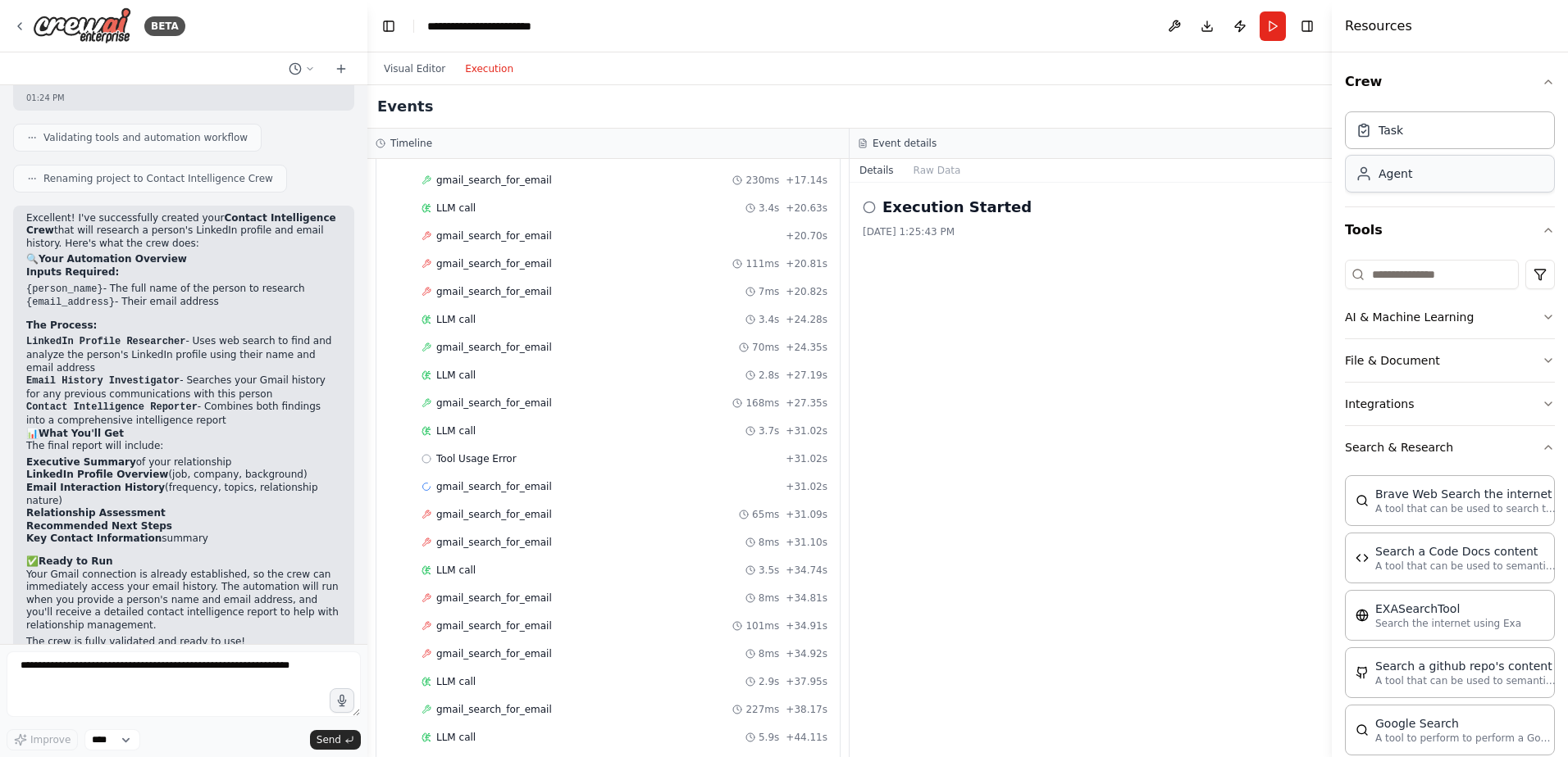
click at [1389, 185] on div "Agent" at bounding box center [1450, 174] width 210 height 38
click at [347, 72] on button at bounding box center [341, 68] width 26 height 20
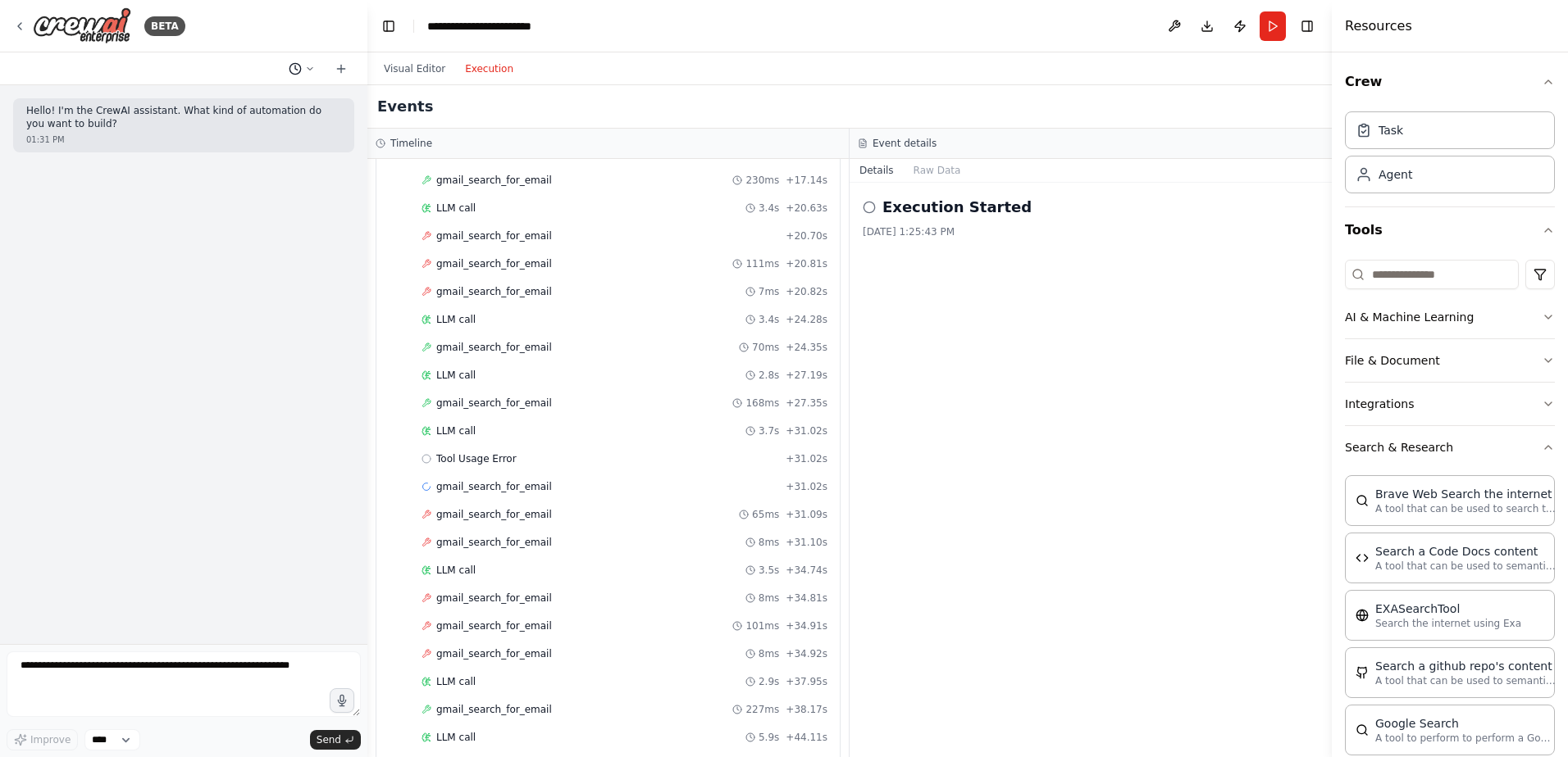
click at [301, 67] on icon at bounding box center [295, 68] width 13 height 13
click at [209, 136] on button "I would like to build a crew that provided with a person's name and email addre…" at bounding box center [269, 129] width 195 height 26
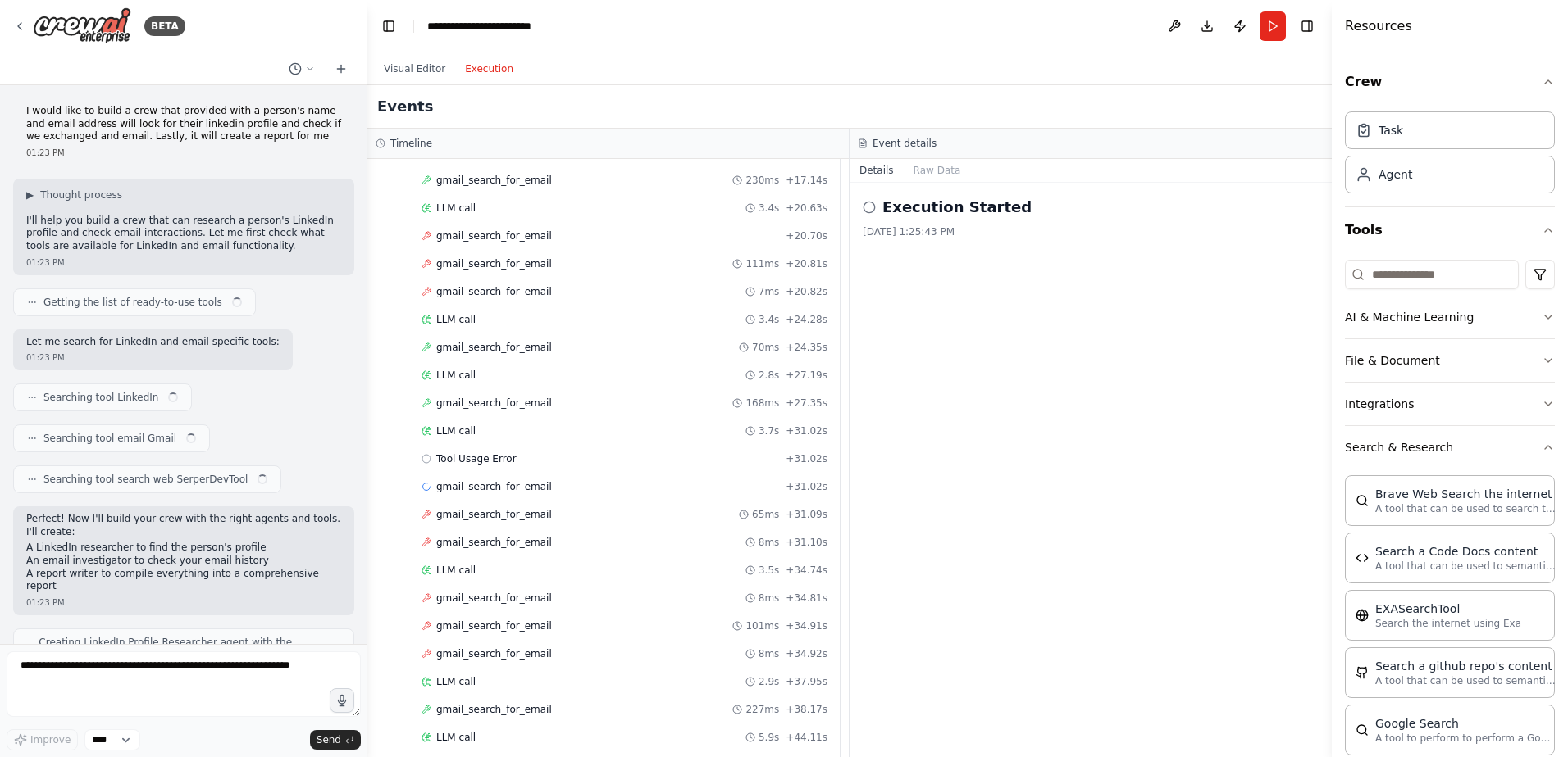
scroll to position [1008, 0]
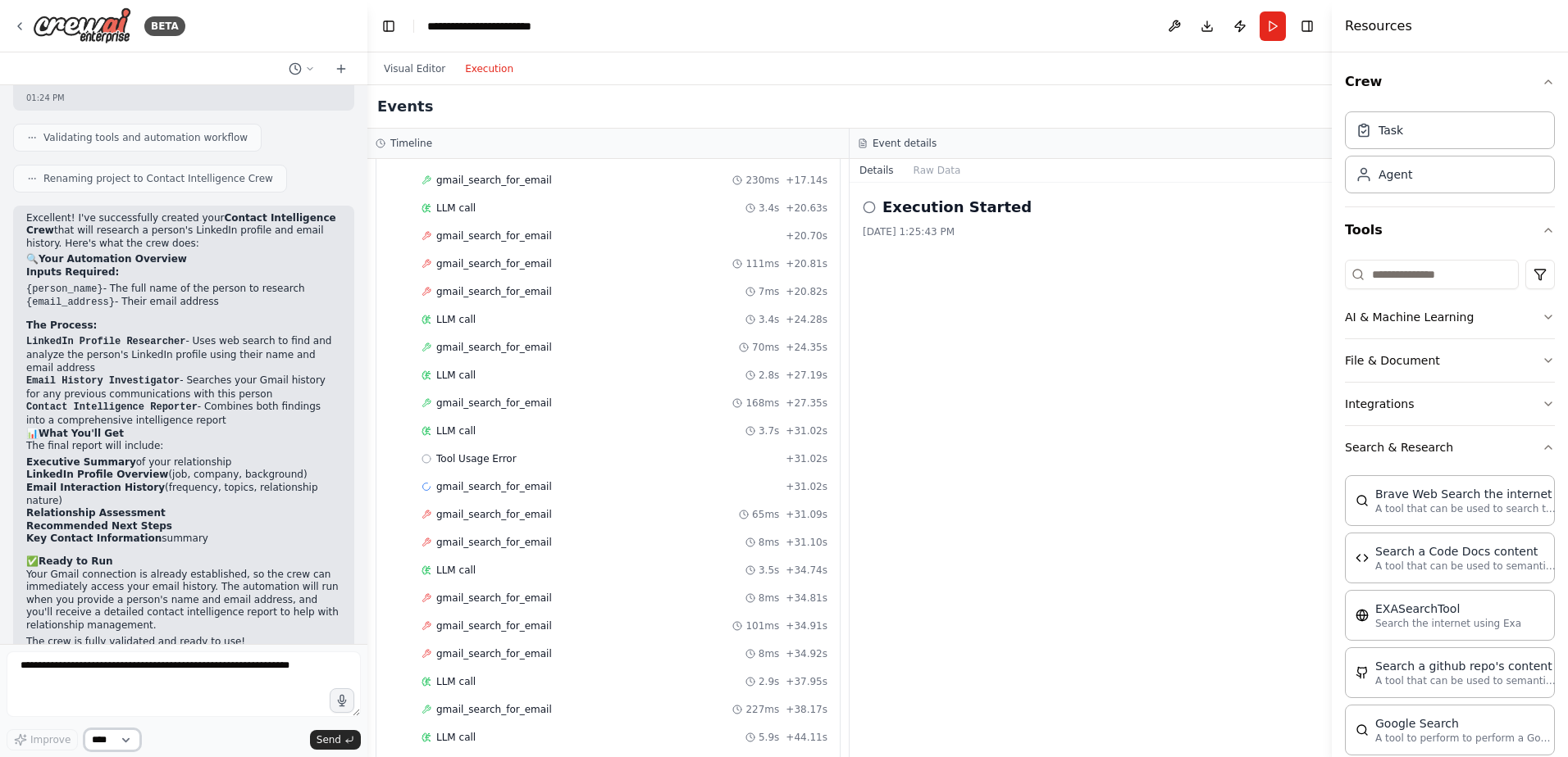
click at [118, 739] on select "****" at bounding box center [112, 740] width 55 height 22
click at [675, 83] on div "Visual Editor Execution" at bounding box center [849, 69] width 964 height 33
click at [528, 174] on div "gmail_search_for_email 230ms + 17.14s" at bounding box center [624, 180] width 417 height 24
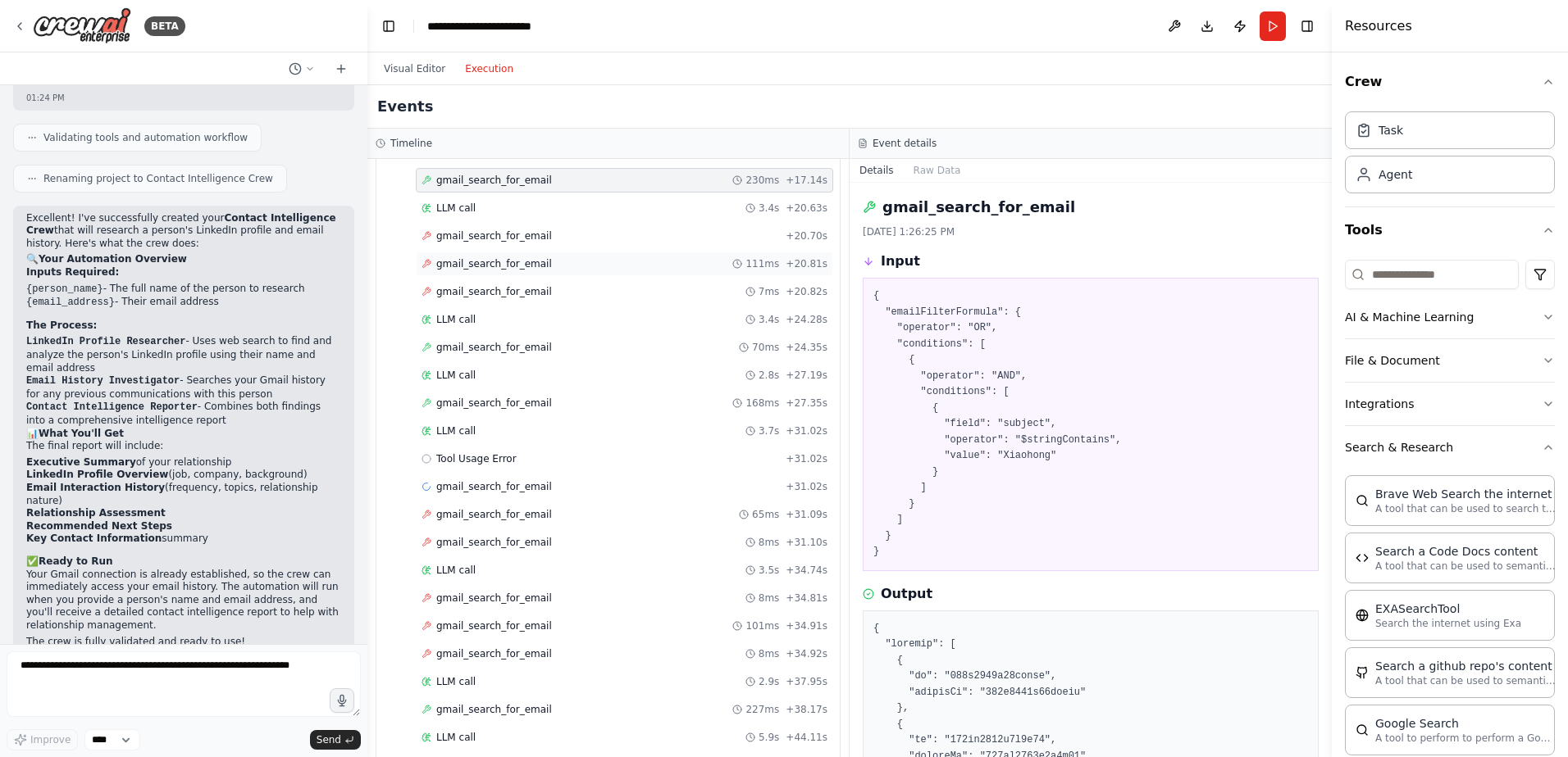
click at [497, 266] on span "gmail_search_for_email" at bounding box center [494, 264] width 116 height 13
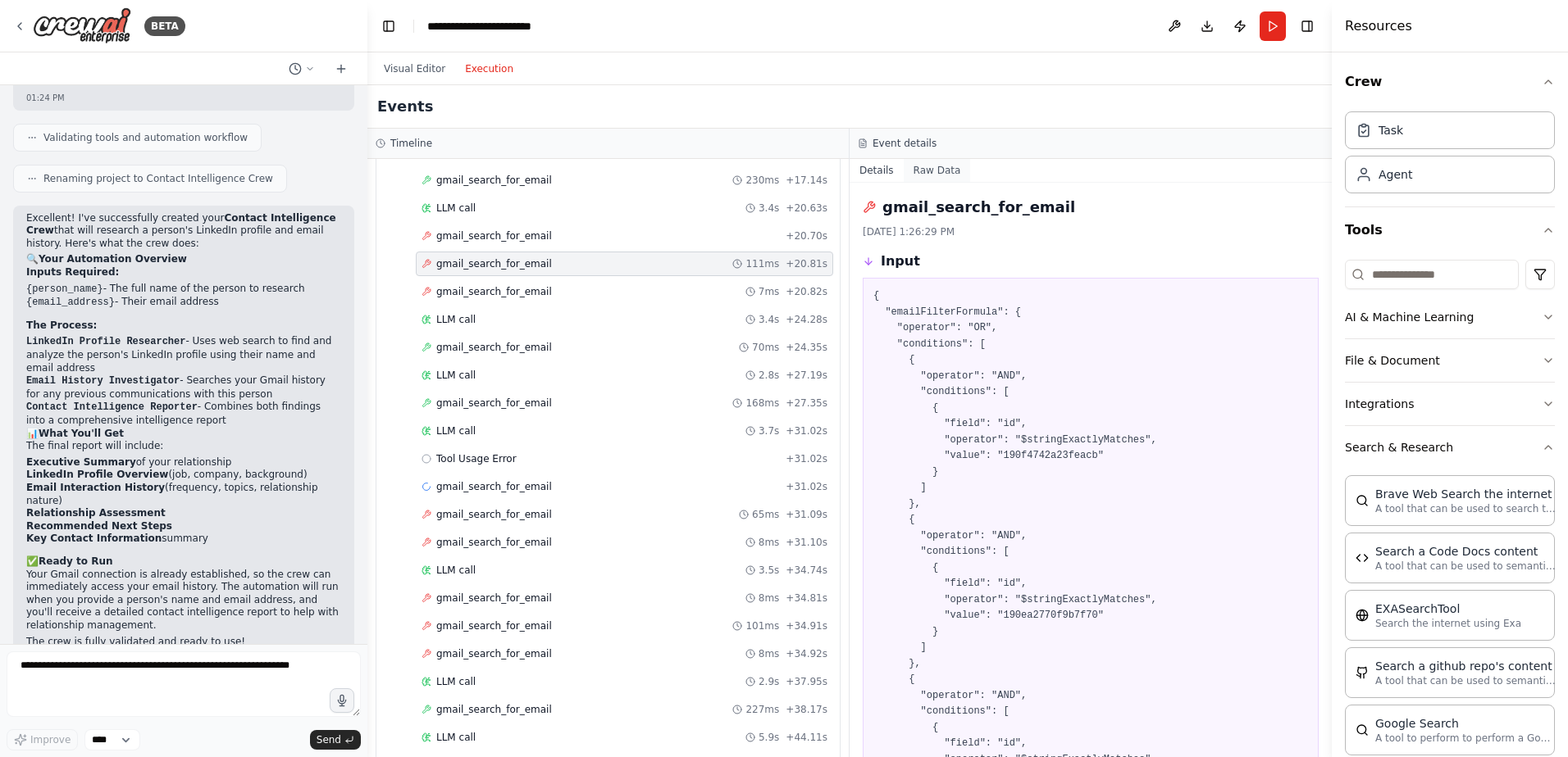
click at [934, 167] on button "Raw Data" at bounding box center [937, 170] width 67 height 23
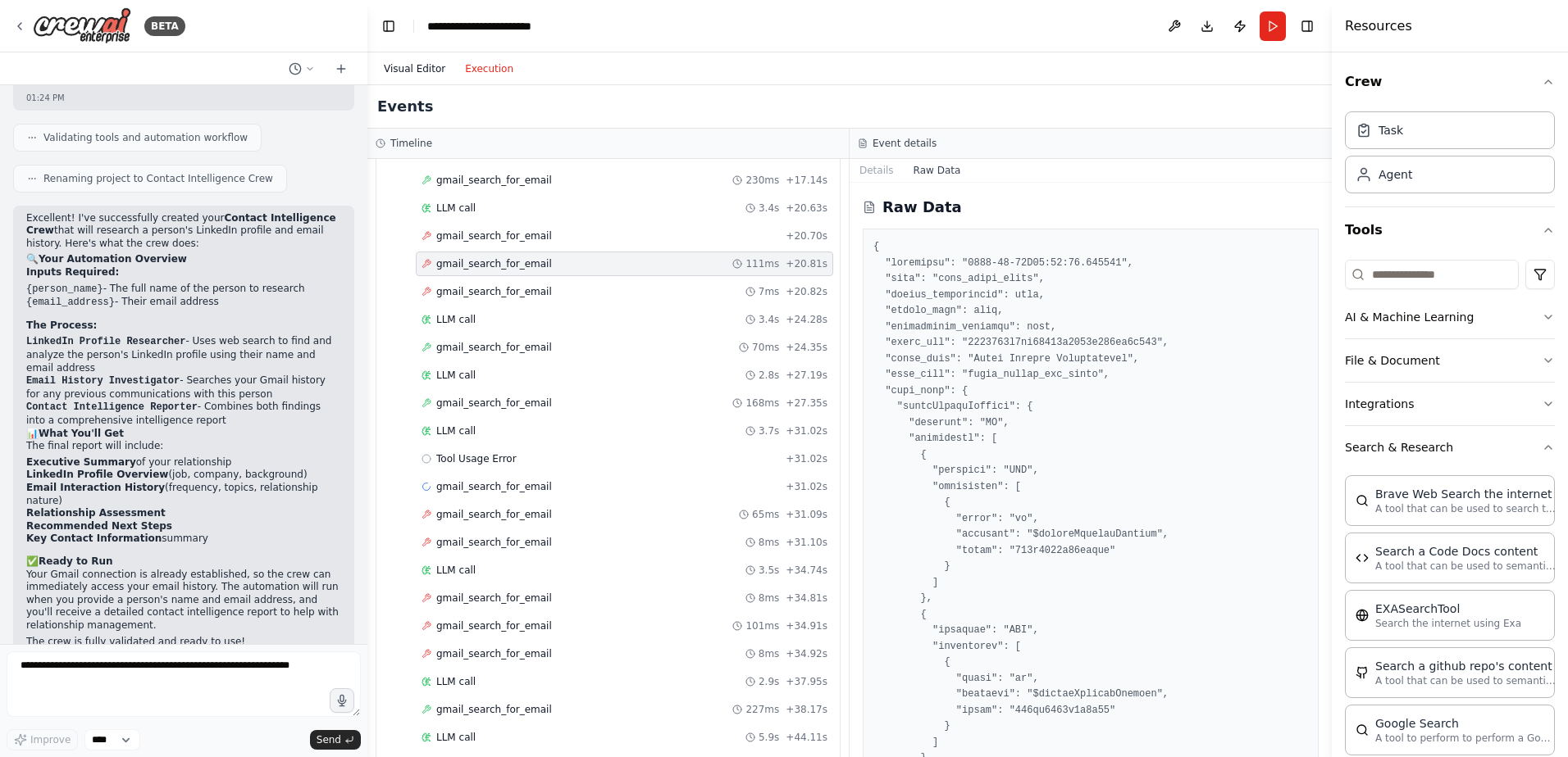
click at [406, 70] on button "Visual Editor" at bounding box center [415, 68] width 81 height 20
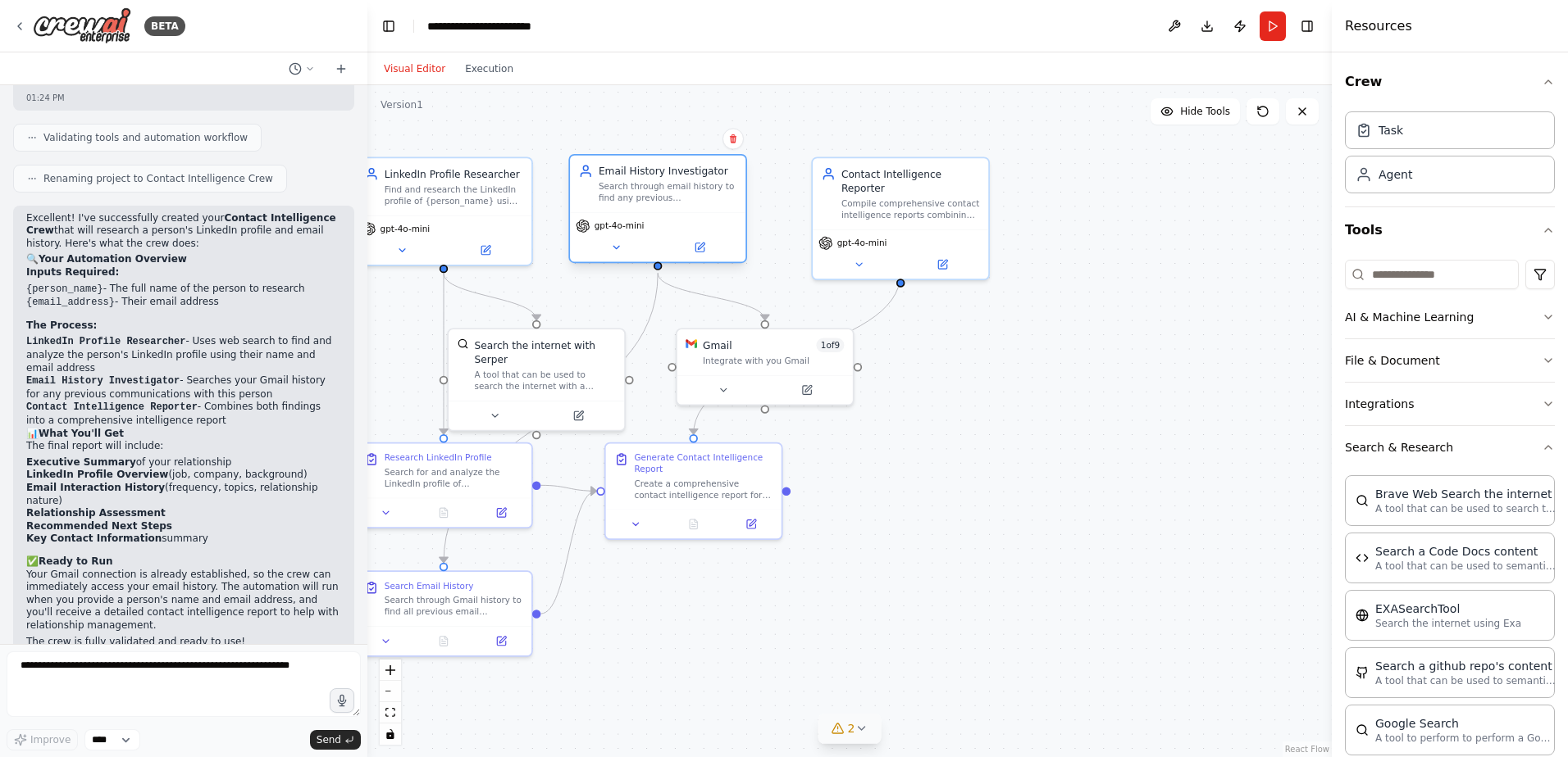
click at [682, 219] on div "gpt-4o-mini" at bounding box center [658, 226] width 164 height 14
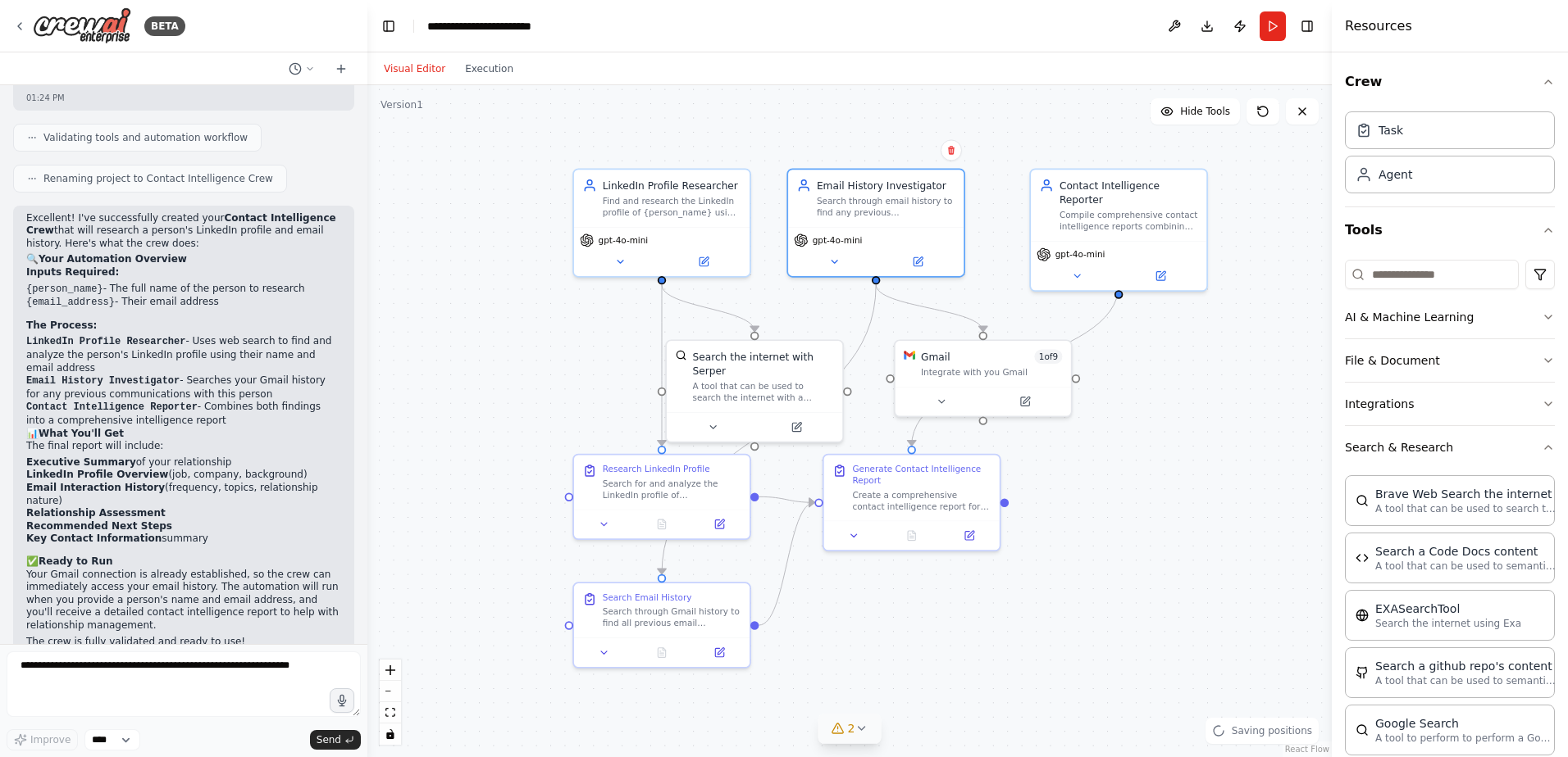
drag, startPoint x: 951, startPoint y: 404, endPoint x: 1215, endPoint y: 374, distance: 265.7
click at [1173, 413] on div ".deletable-edge-delete-btn { width: 20px; height: 20px; border: 0px solid #ffff…" at bounding box center [849, 422] width 964 height 672
click at [1239, 22] on button "Publish" at bounding box center [1240, 26] width 26 height 29
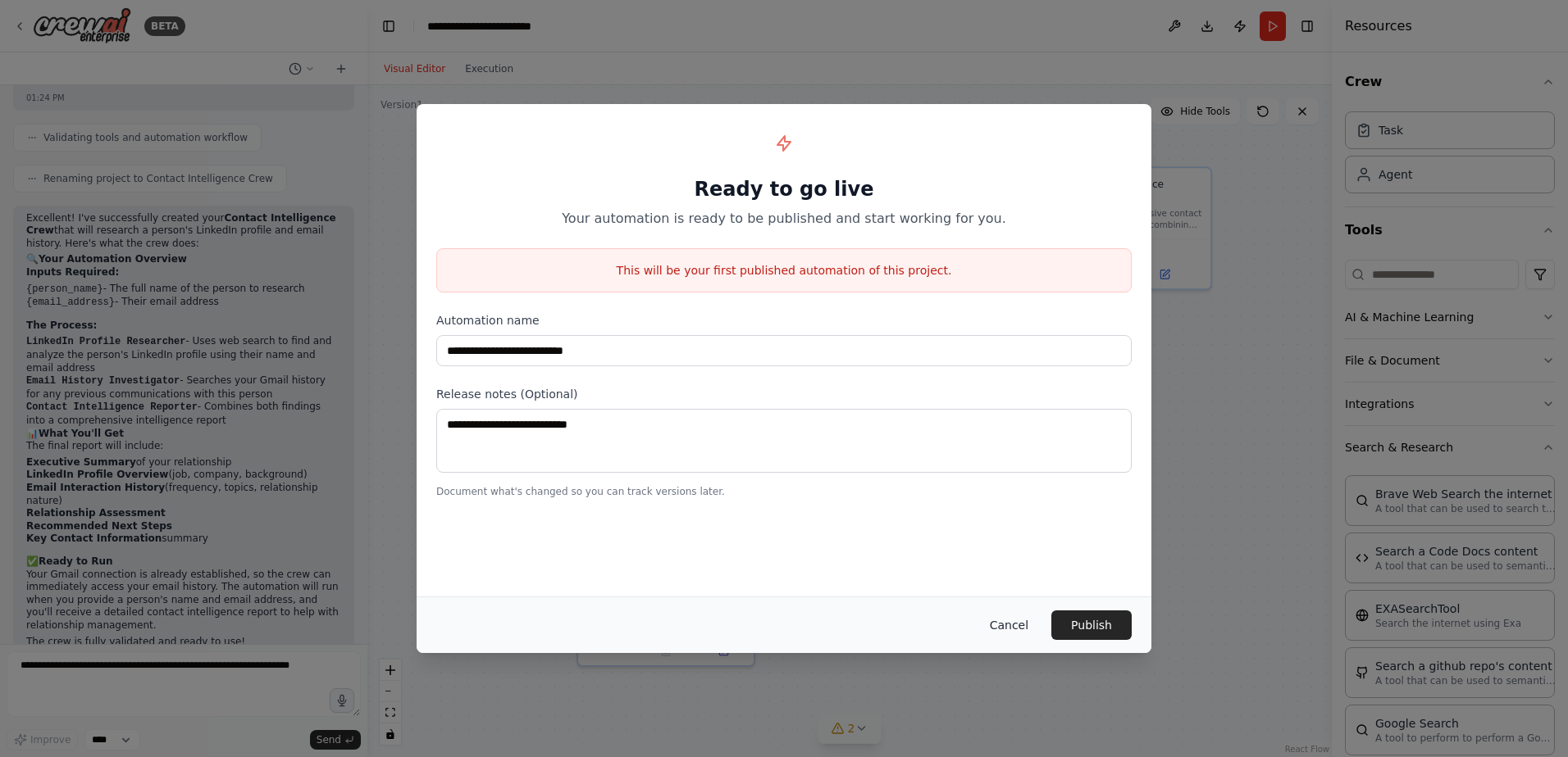
click at [1017, 625] on button "Cancel" at bounding box center [1009, 626] width 65 height 29
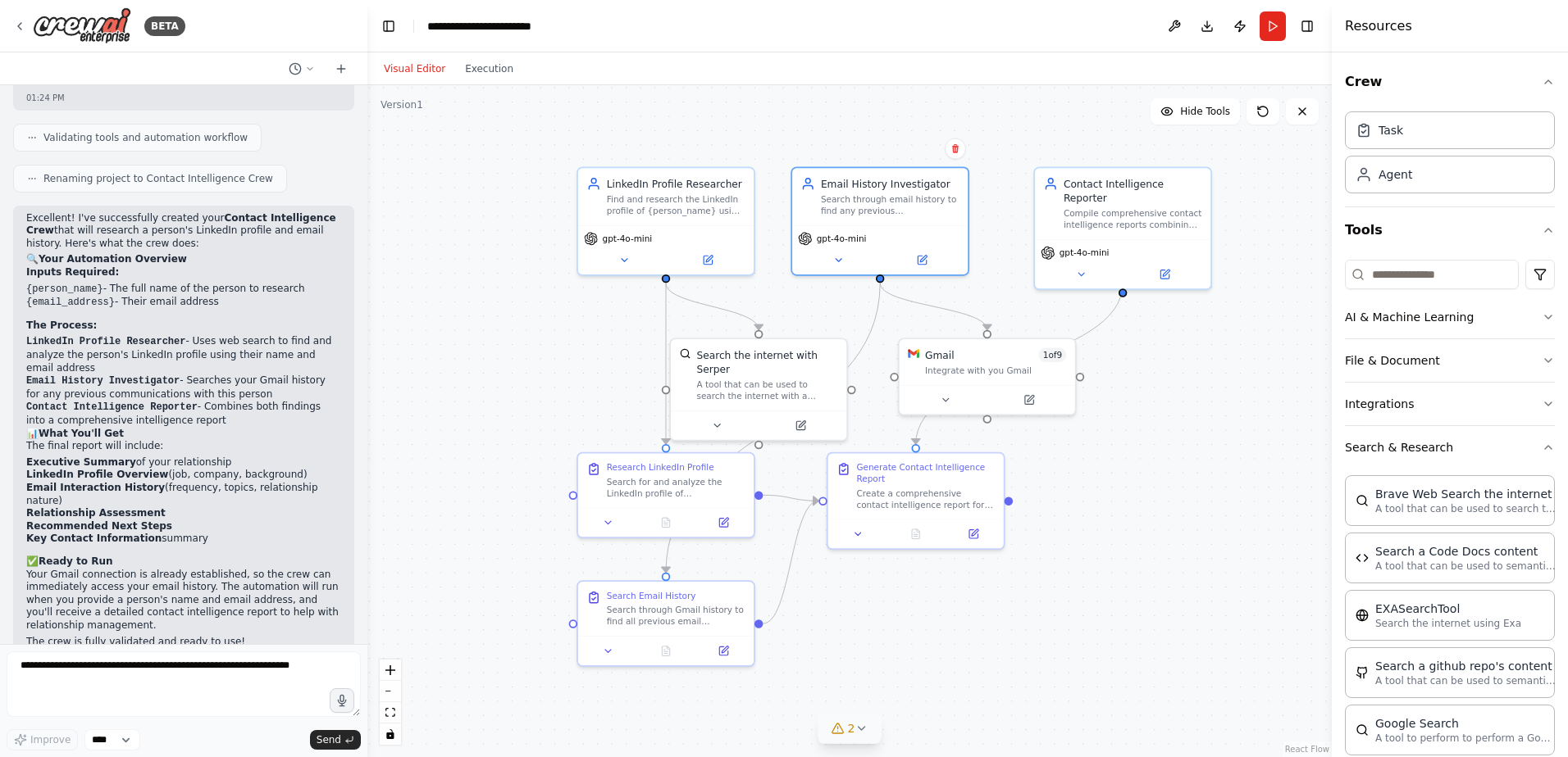
click at [1369, 35] on h4 "Resources" at bounding box center [1379, 26] width 67 height 20
click at [1354, 91] on button "Crew" at bounding box center [1450, 81] width 210 height 46
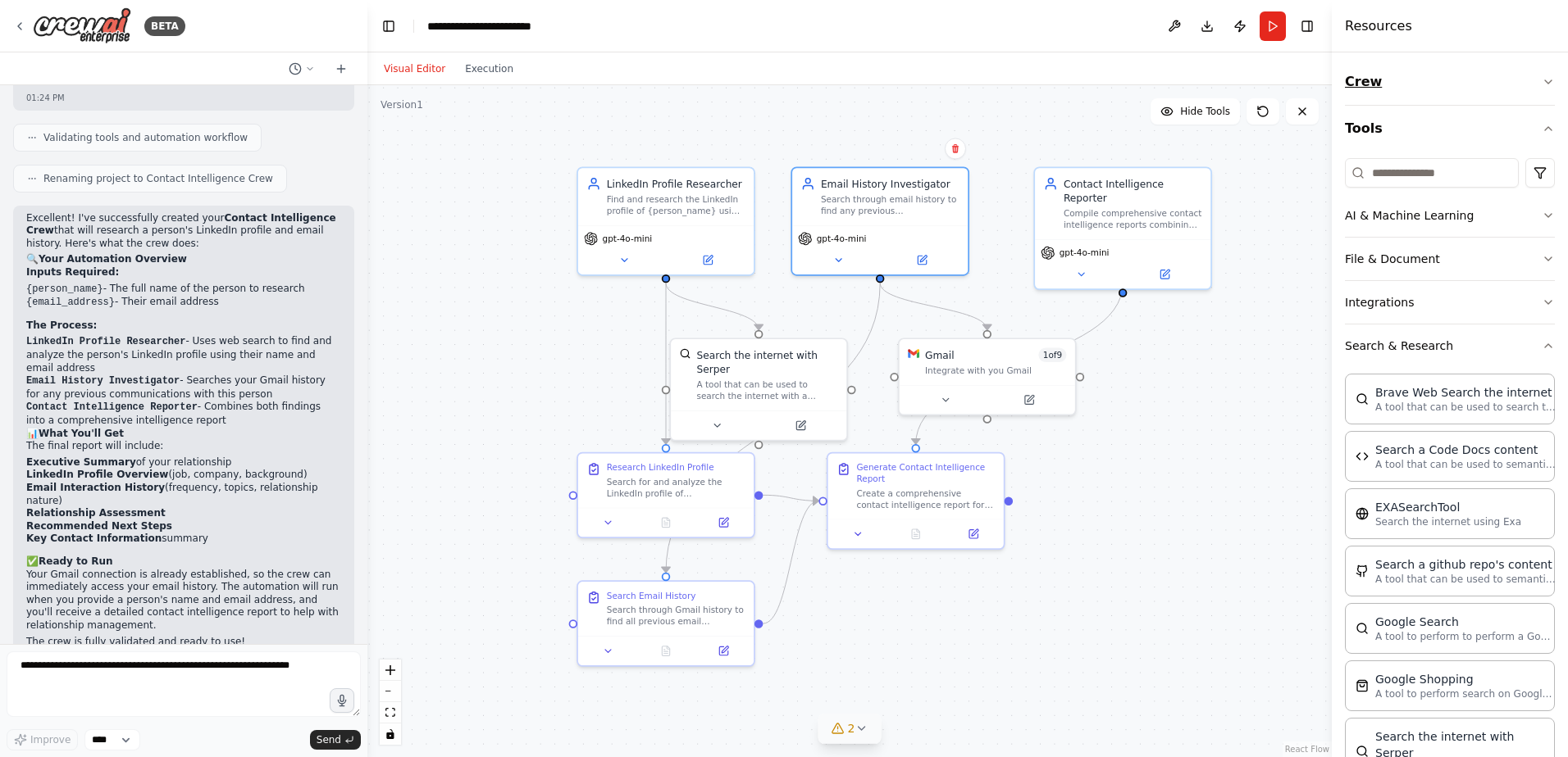
click at [1354, 86] on button "Crew" at bounding box center [1450, 81] width 210 height 46
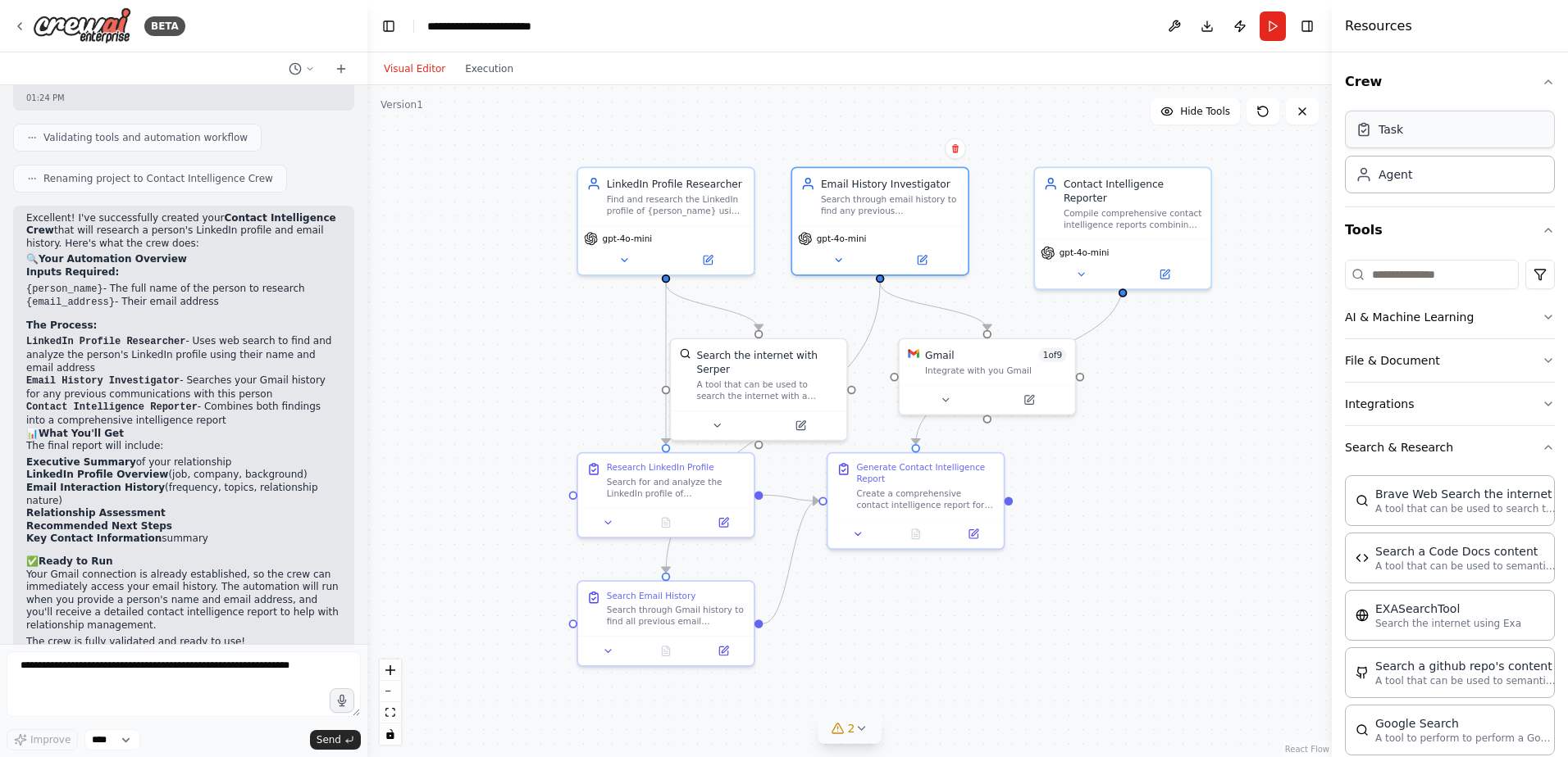
click at [1384, 140] on div "Task" at bounding box center [1450, 130] width 210 height 38
click at [1384, 139] on div "Task" at bounding box center [1450, 130] width 210 height 38
click at [1385, 138] on div "Task" at bounding box center [1450, 130] width 210 height 38
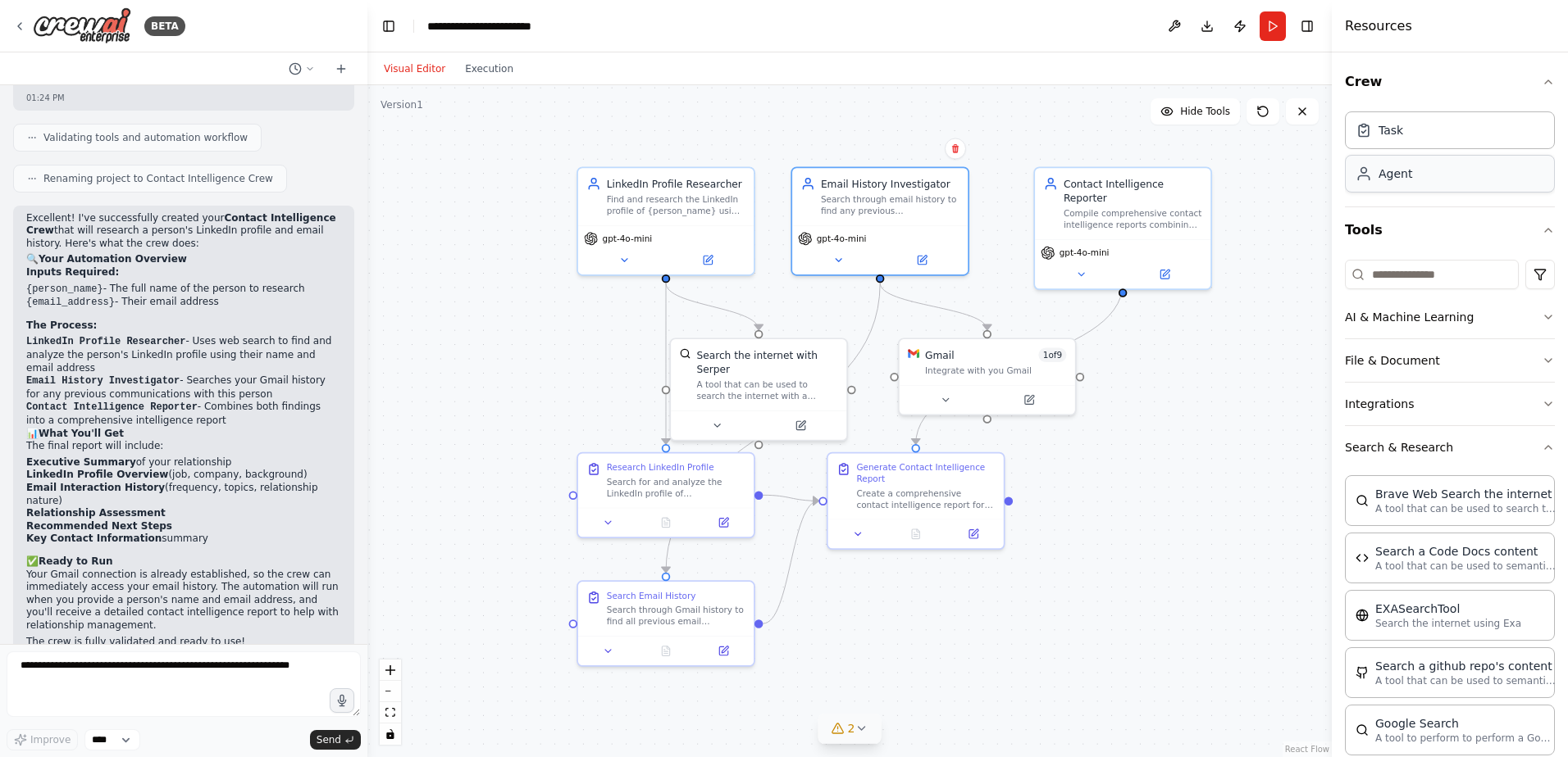
click at [1376, 188] on div "Agent" at bounding box center [1450, 174] width 210 height 38
